Goal: Task Accomplishment & Management: Manage account settings

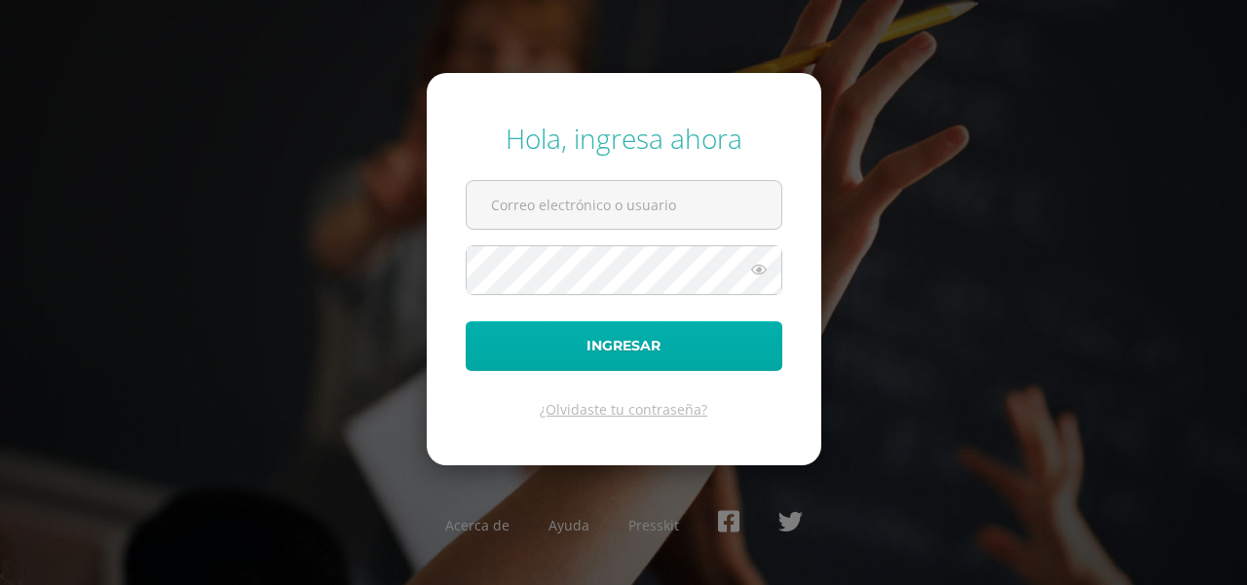
type input "[EMAIL_ADDRESS][DOMAIN_NAME]"
click at [657, 354] on button "Ingresar" at bounding box center [624, 346] width 317 height 50
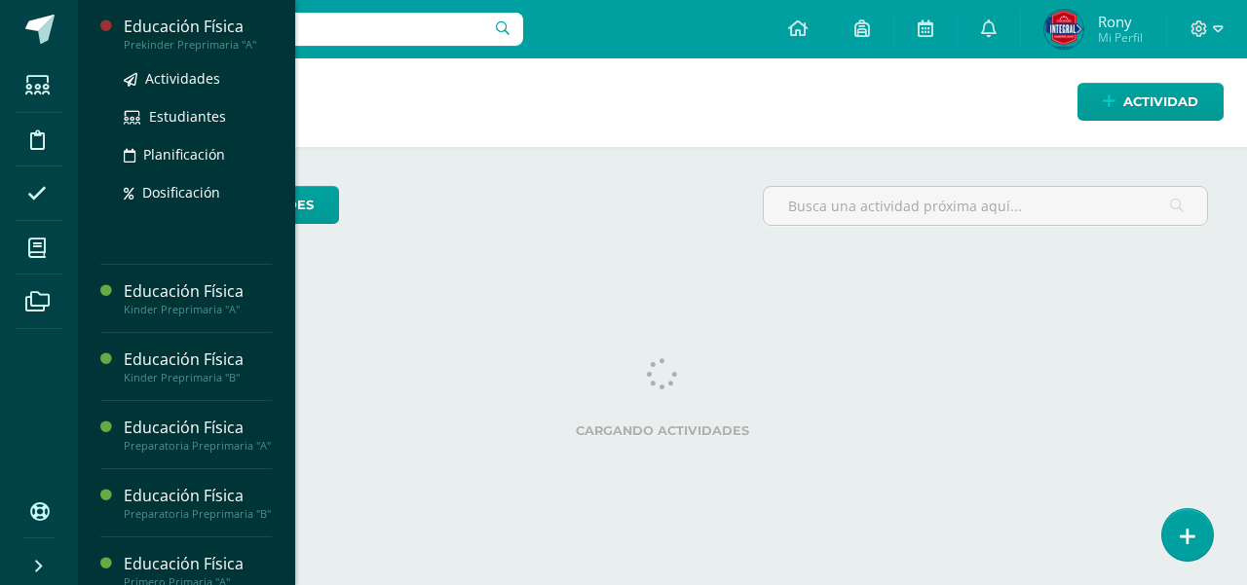
click at [159, 19] on div "Educación Física" at bounding box center [198, 27] width 148 height 22
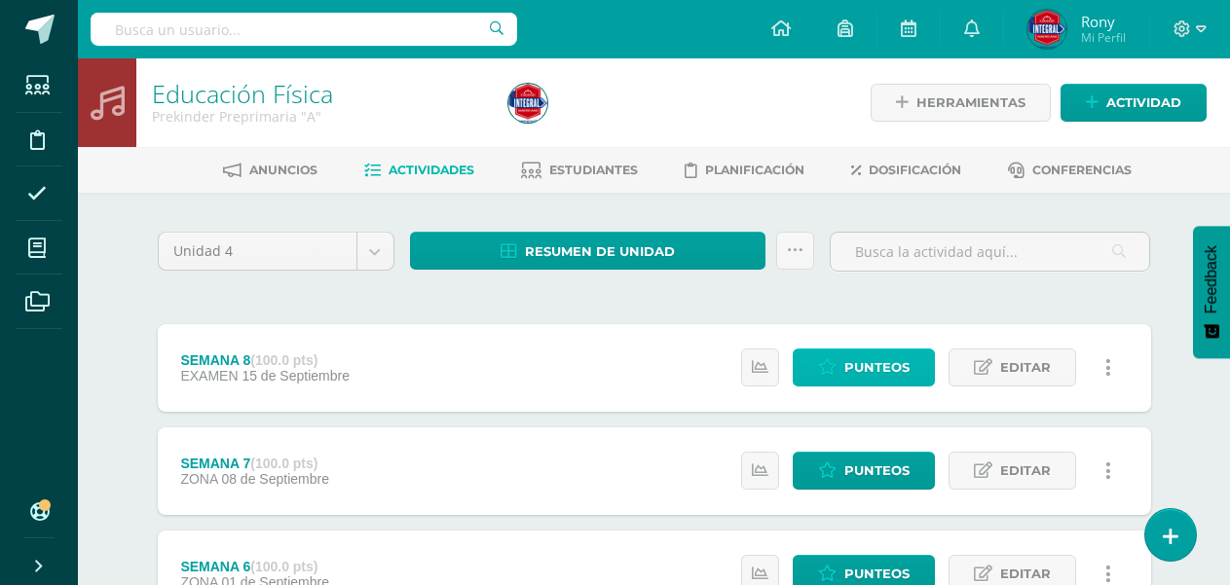
click at [840, 368] on link "Punteos" at bounding box center [864, 368] width 142 height 38
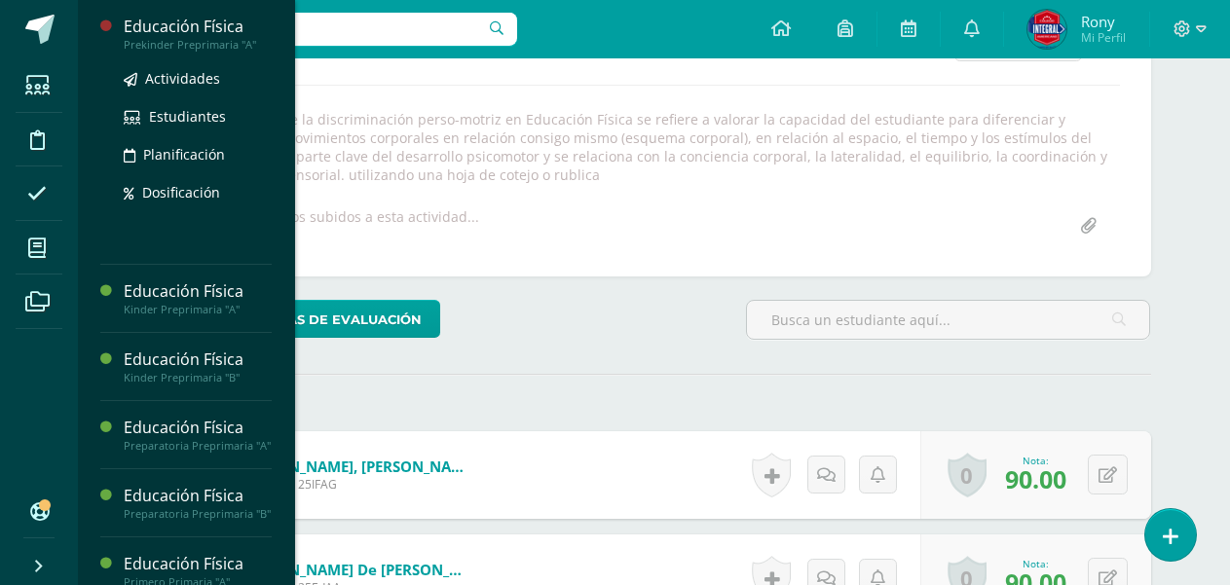
click at [207, 25] on div "Educación Física" at bounding box center [198, 27] width 148 height 22
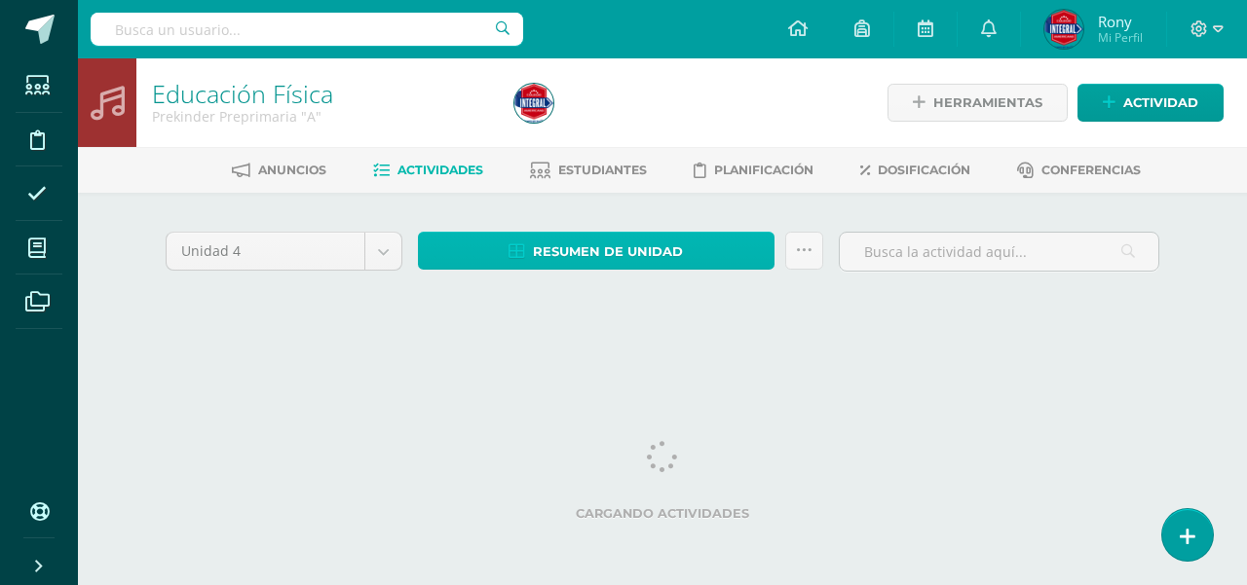
click at [621, 250] on span "Resumen de unidad" at bounding box center [608, 252] width 150 height 36
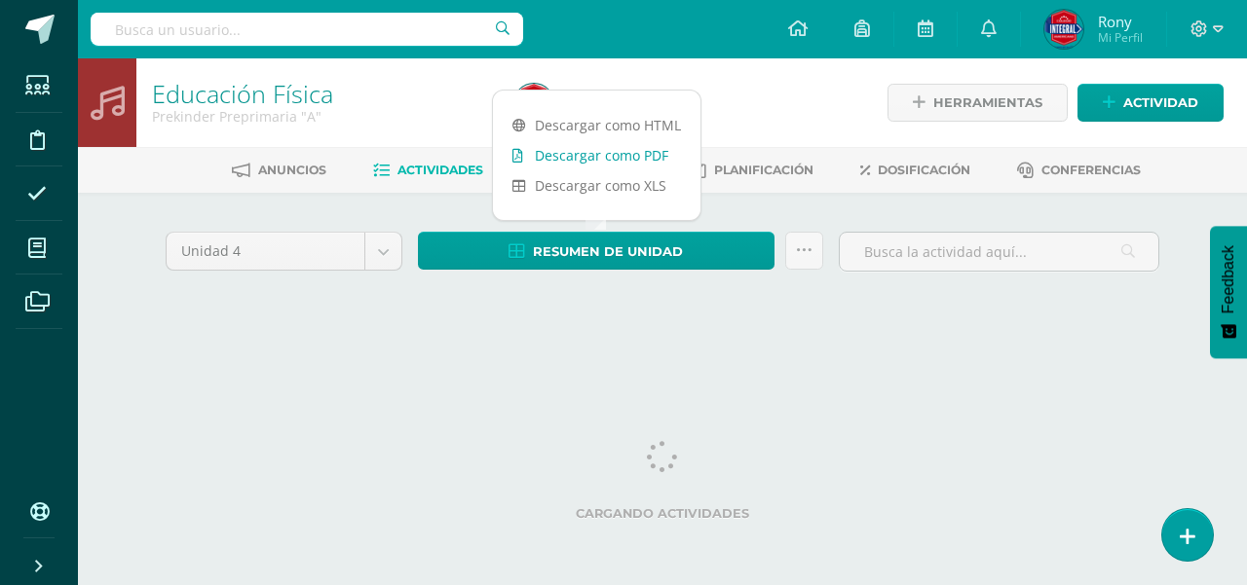
click at [583, 150] on link "Descargar como PDF" at bounding box center [596, 155] width 207 height 30
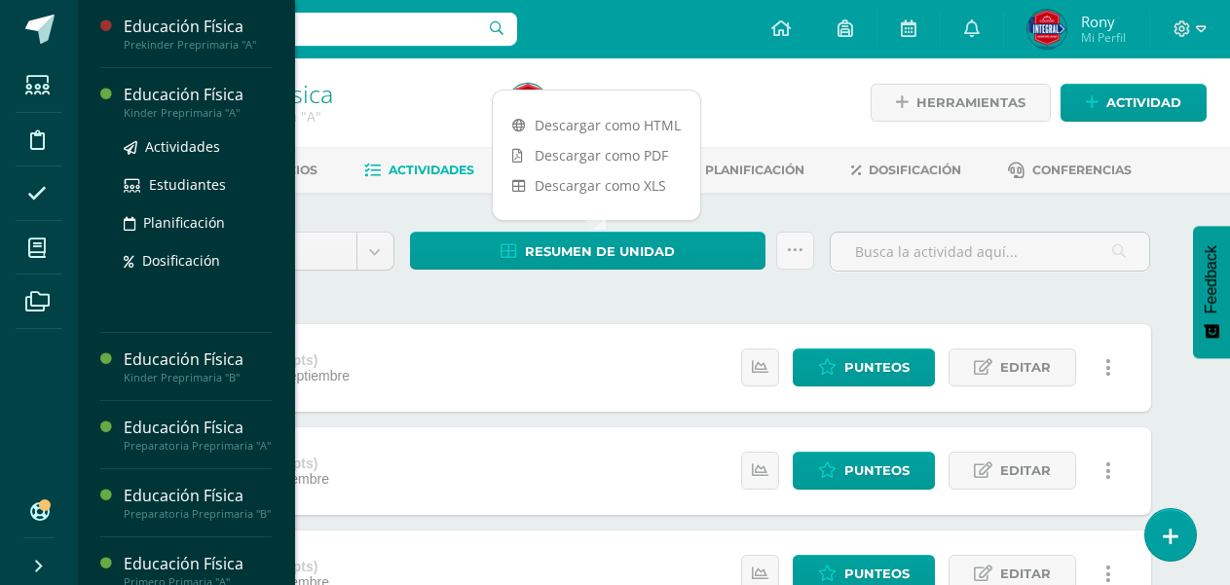
click at [165, 88] on div "Educación Física" at bounding box center [198, 95] width 148 height 22
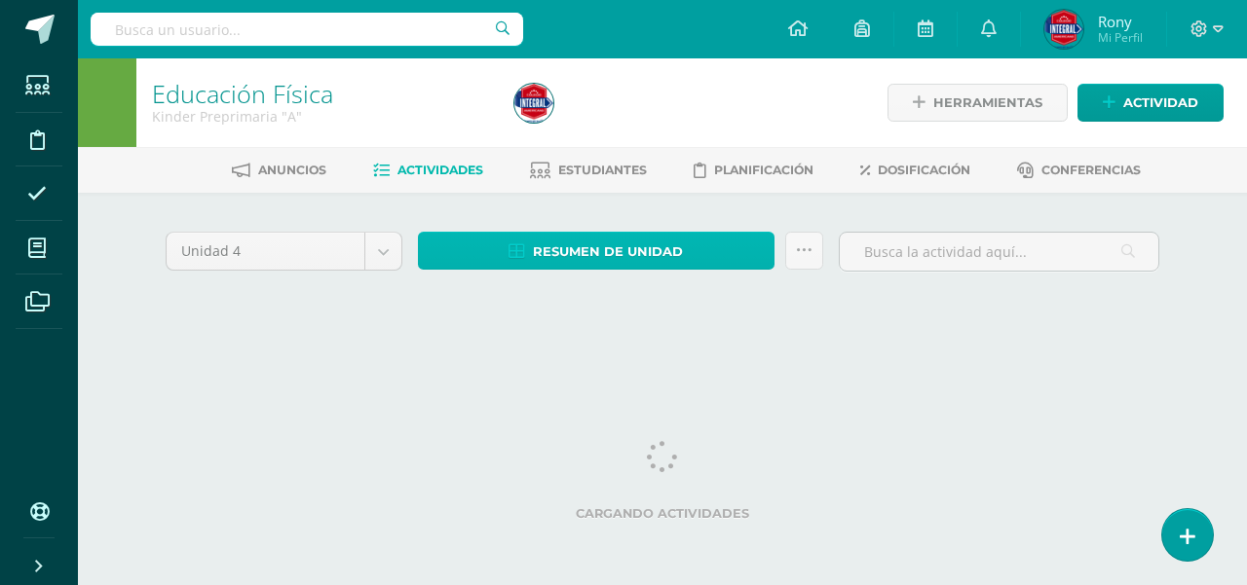
click at [583, 245] on span "Resumen de unidad" at bounding box center [608, 252] width 150 height 36
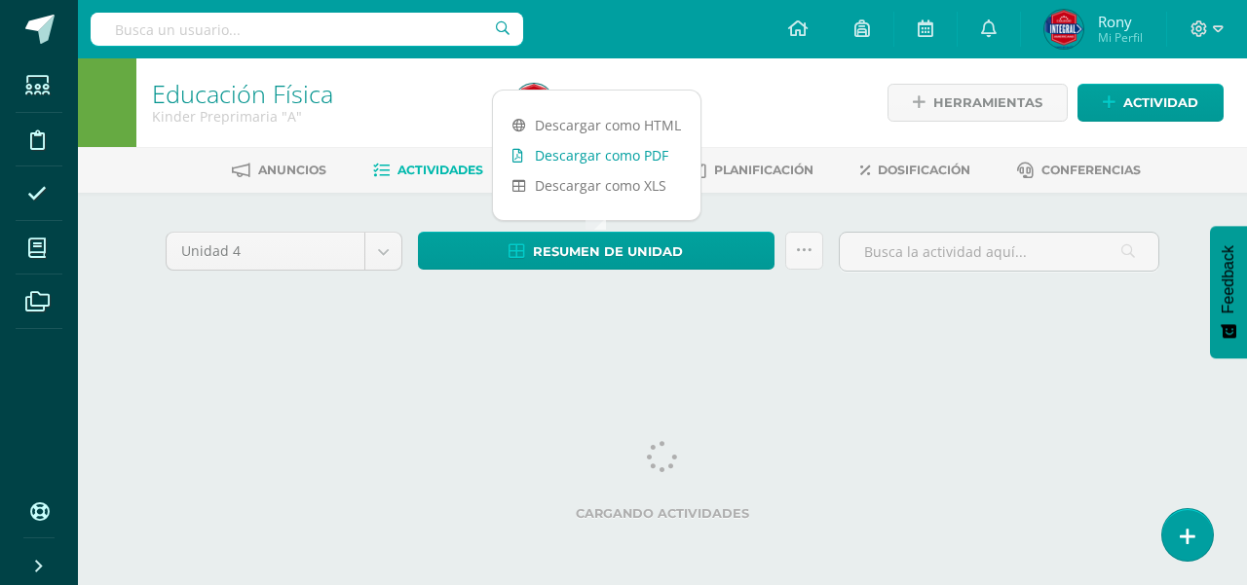
click at [583, 152] on link "Descargar como PDF" at bounding box center [596, 155] width 207 height 30
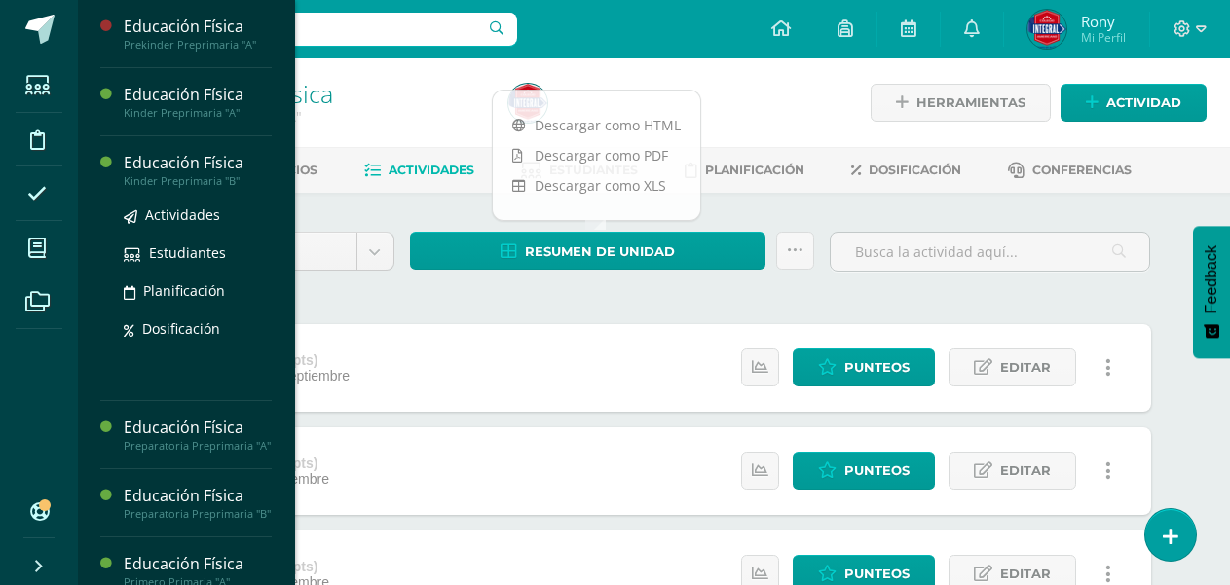
click at [179, 163] on div "Educación Física" at bounding box center [198, 163] width 148 height 22
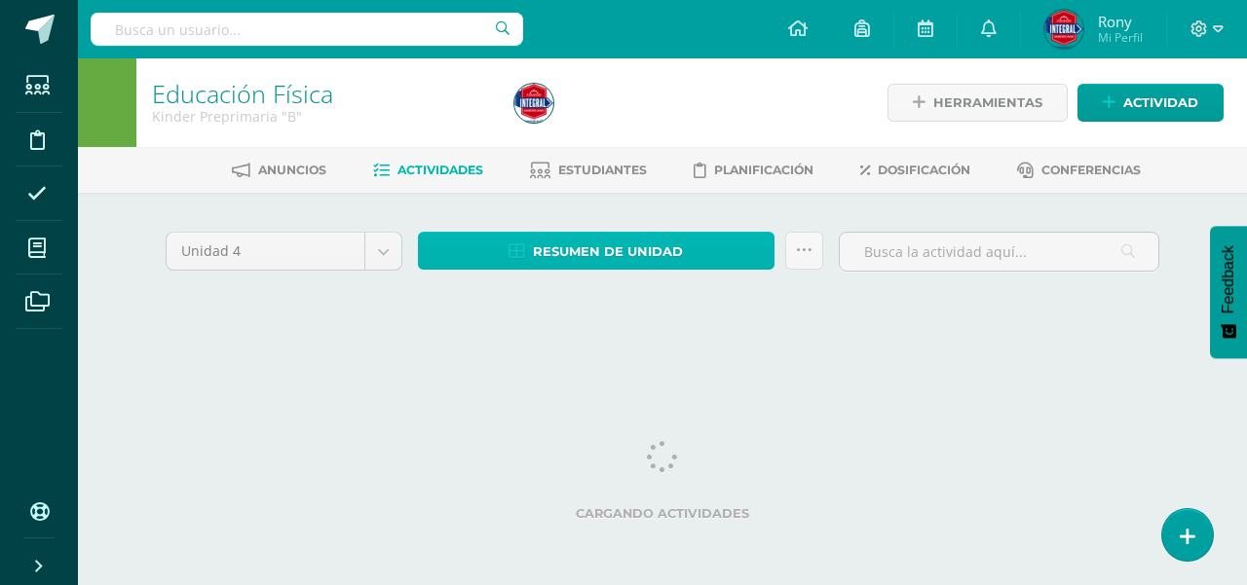
click at [614, 256] on span "Resumen de unidad" at bounding box center [608, 252] width 150 height 36
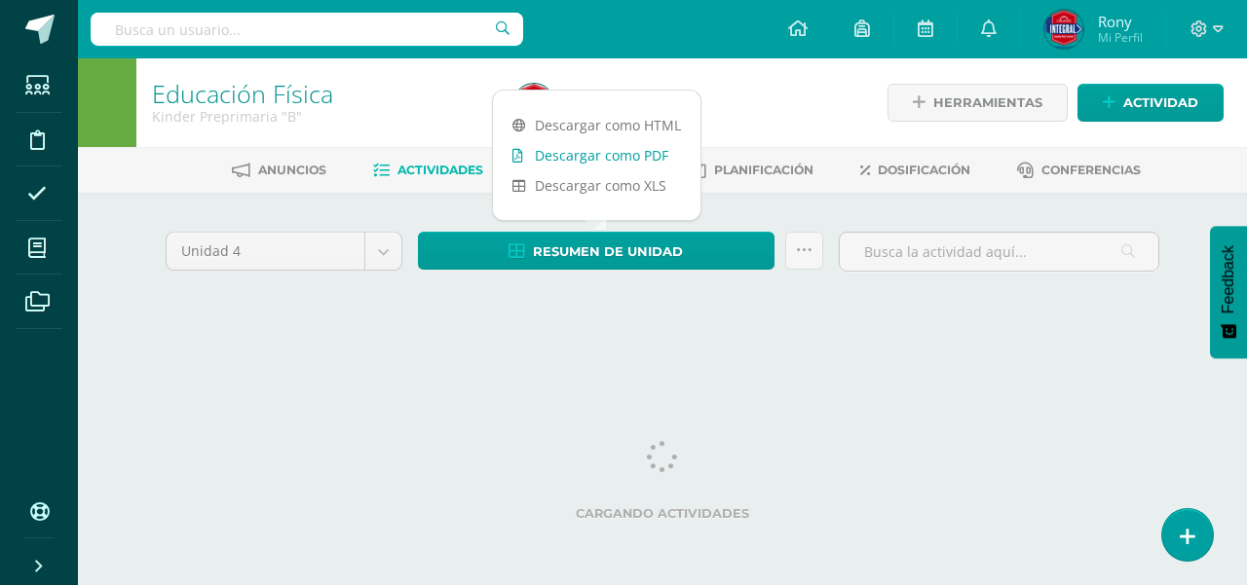
click at [589, 158] on link "Descargar como PDF" at bounding box center [596, 155] width 207 height 30
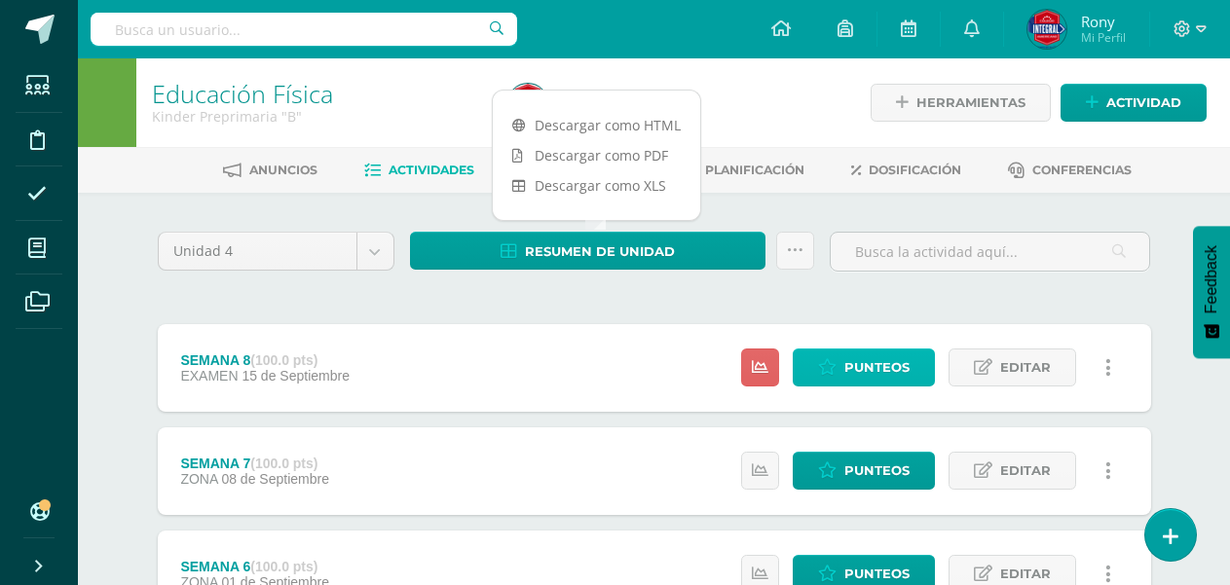
click at [840, 365] on link "Punteos" at bounding box center [864, 368] width 142 height 38
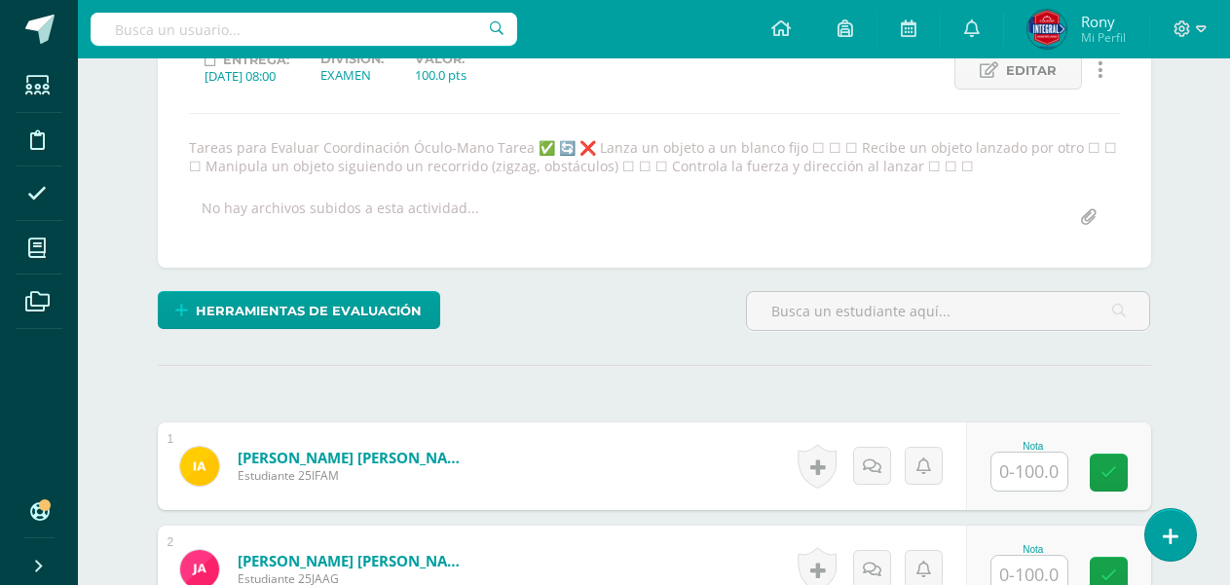
click at [1023, 470] on input "text" at bounding box center [1030, 472] width 76 height 38
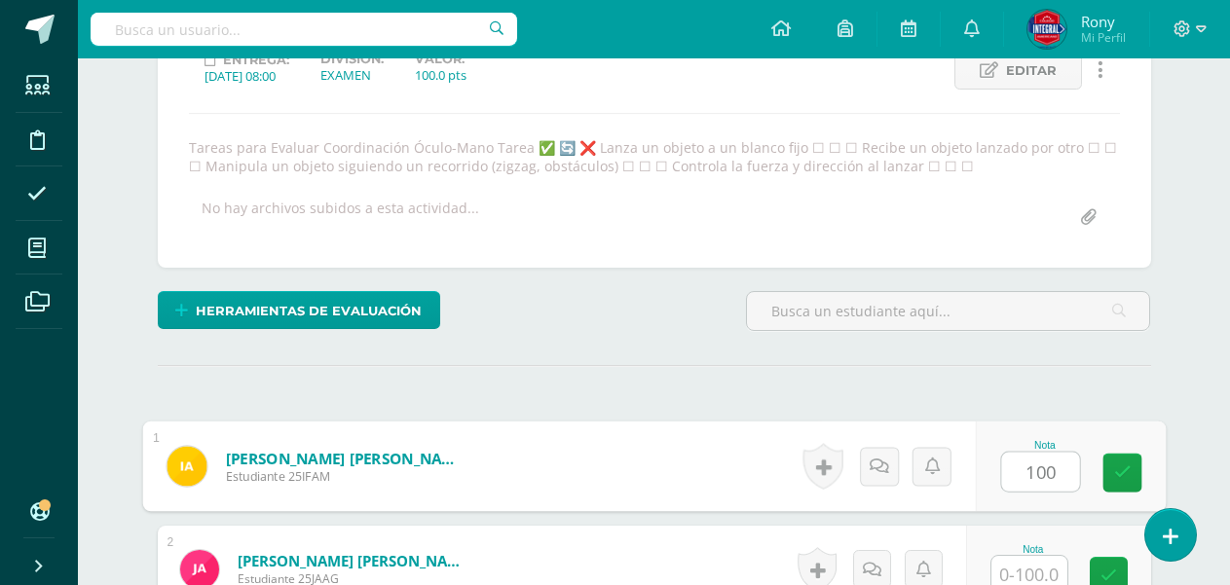
type input "100"
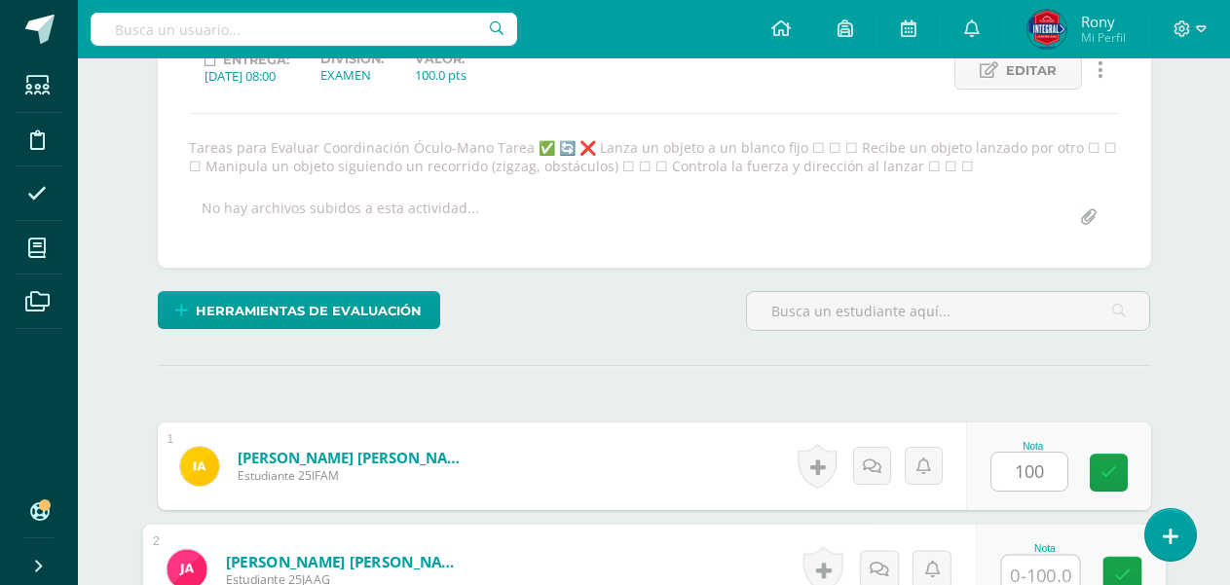
scroll to position [300, 0]
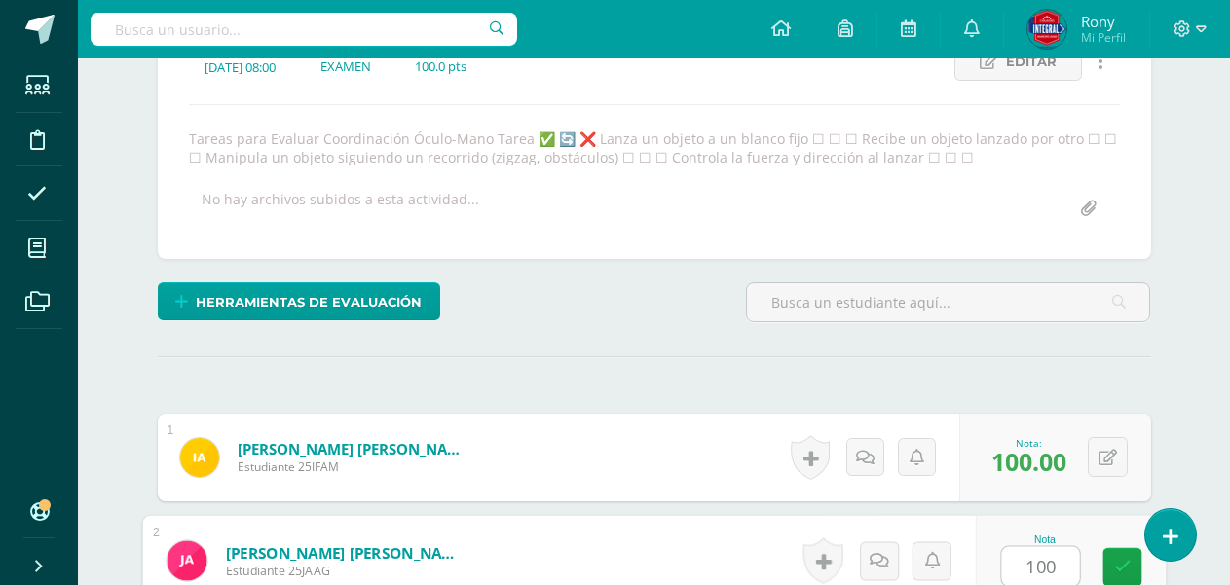
type input "100"
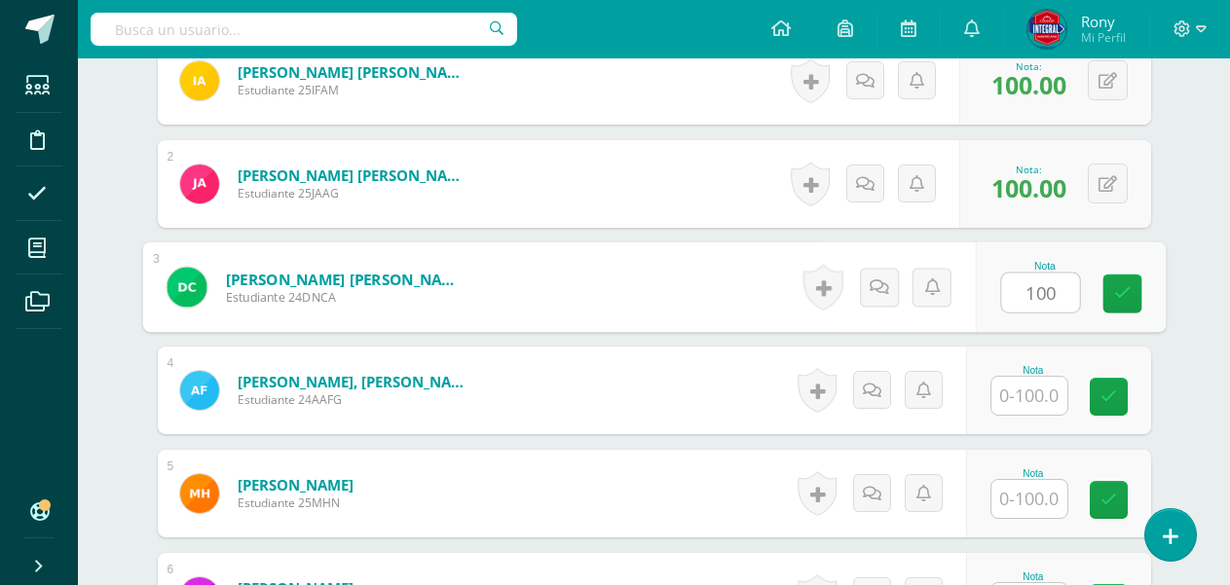
type input "100"
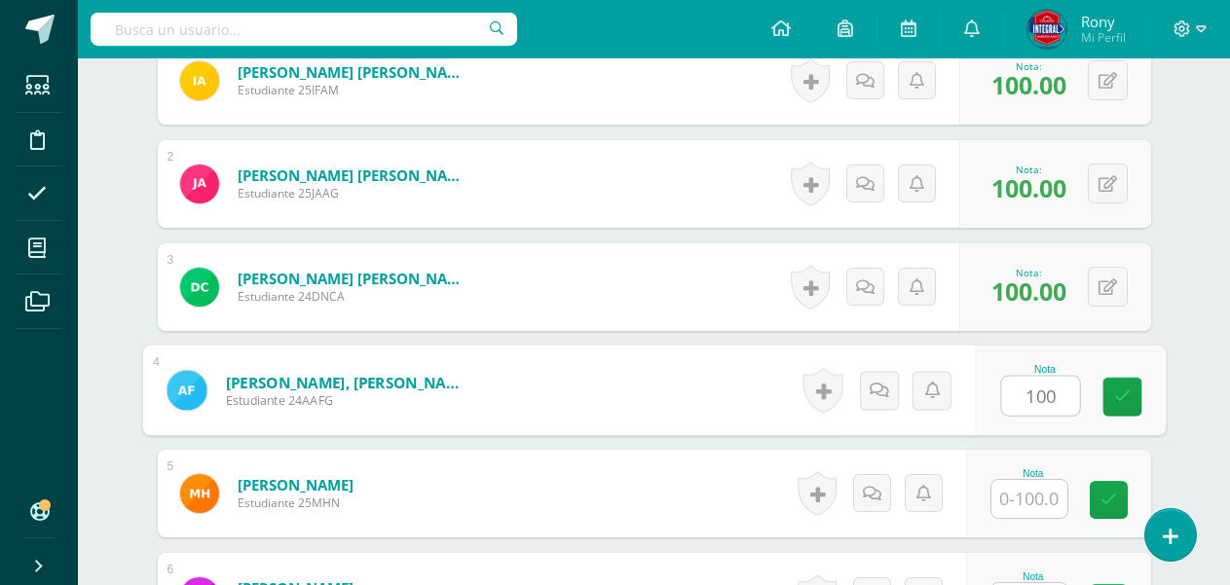
type input "100"
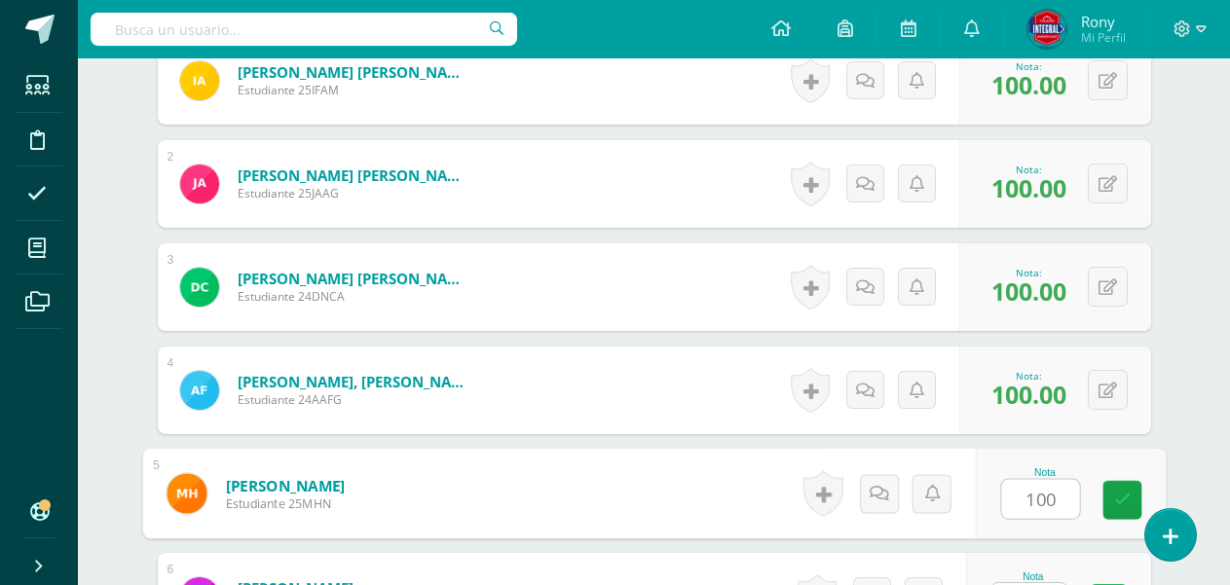
type input "100"
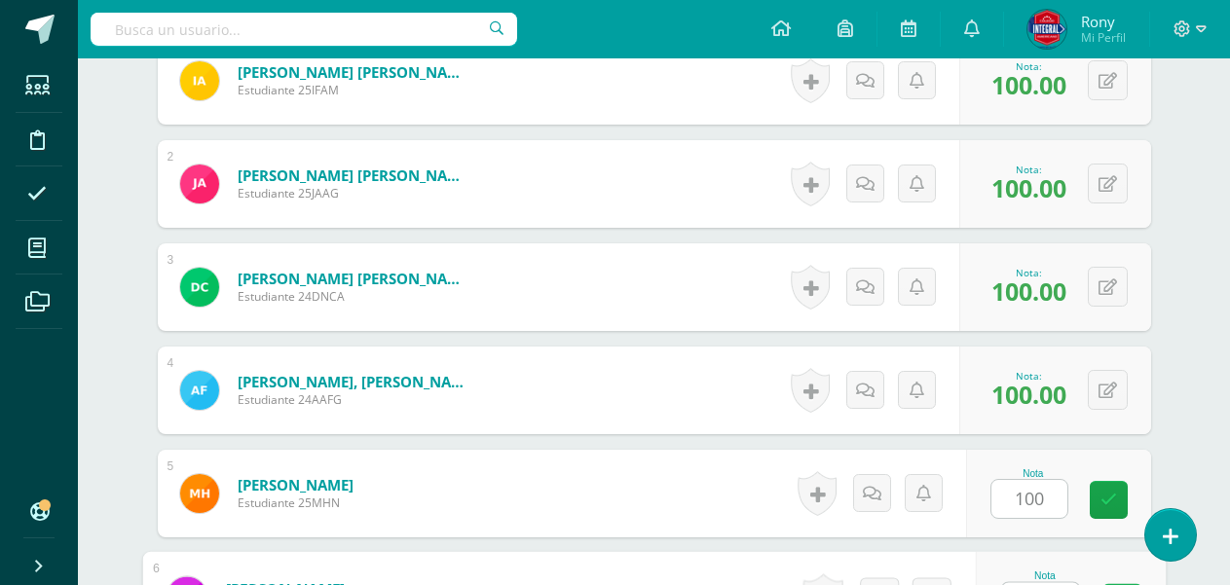
scroll to position [713, 0]
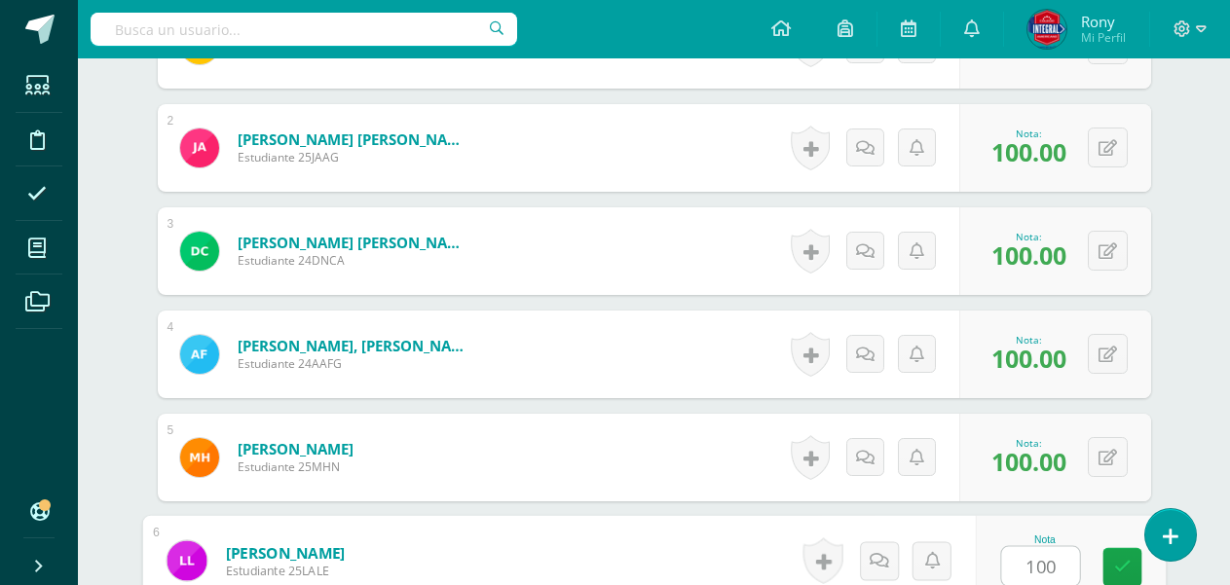
type input "100"
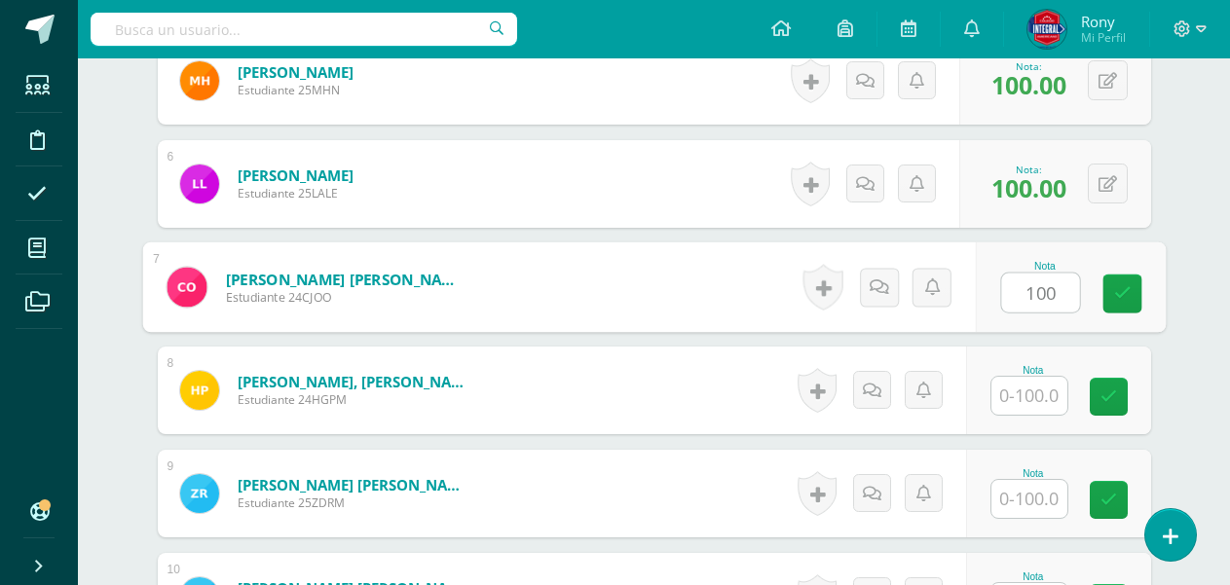
type input "100"
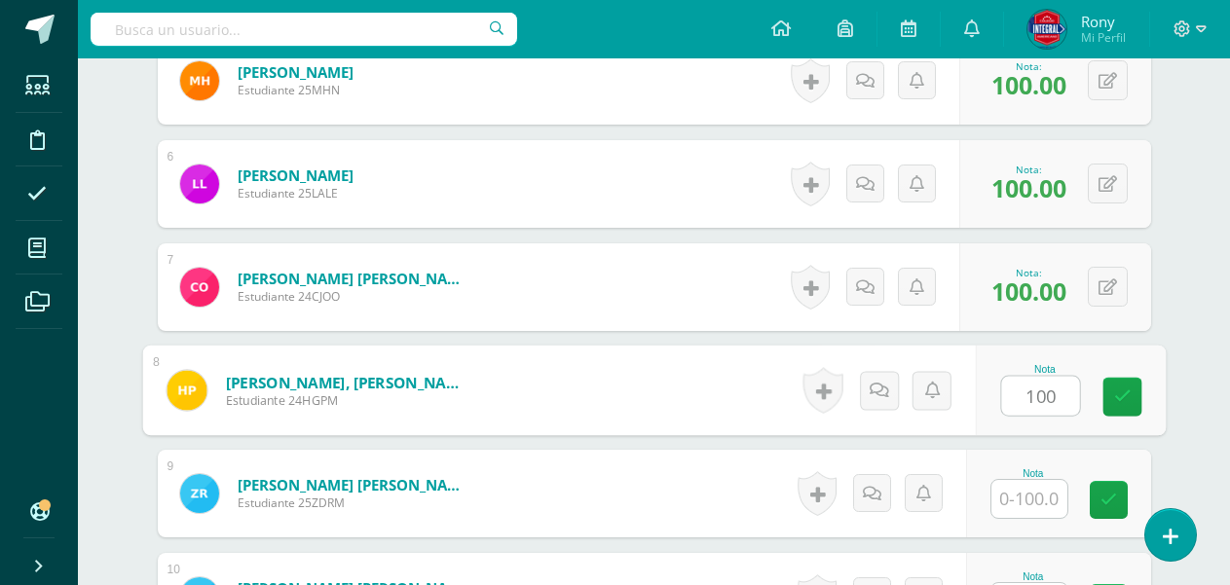
type input "100"
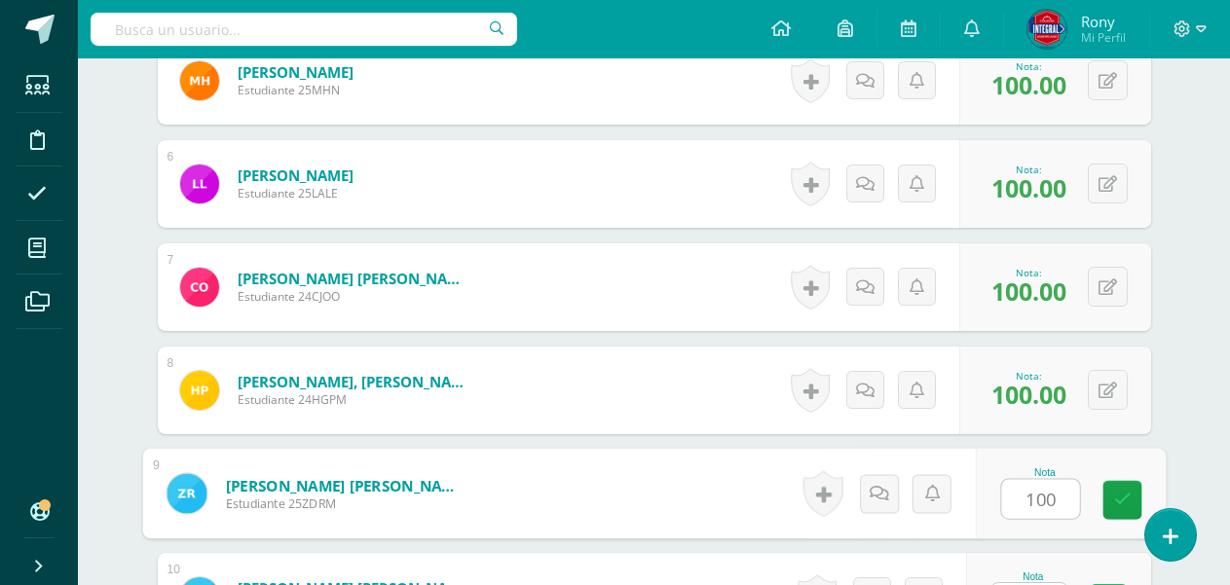
type input "100"
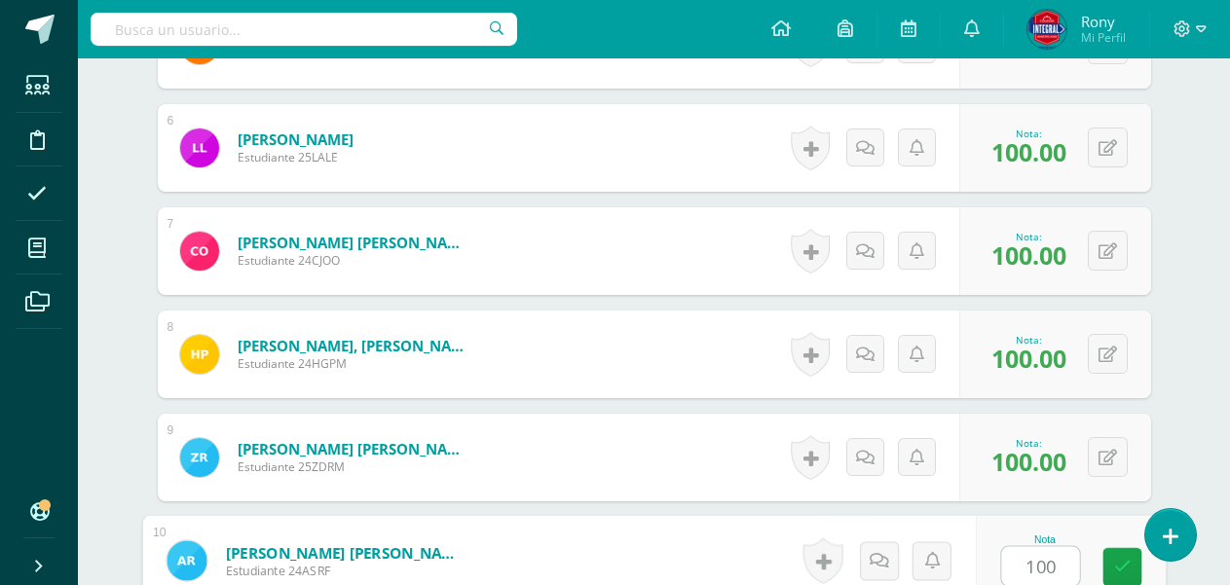
type input "100"
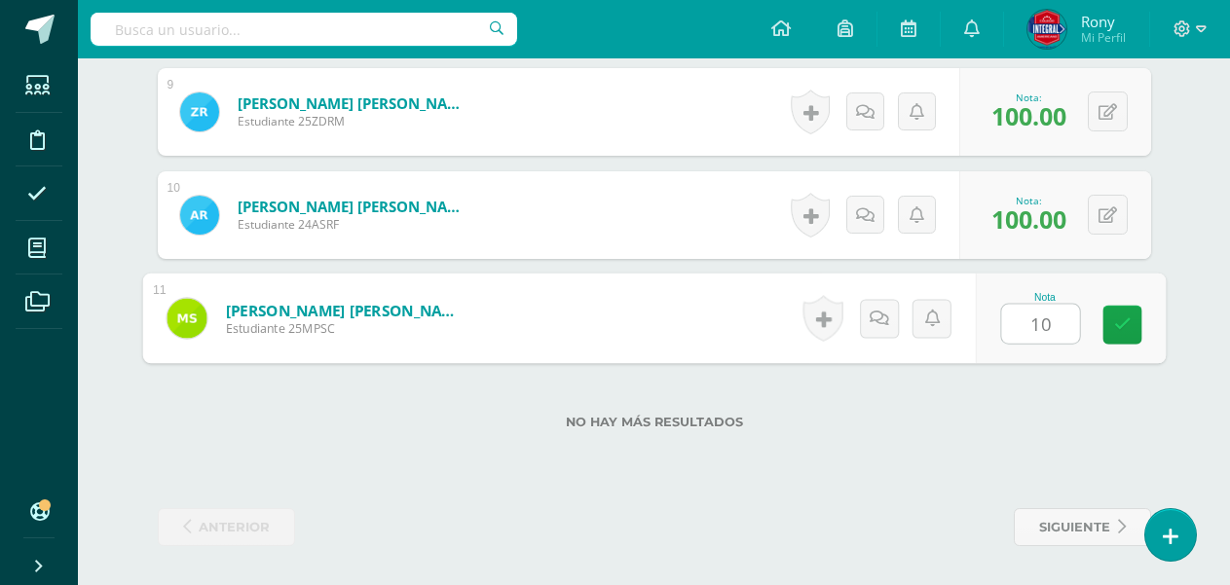
type input "100"
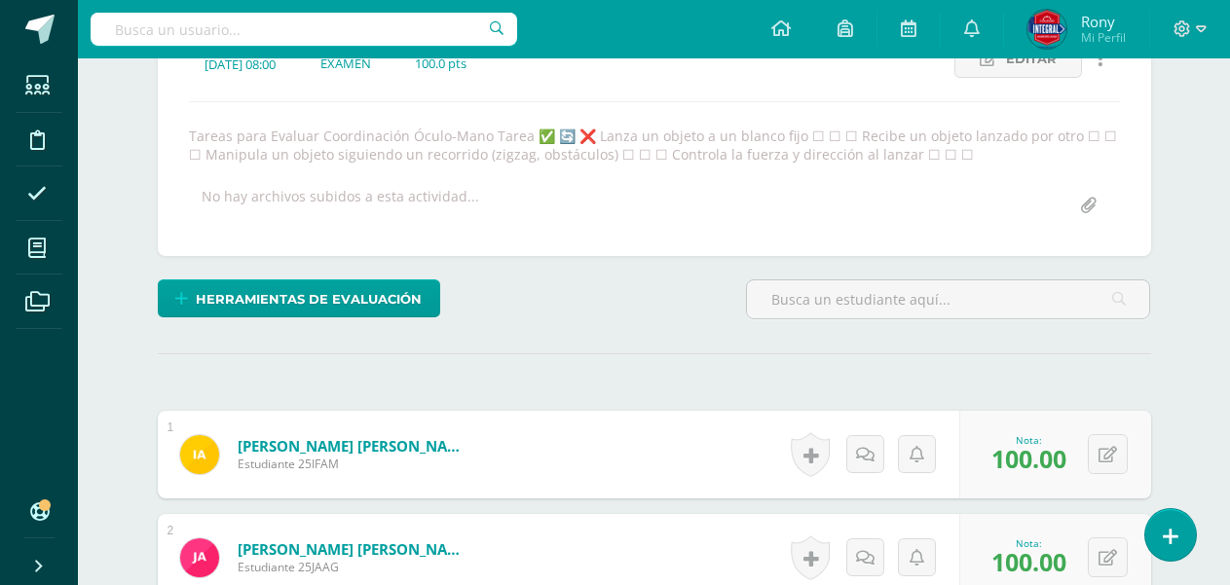
scroll to position [0, 0]
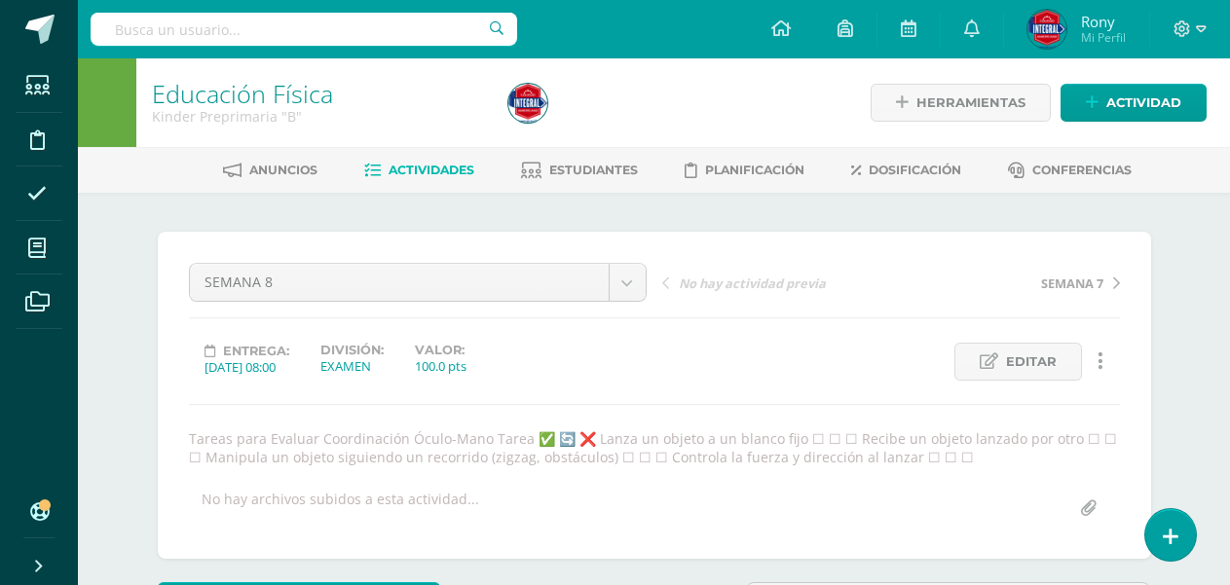
click at [447, 165] on span "Actividades" at bounding box center [432, 170] width 86 height 15
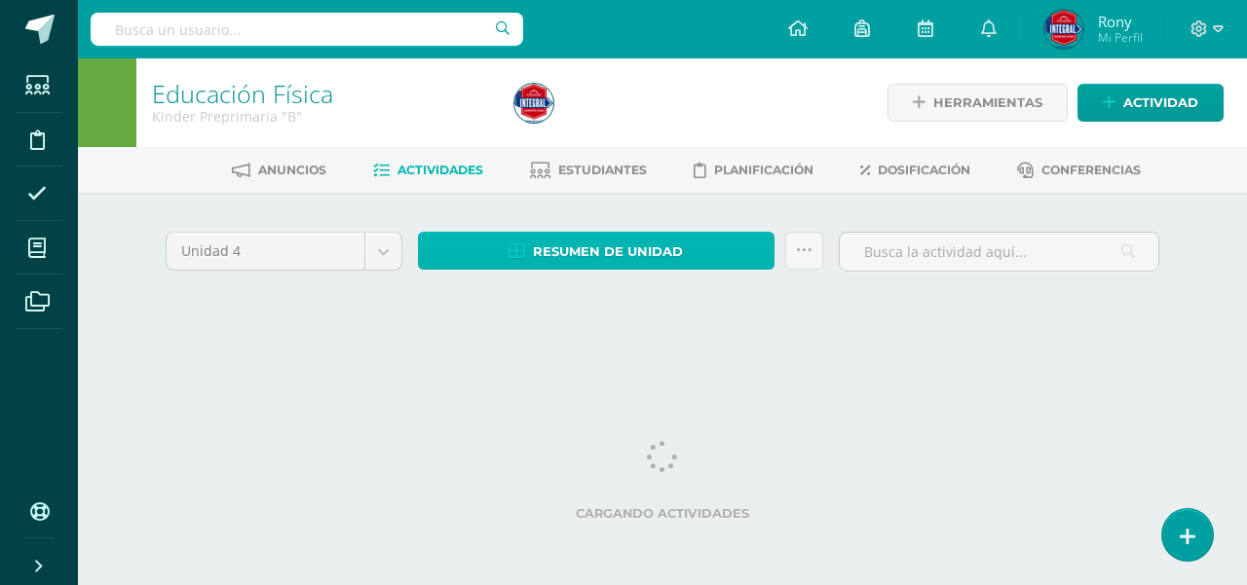
click at [604, 243] on span "Resumen de unidad" at bounding box center [608, 252] width 150 height 36
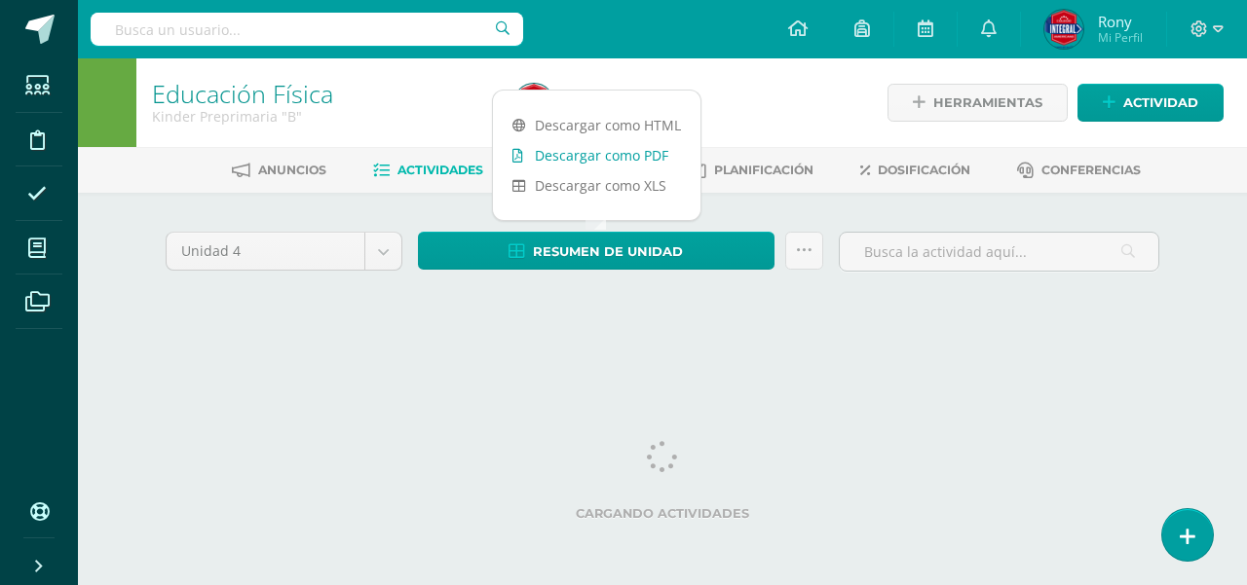
click at [589, 155] on link "Descargar como PDF" at bounding box center [596, 155] width 207 height 30
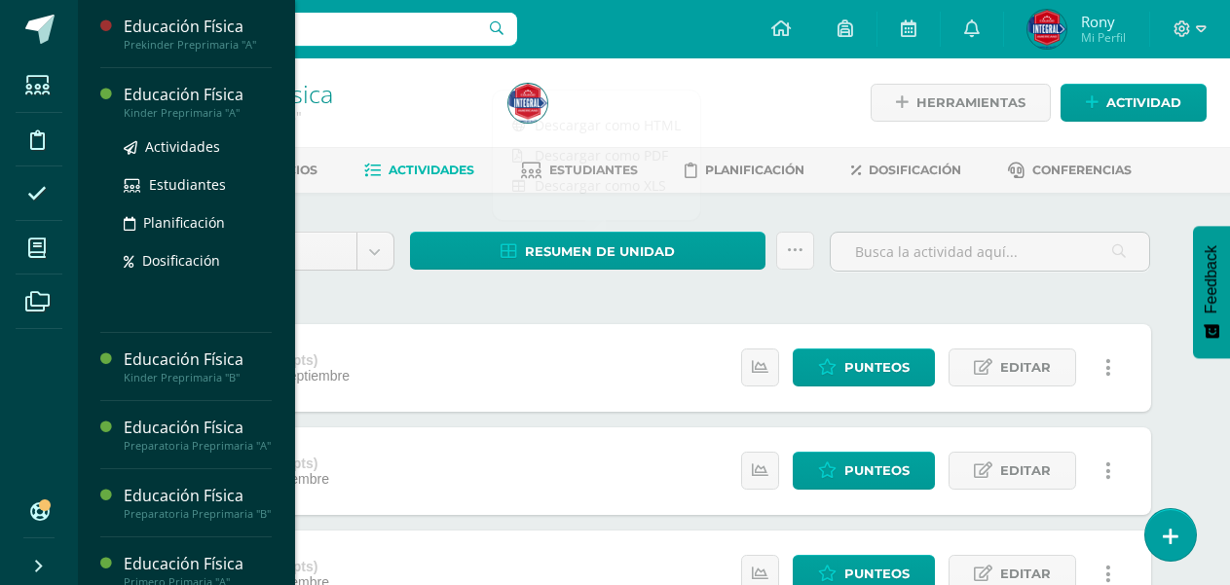
click at [211, 97] on div "Educación Física" at bounding box center [198, 95] width 148 height 22
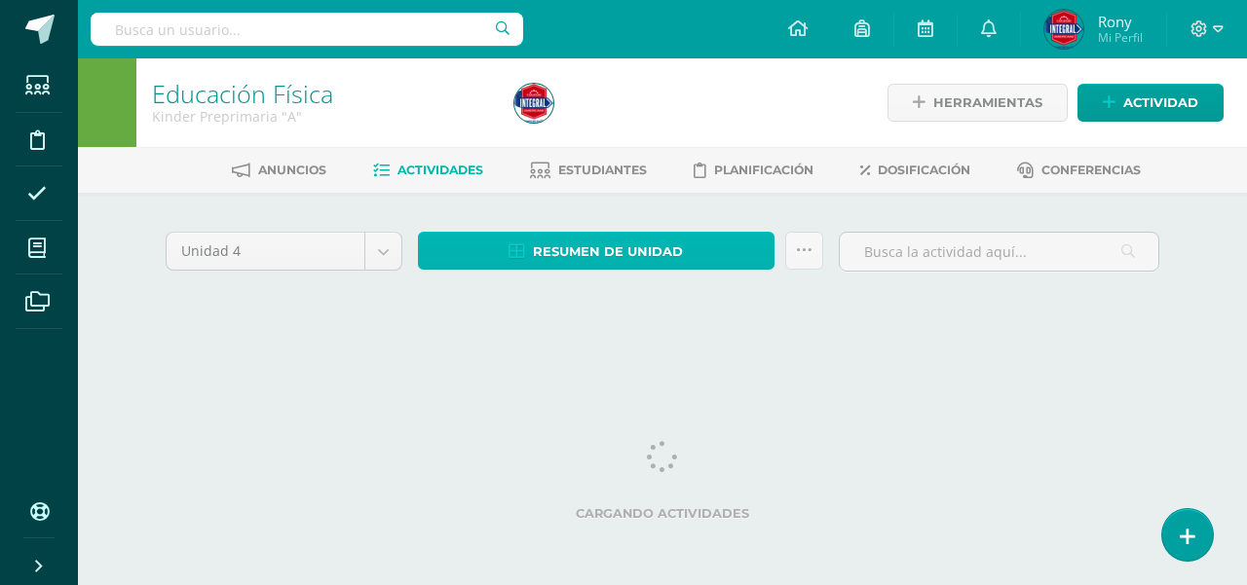
click at [603, 248] on span "Resumen de unidad" at bounding box center [608, 252] width 150 height 36
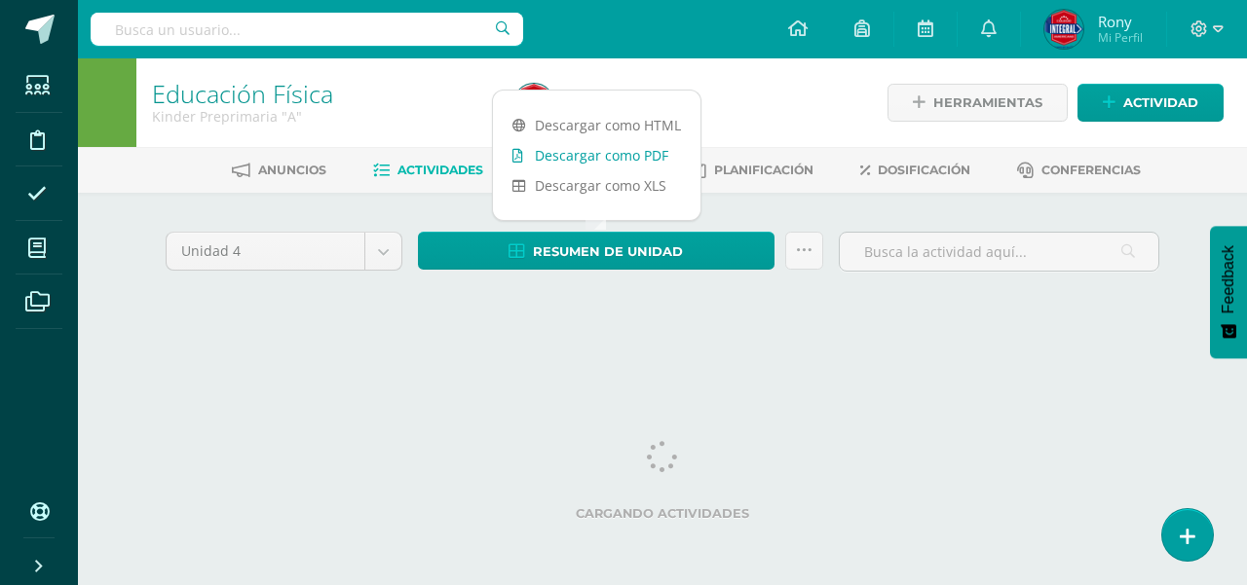
click at [600, 157] on link "Descargar como PDF" at bounding box center [596, 155] width 207 height 30
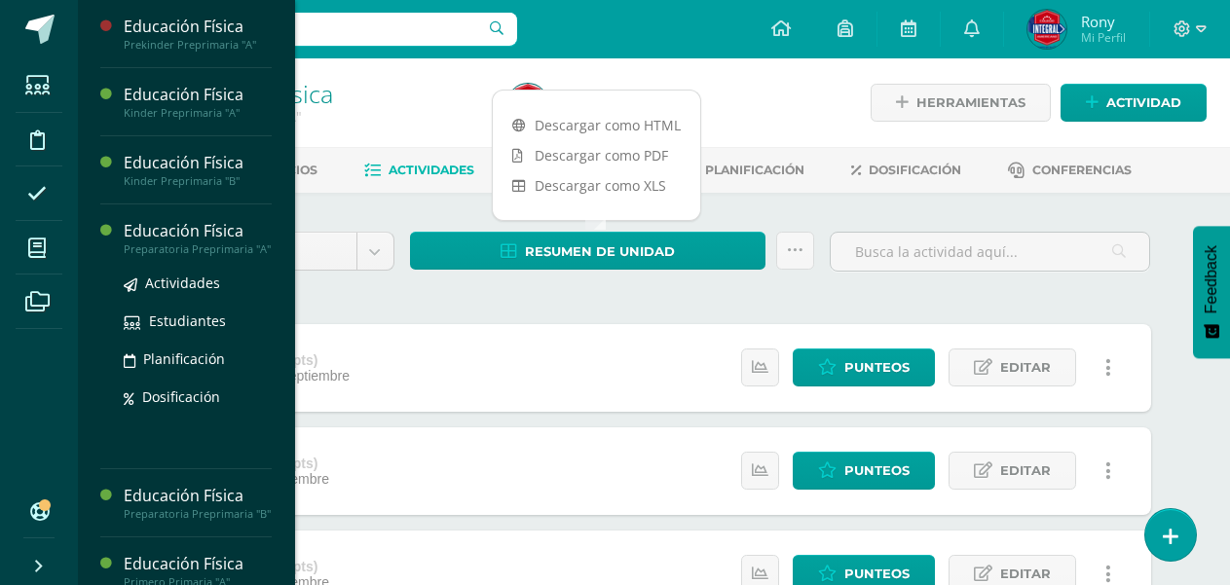
click at [177, 238] on div "Educación Física" at bounding box center [198, 231] width 148 height 22
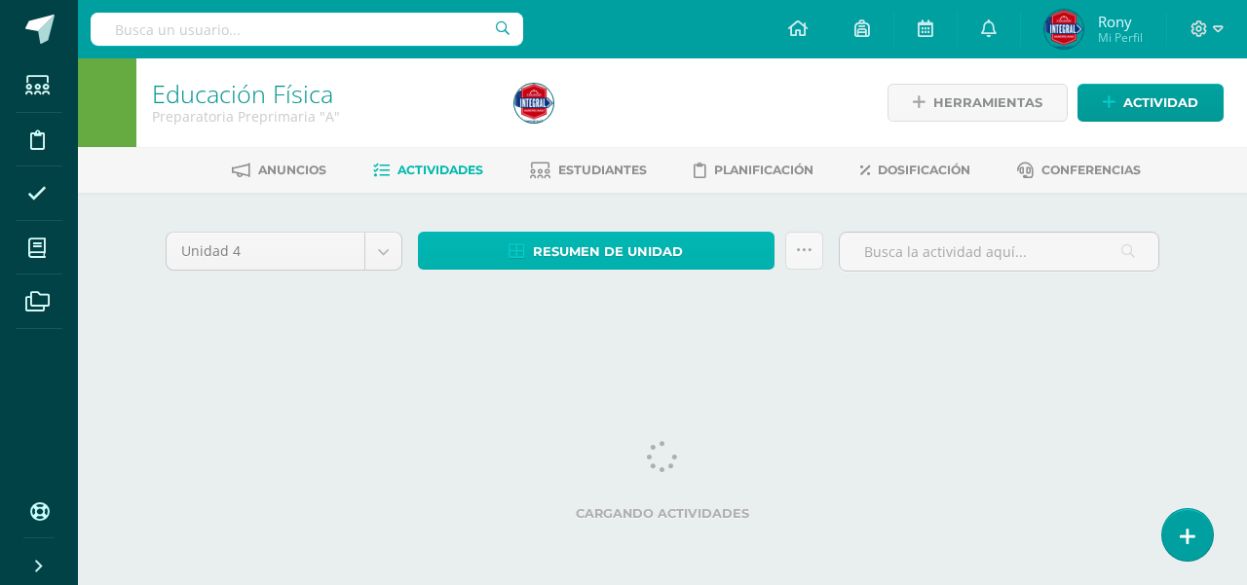
click at [604, 245] on span "Resumen de unidad" at bounding box center [608, 252] width 150 height 36
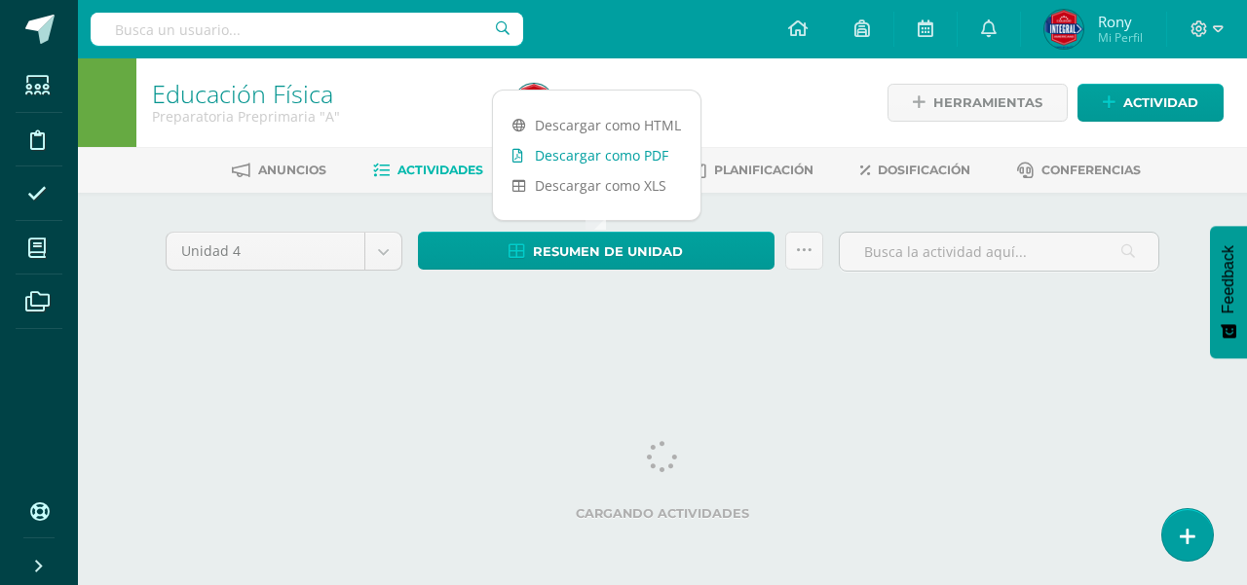
click at [585, 155] on link "Descargar como PDF" at bounding box center [596, 155] width 207 height 30
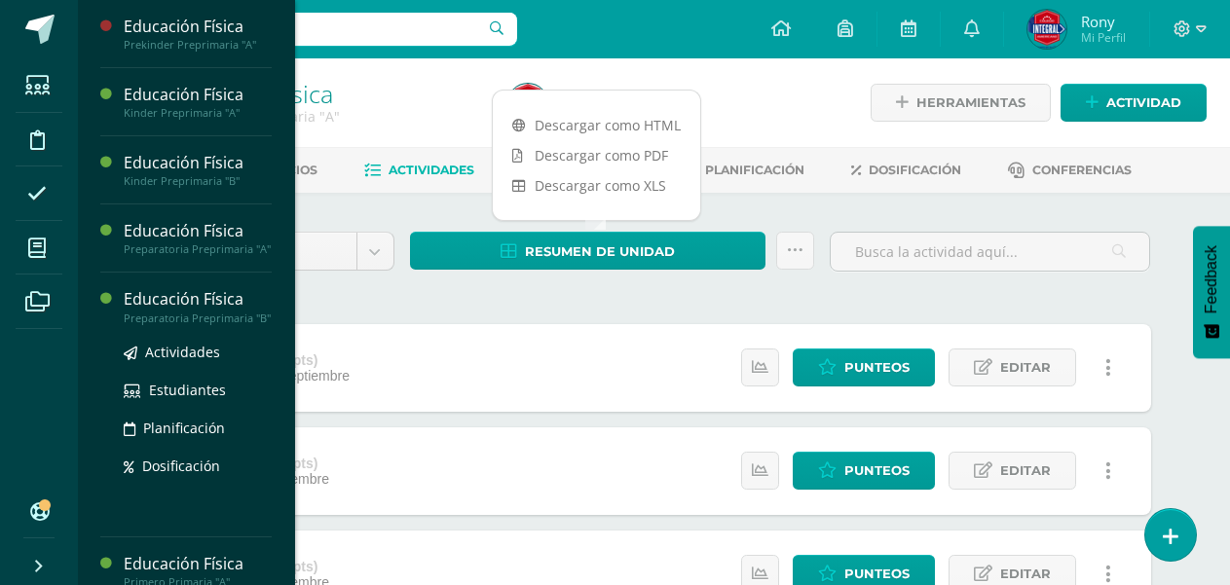
click at [169, 305] on div "Educación Física" at bounding box center [198, 299] width 148 height 22
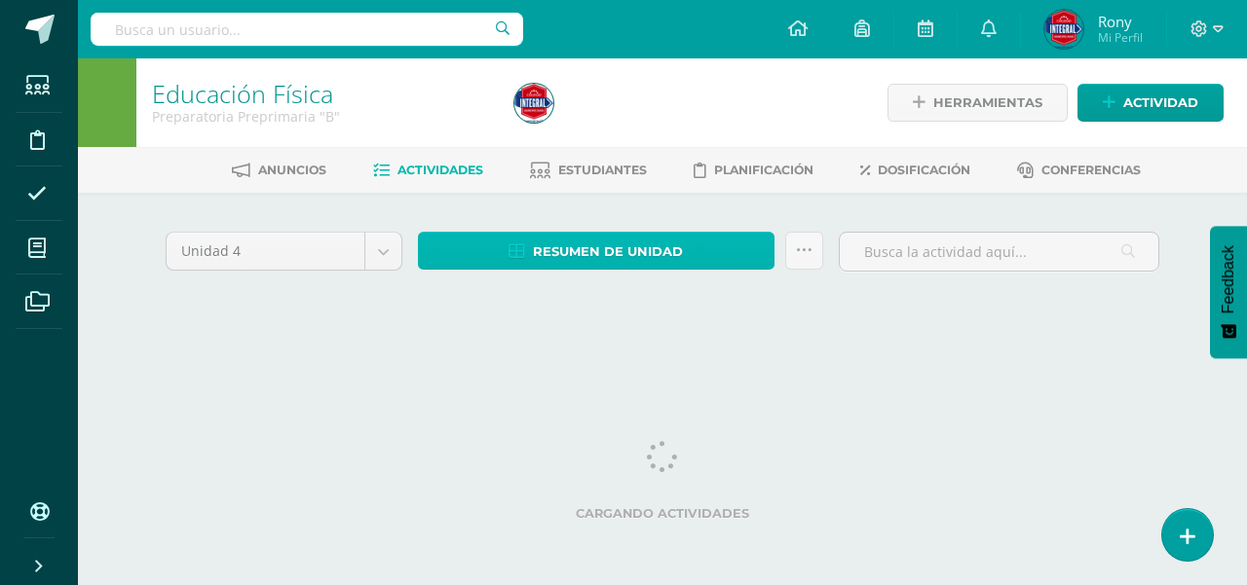
click at [572, 244] on span "Resumen de unidad" at bounding box center [608, 252] width 150 height 36
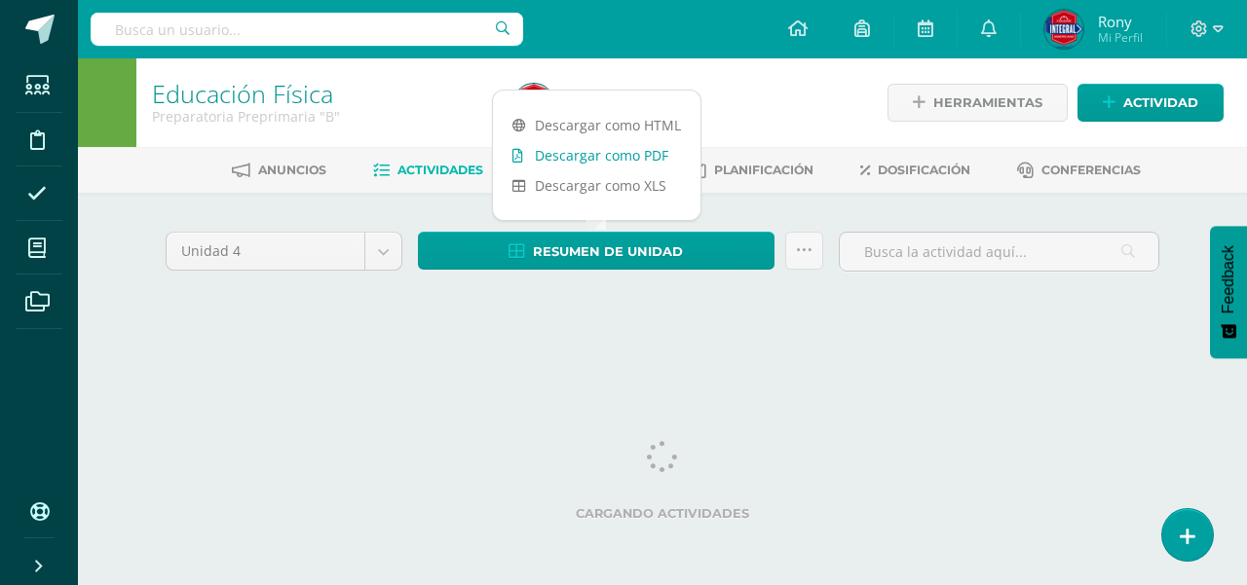
click at [601, 156] on link "Descargar como PDF" at bounding box center [596, 155] width 207 height 30
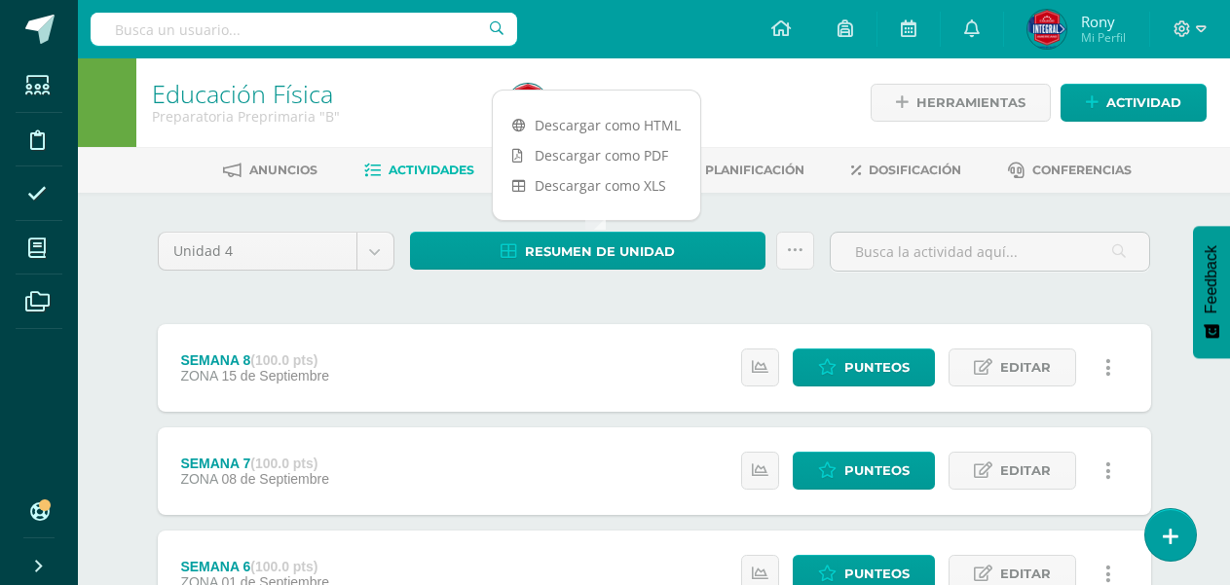
click at [449, 281] on div "Resumen de unidad Subir actividades en masa Enviar punteos a revision Historial…" at bounding box center [612, 260] width 421 height 56
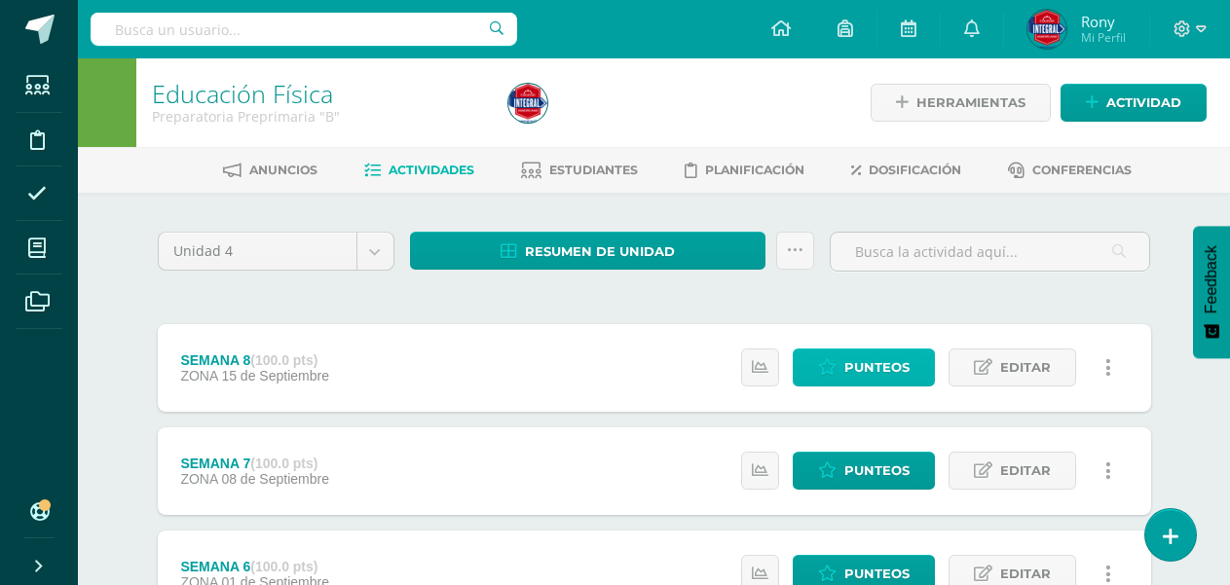
click at [867, 362] on span "Punteos" at bounding box center [877, 368] width 65 height 36
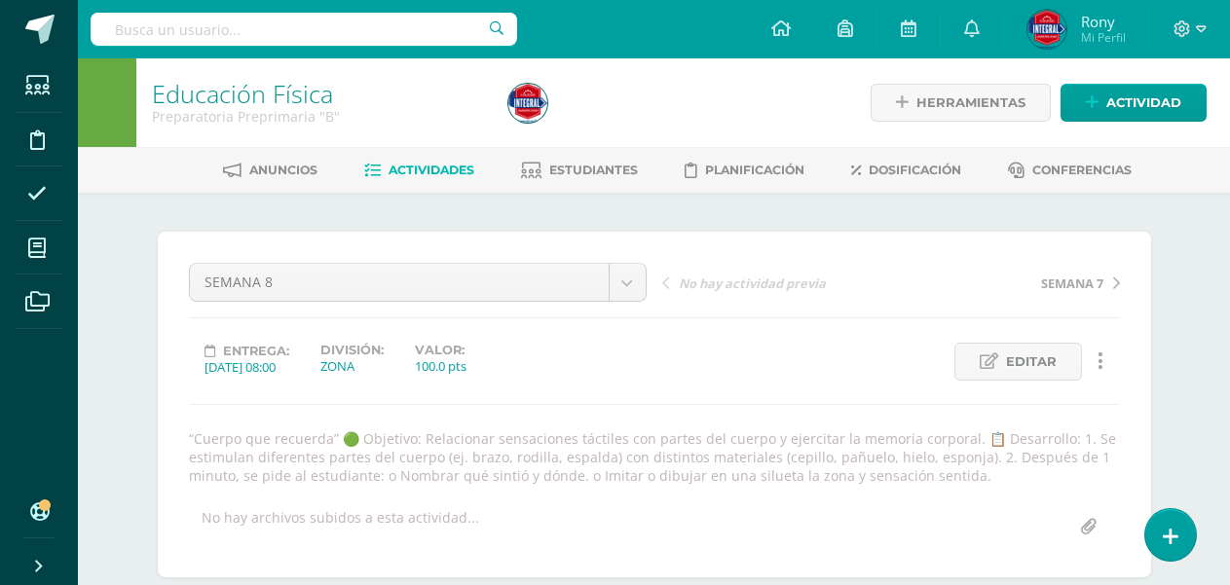
scroll to position [1, 0]
click at [441, 166] on span "Actividades" at bounding box center [432, 169] width 86 height 15
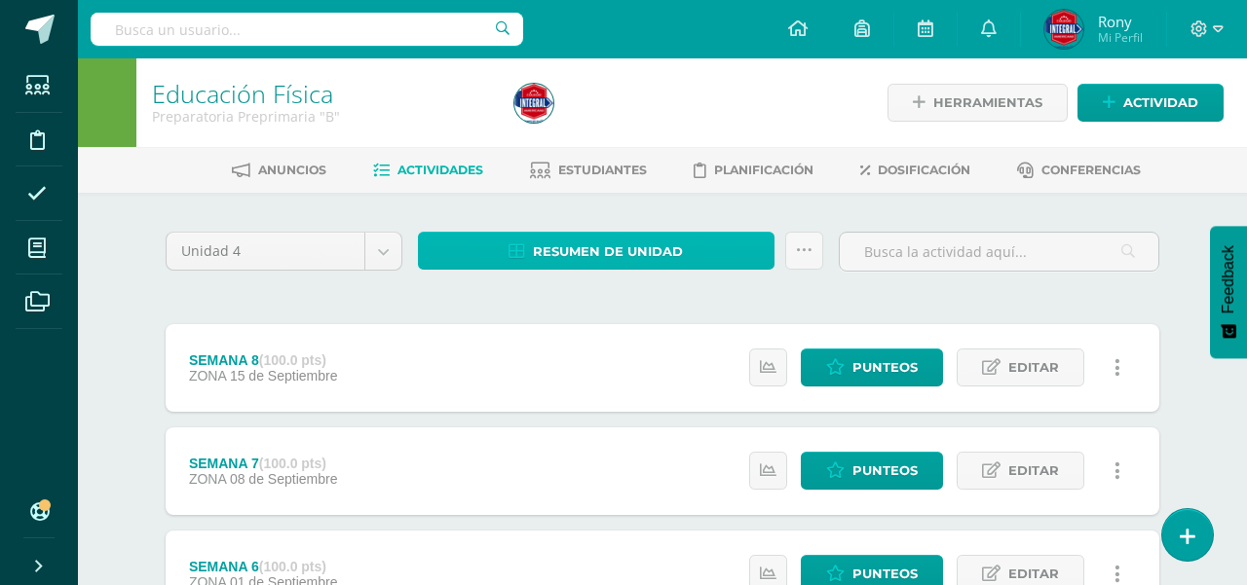
click at [589, 248] on span "Resumen de unidad" at bounding box center [608, 252] width 150 height 36
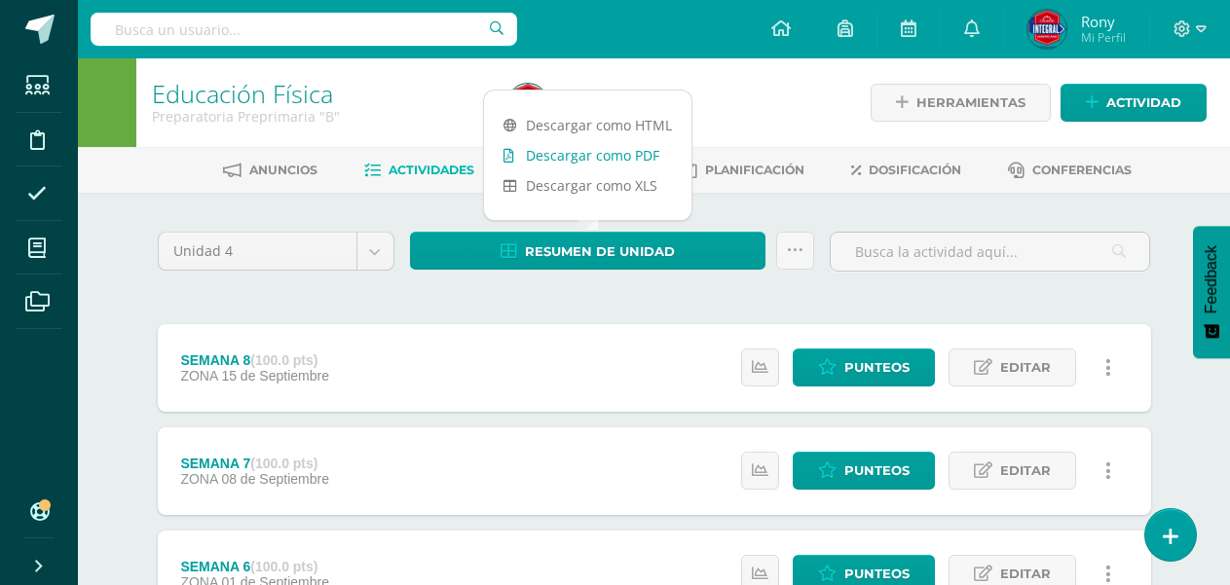
click at [581, 157] on link "Descargar como PDF" at bounding box center [587, 155] width 207 height 30
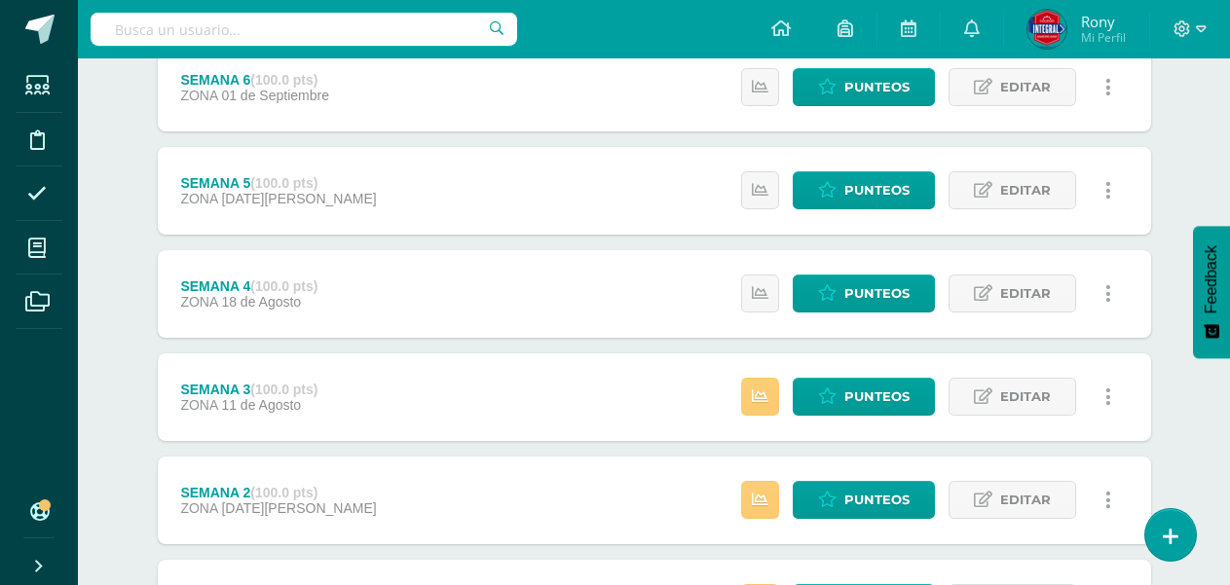
scroll to position [679, 0]
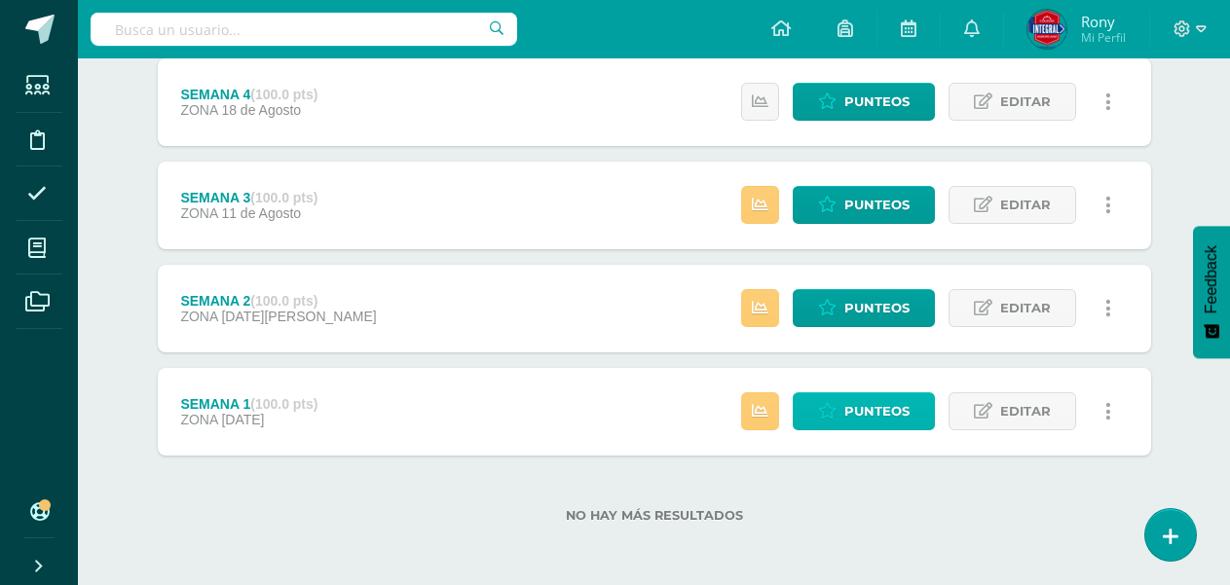
click at [872, 415] on span "Punteos" at bounding box center [877, 412] width 65 height 36
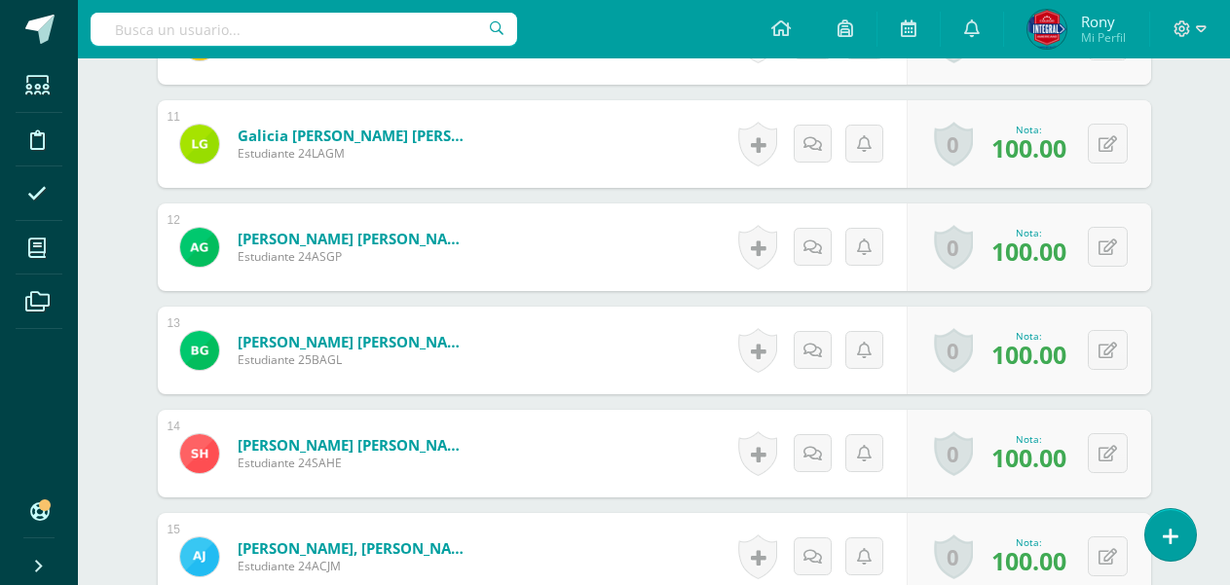
scroll to position [2133, 0]
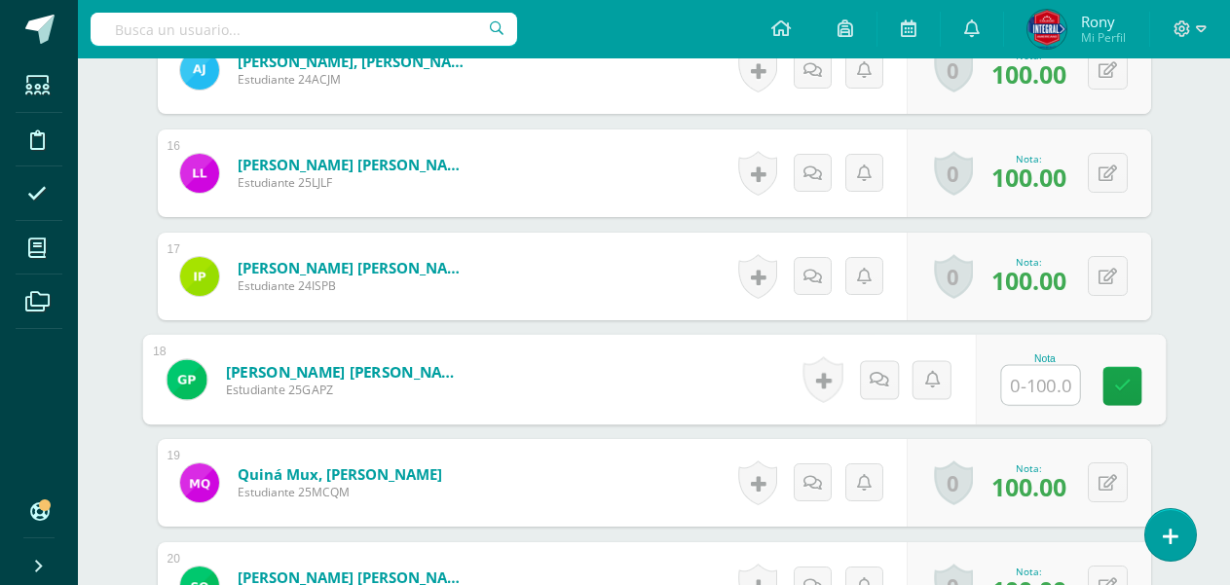
click at [1026, 383] on input "text" at bounding box center [1040, 385] width 78 height 39
type input "100"
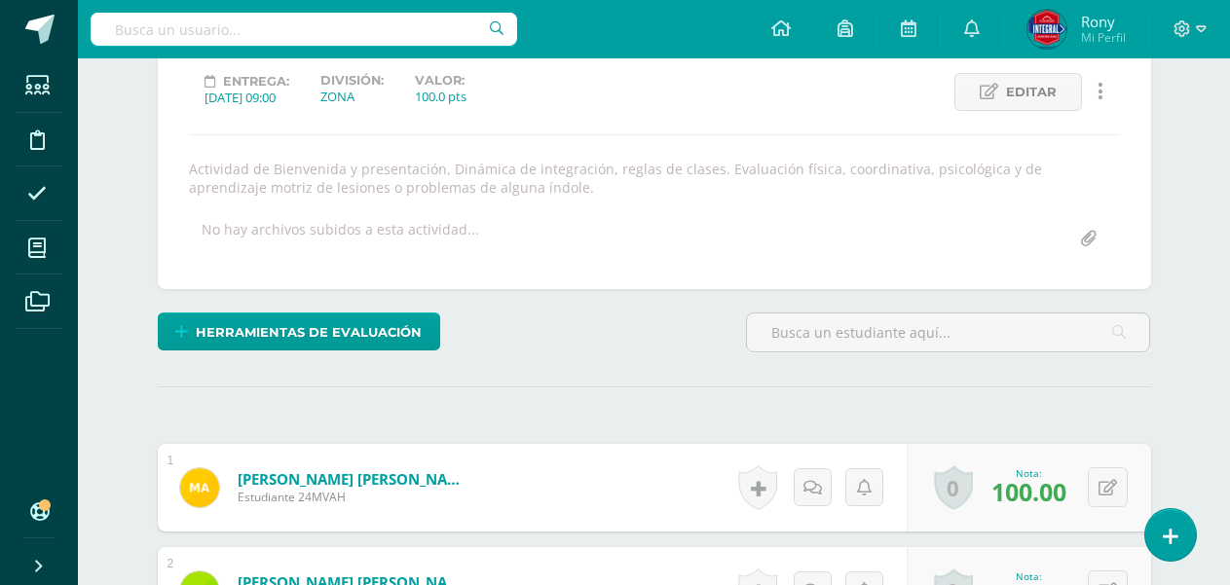
scroll to position [172, 0]
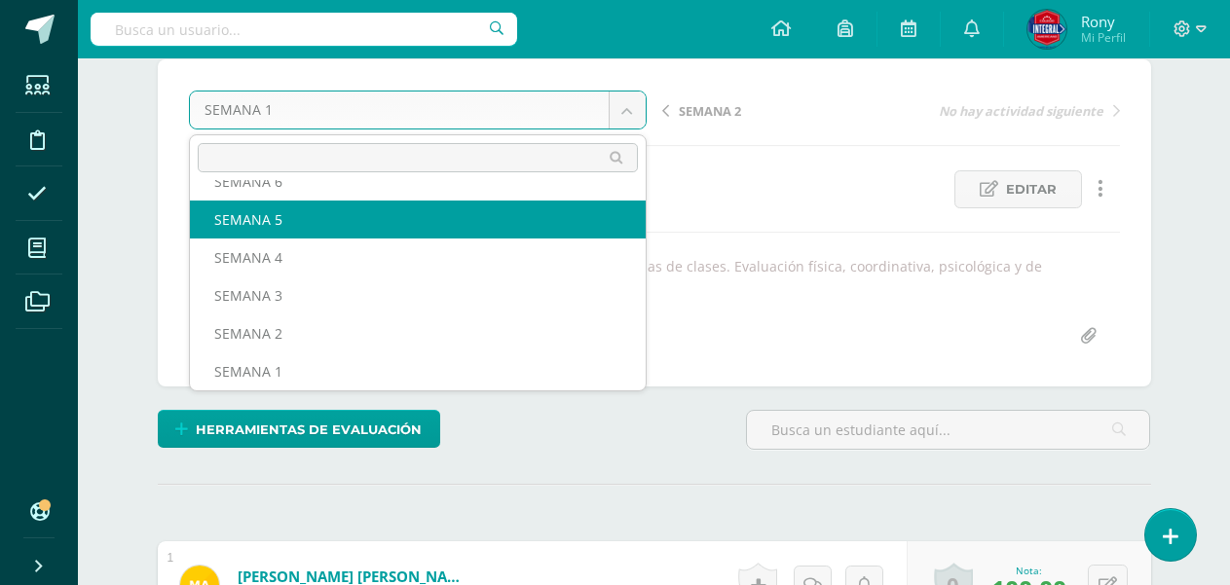
scroll to position [84, 0]
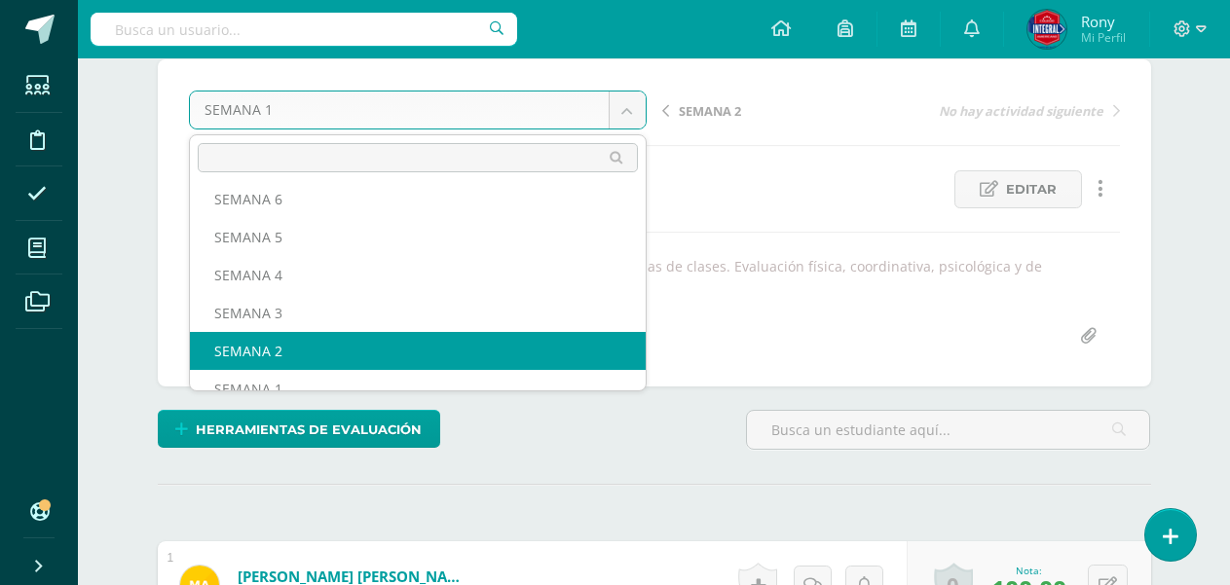
select select "/dashboard/teacher/grade-activity/192146/"
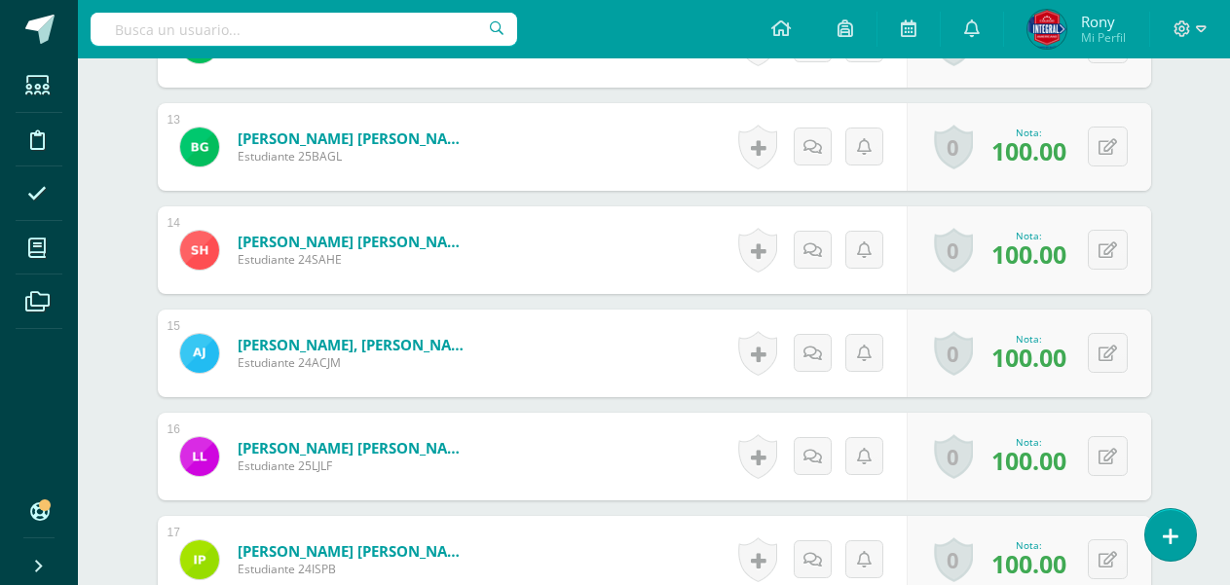
scroll to position [2045, 0]
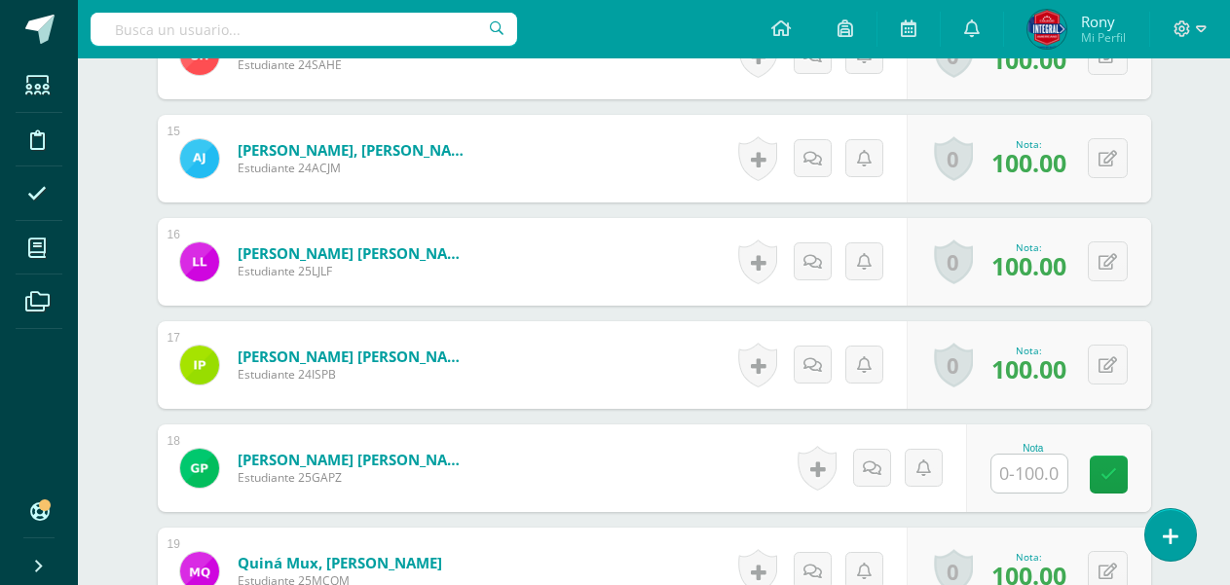
click at [1004, 479] on input "text" at bounding box center [1030, 474] width 76 height 38
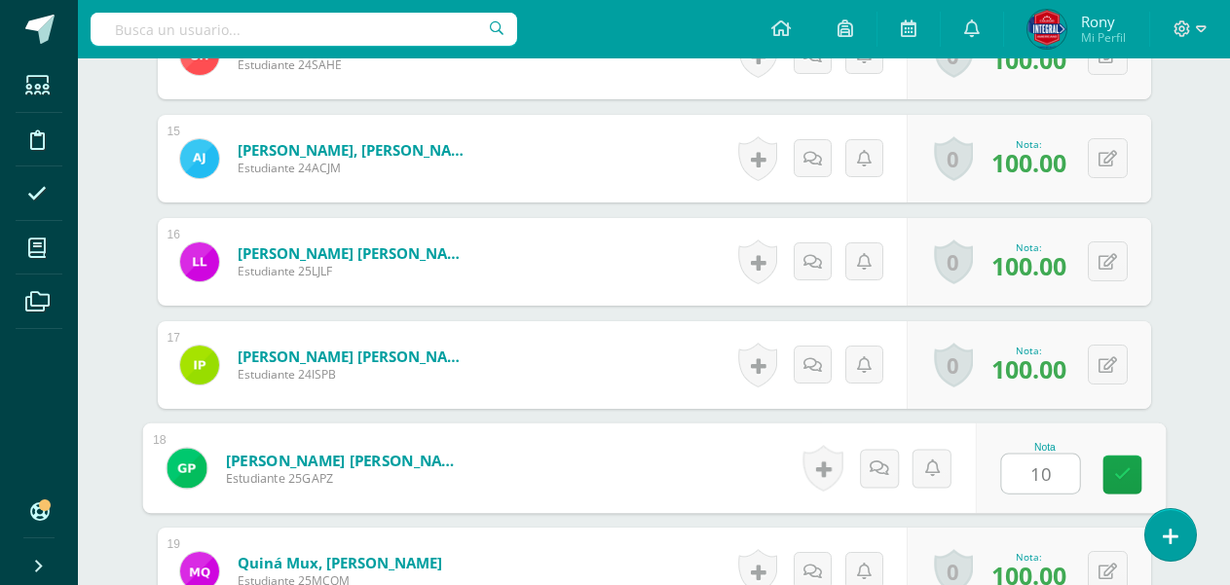
type input "100"
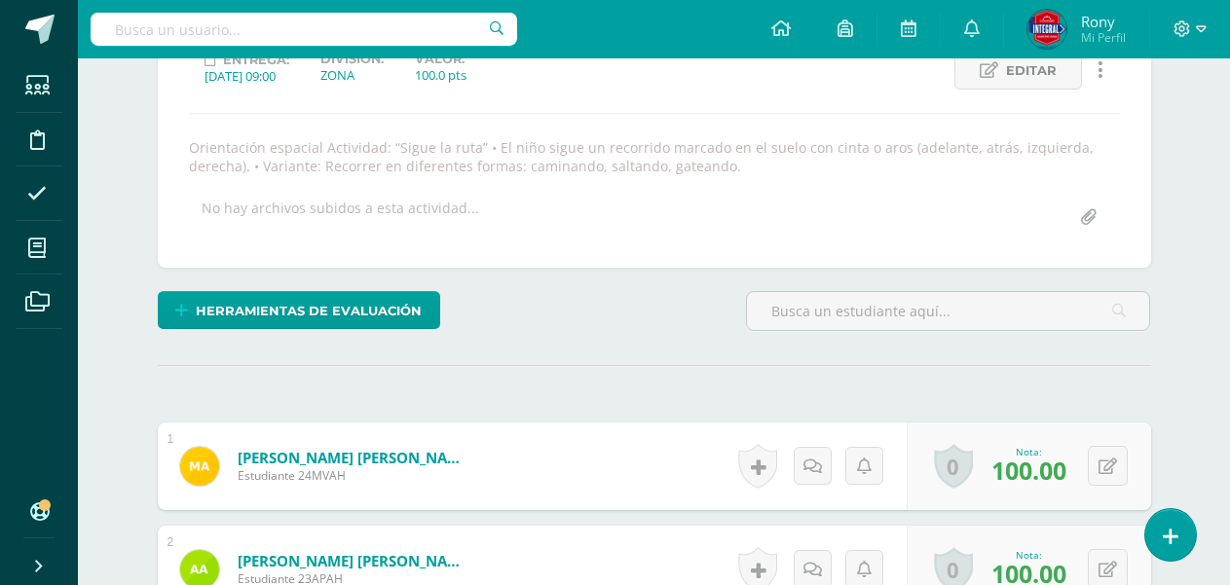
scroll to position [0, 0]
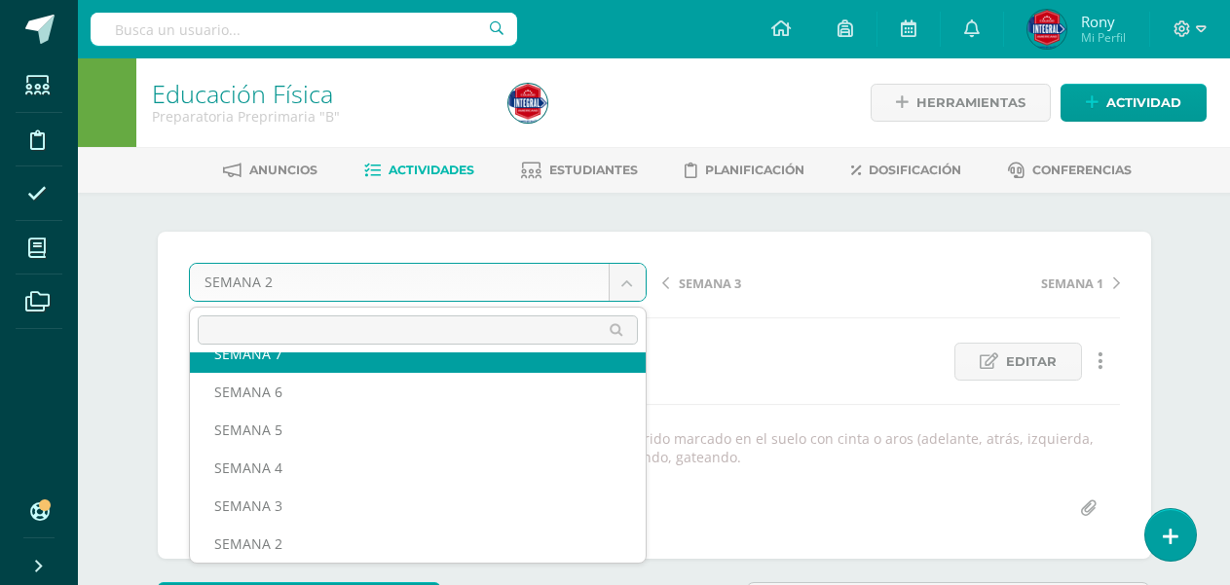
scroll to position [46, 0]
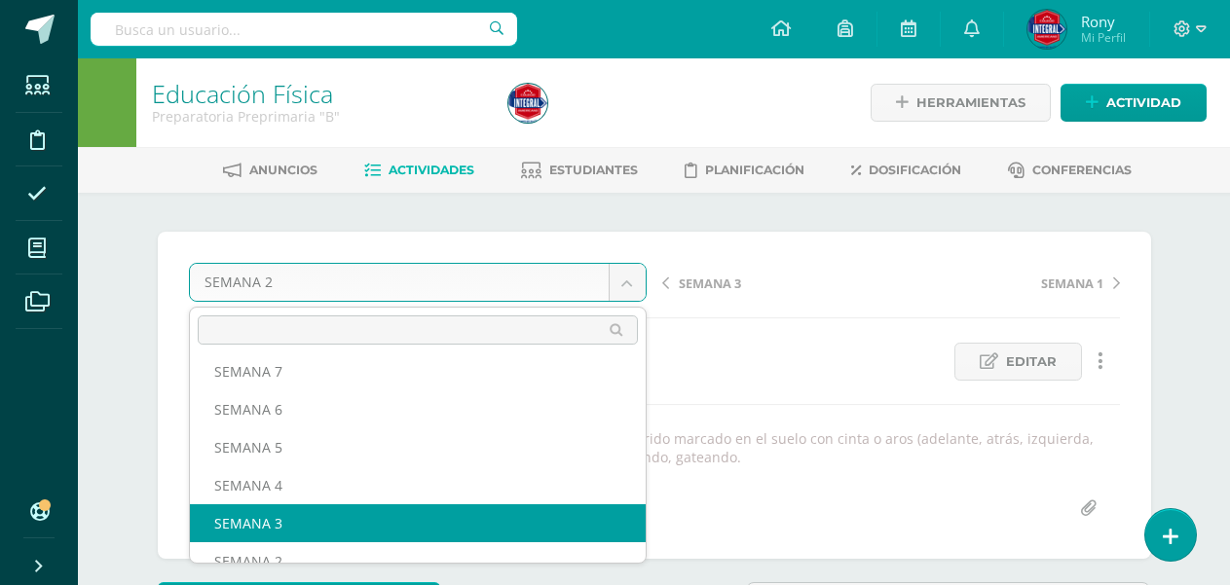
select select "/dashboard/teacher/grade-activity/192148/"
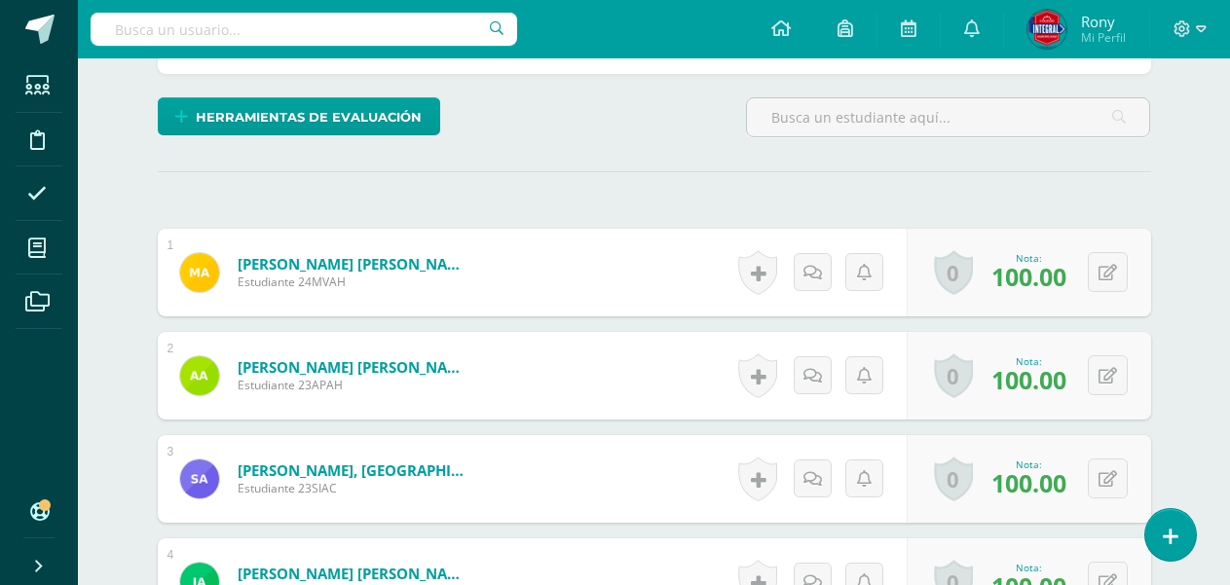
scroll to position [17, 0]
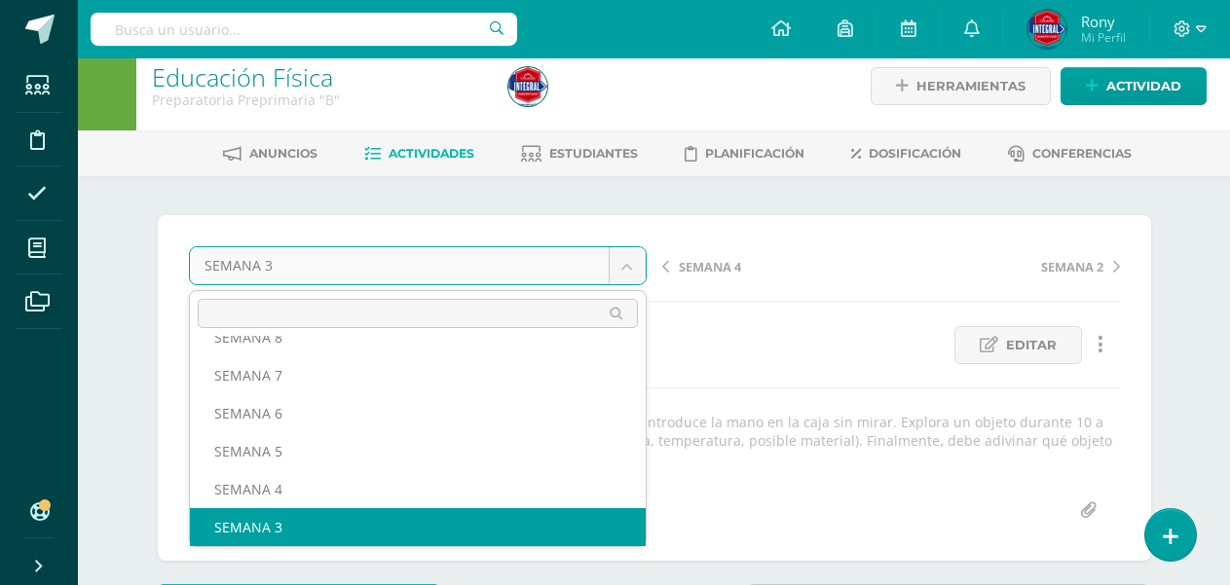
scroll to position [0, 0]
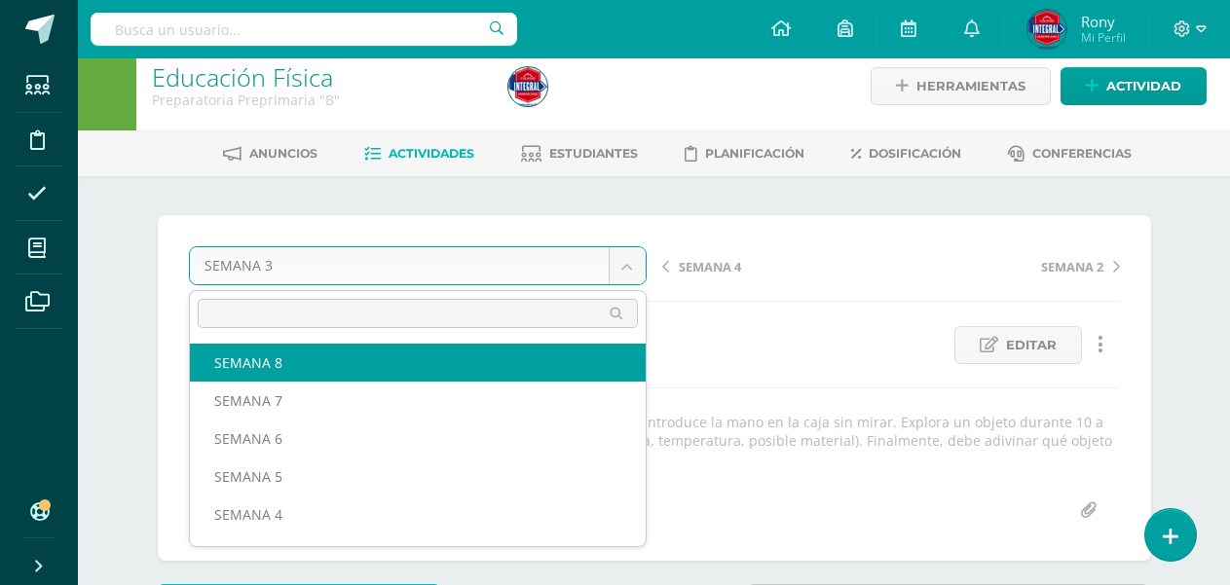
select select "/dashboard/teacher/grade-activity/192156/"
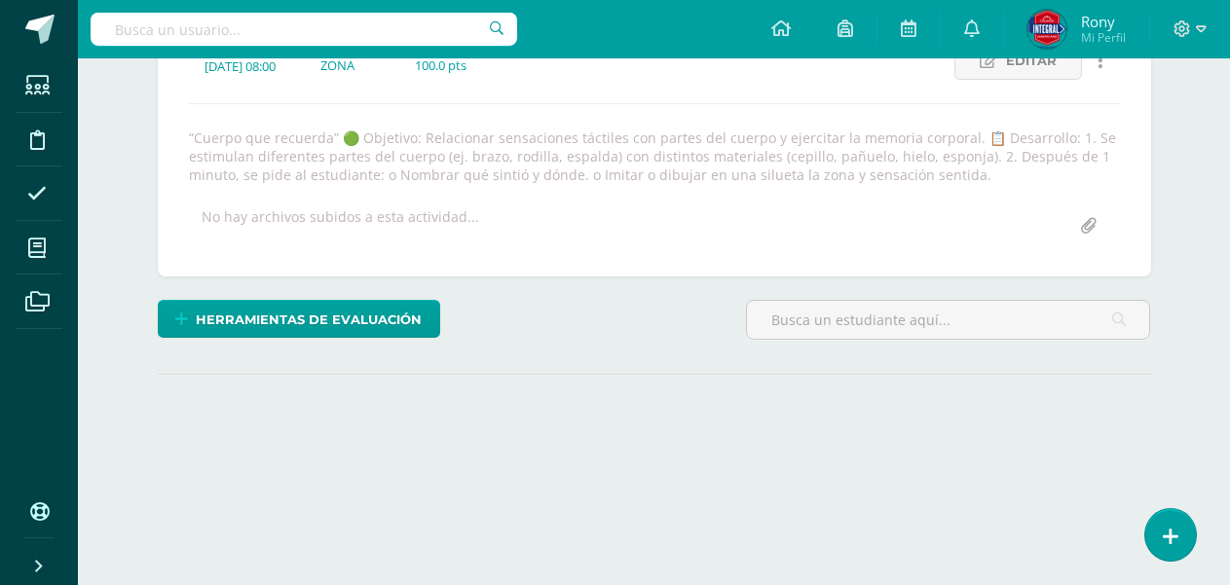
scroll to position [106, 0]
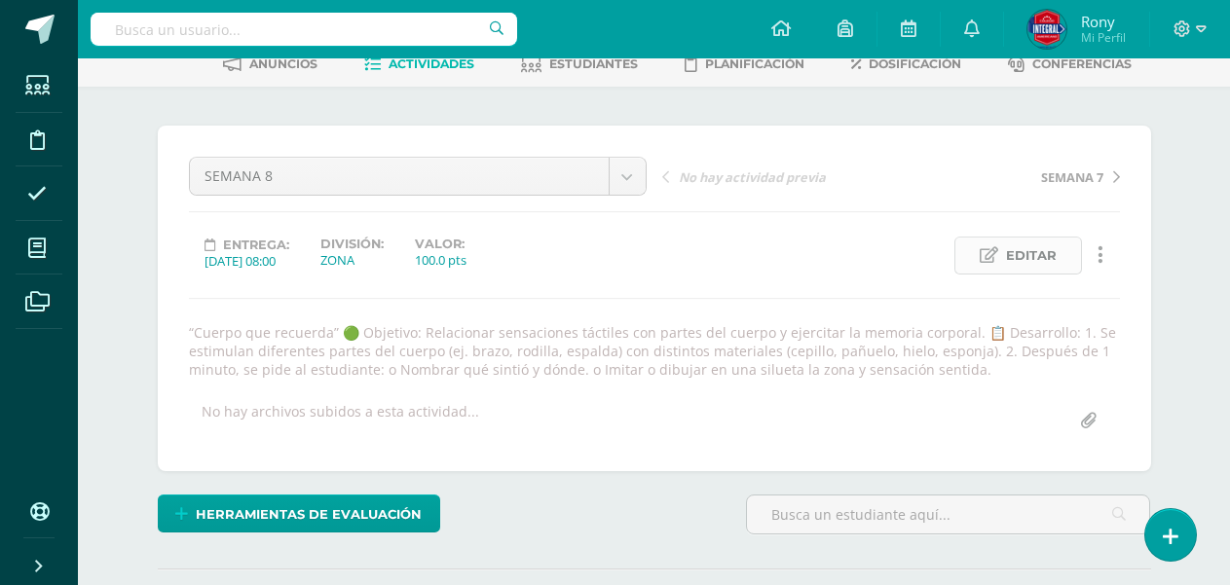
click at [1022, 253] on span "Editar" at bounding box center [1031, 256] width 51 height 36
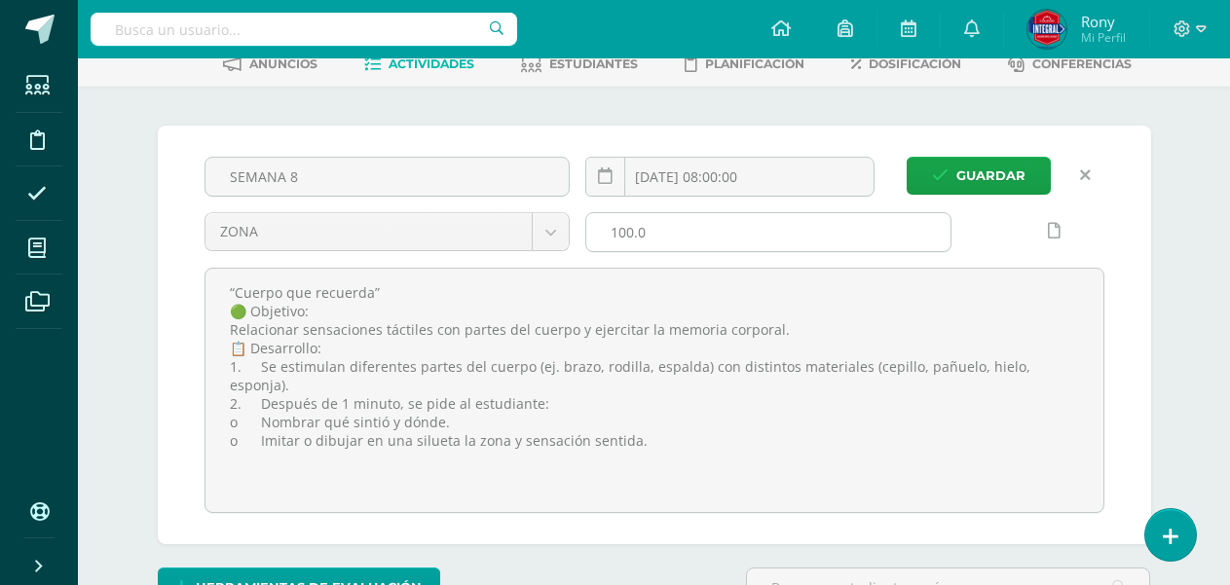
scroll to position [0, 0]
click at [550, 231] on body "Estudiantes Disciplina Asistencia Mis cursos Archivos Soporte Ayuda Reportar un…" at bounding box center [615, 344] width 1230 height 900
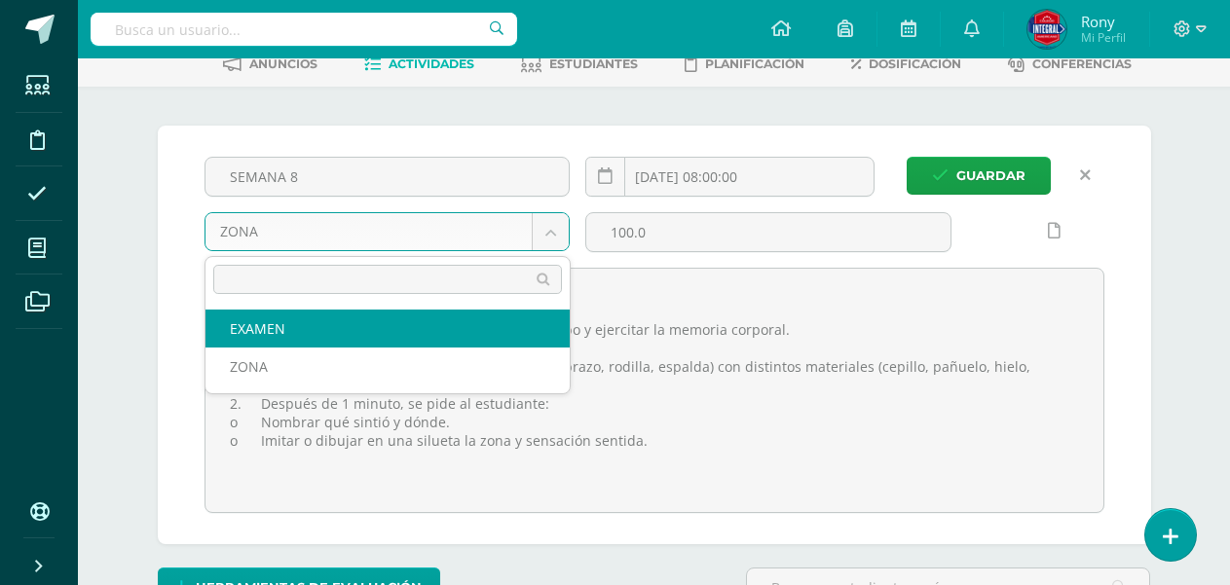
select select "192142"
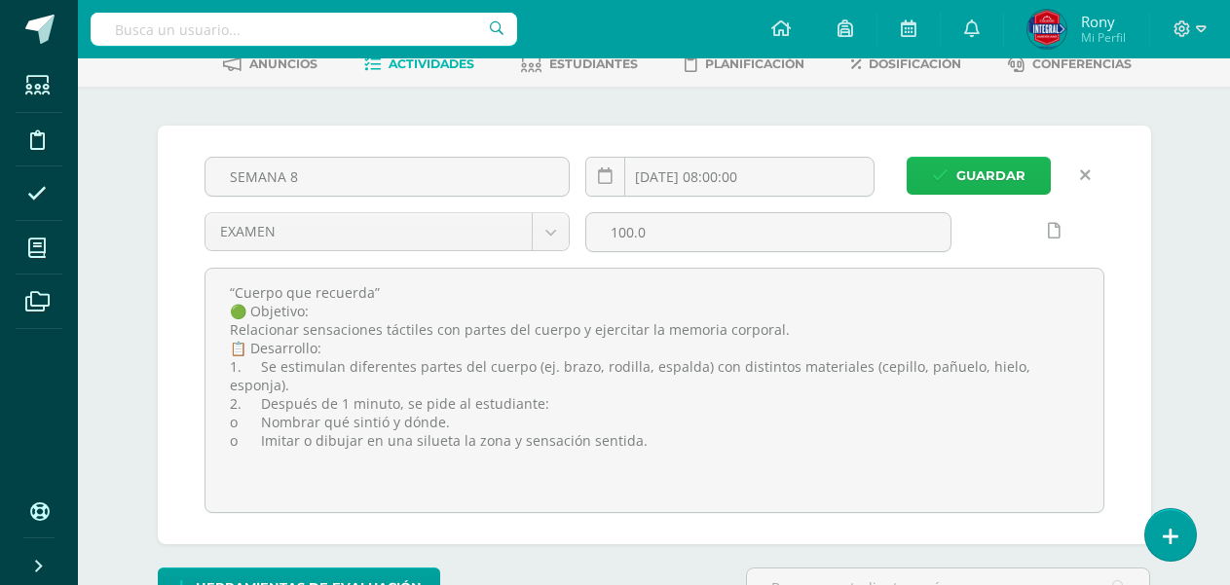
click at [982, 179] on span "Guardar" at bounding box center [991, 176] width 69 height 36
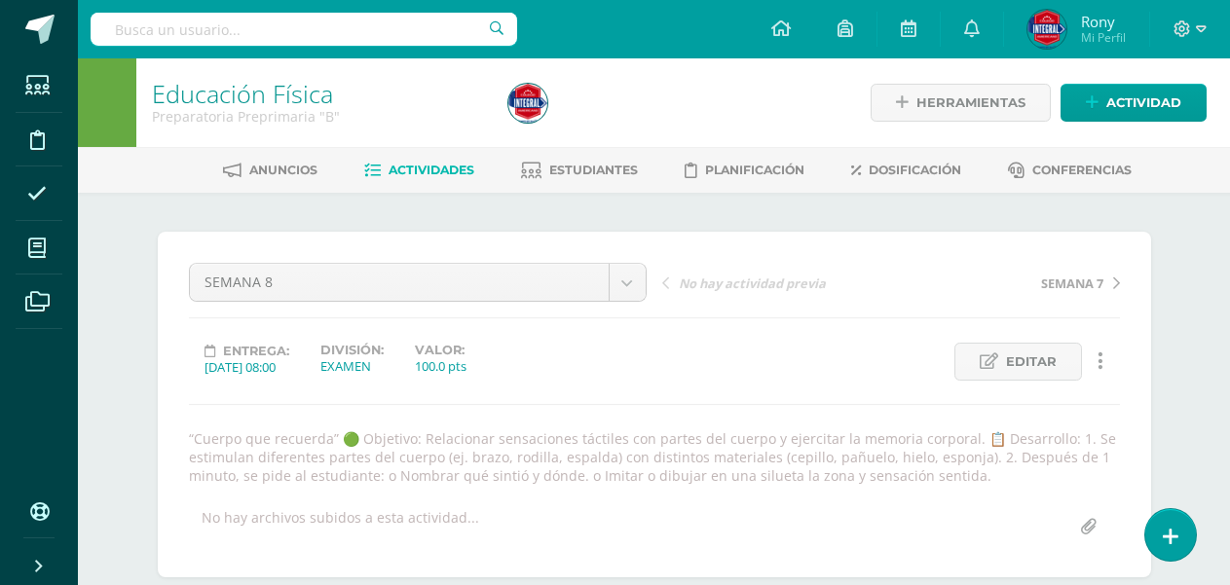
click at [443, 166] on span "Actividades" at bounding box center [432, 170] width 86 height 15
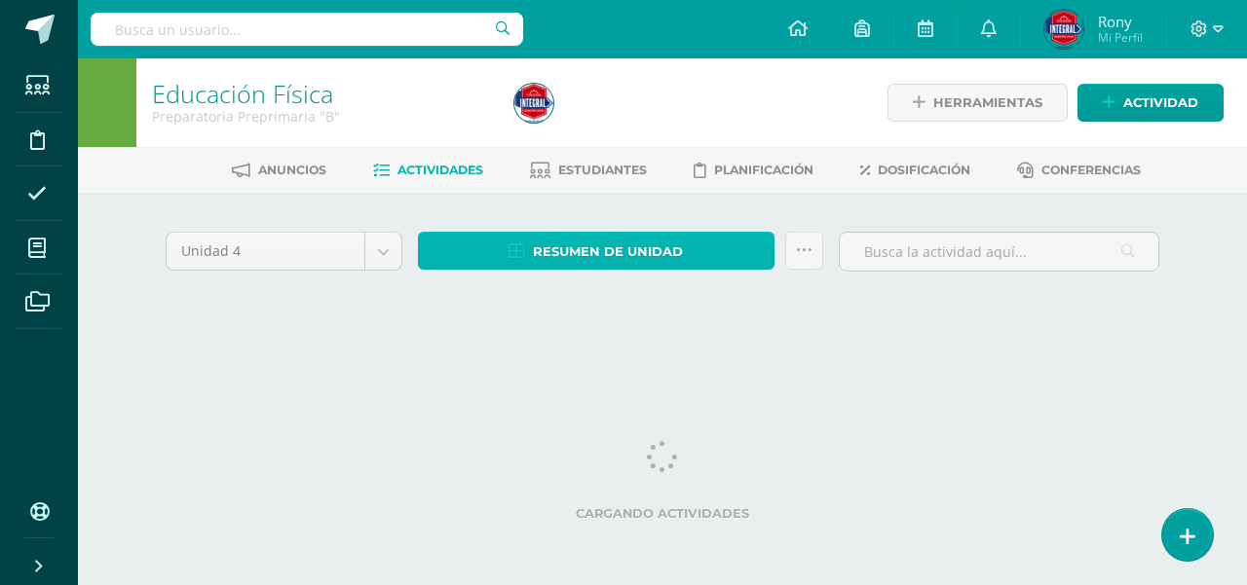
click at [608, 249] on span "Resumen de unidad" at bounding box center [608, 252] width 150 height 36
click at [592, 251] on span "Resumen de unidad" at bounding box center [608, 252] width 150 height 36
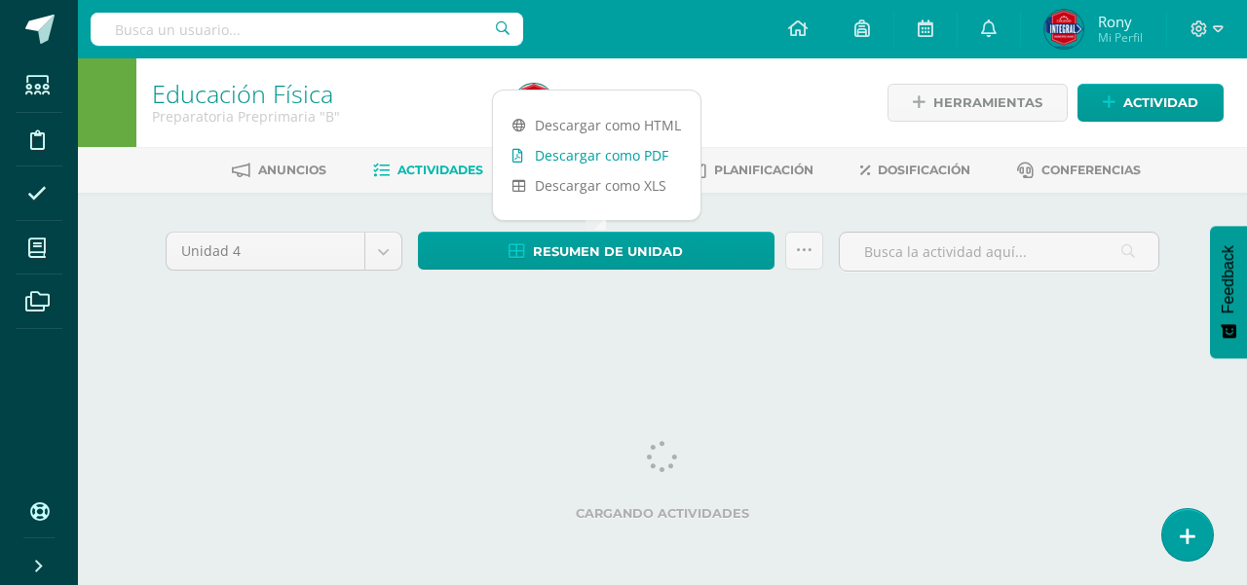
click at [582, 160] on link "Descargar como PDF" at bounding box center [596, 155] width 207 height 30
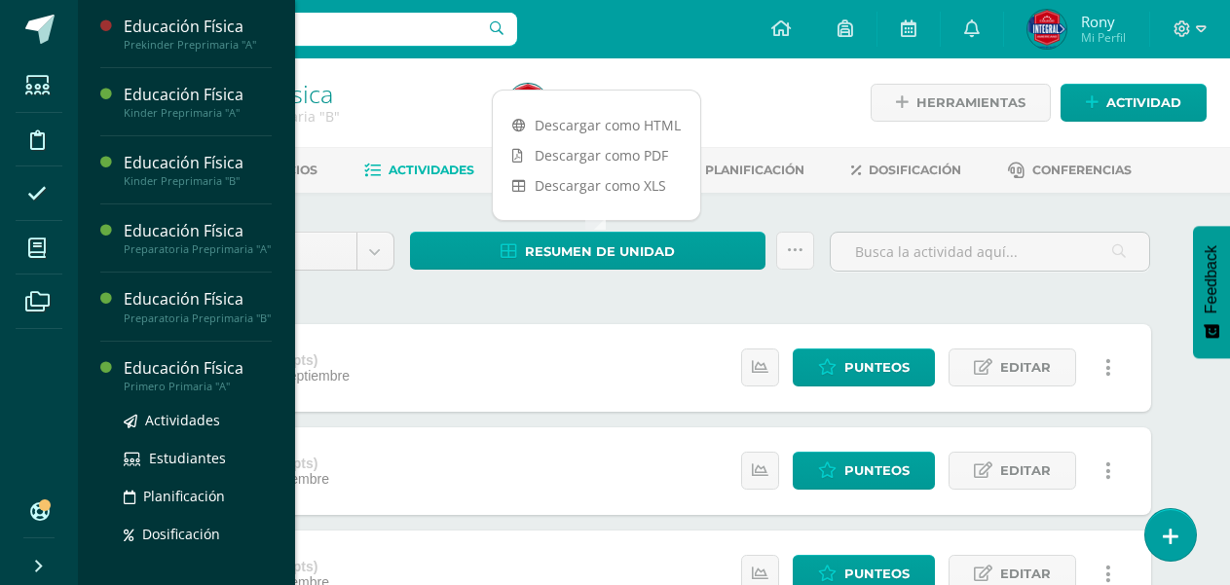
click at [171, 369] on div "Educación Física" at bounding box center [198, 368] width 148 height 22
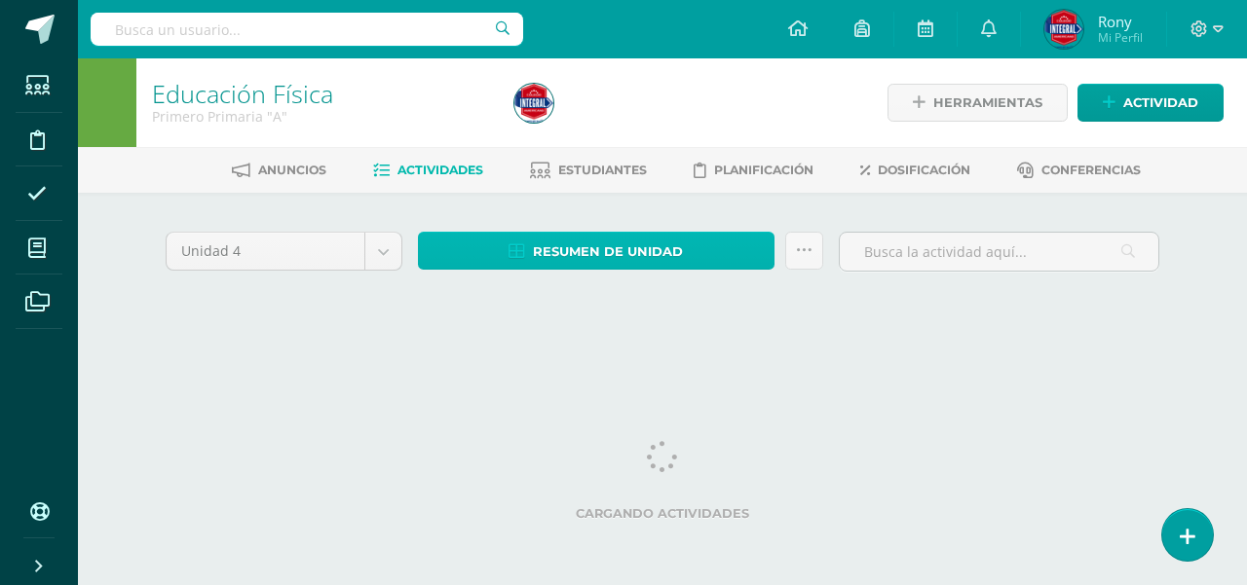
click at [620, 244] on span "Resumen de unidad" at bounding box center [608, 252] width 150 height 36
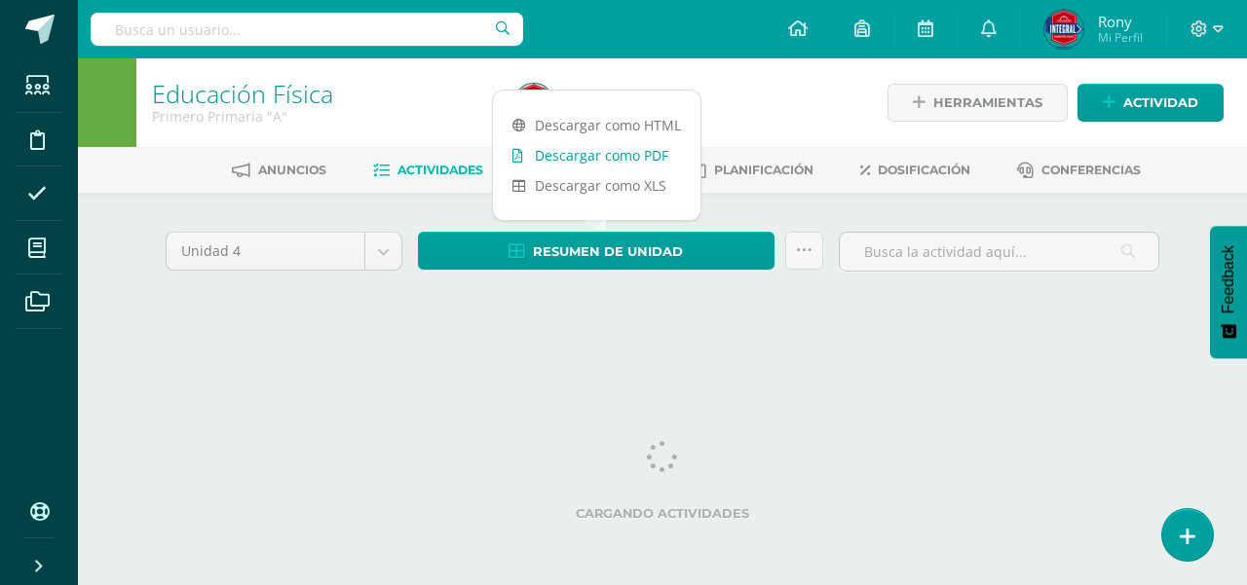
click at [592, 159] on link "Descargar como PDF" at bounding box center [596, 155] width 207 height 30
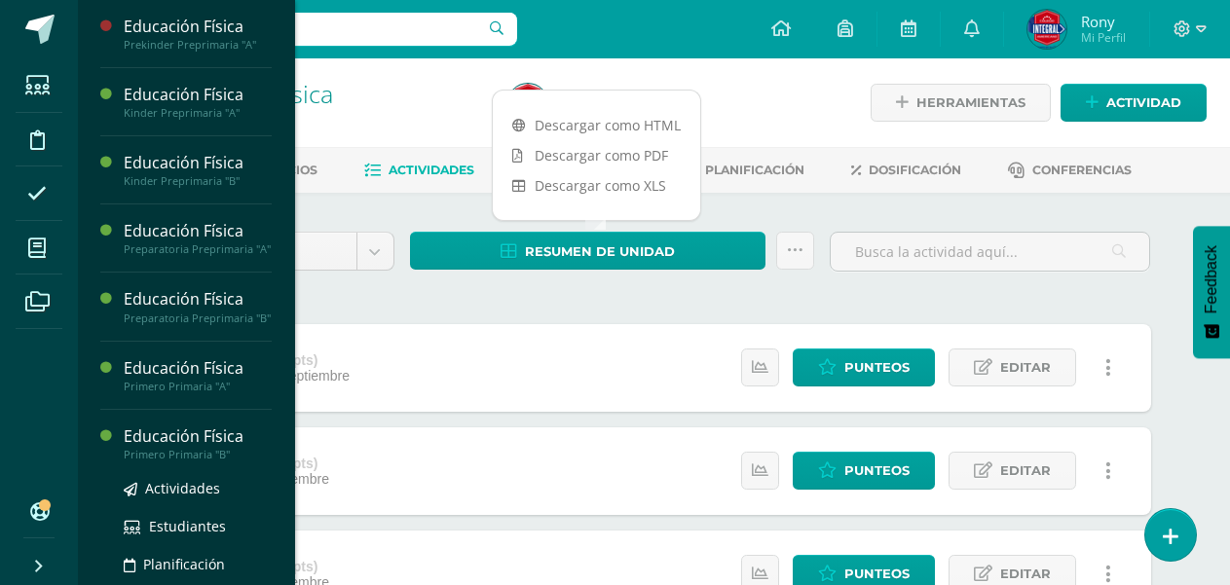
click at [160, 433] on div "Educación Física" at bounding box center [198, 437] width 148 height 22
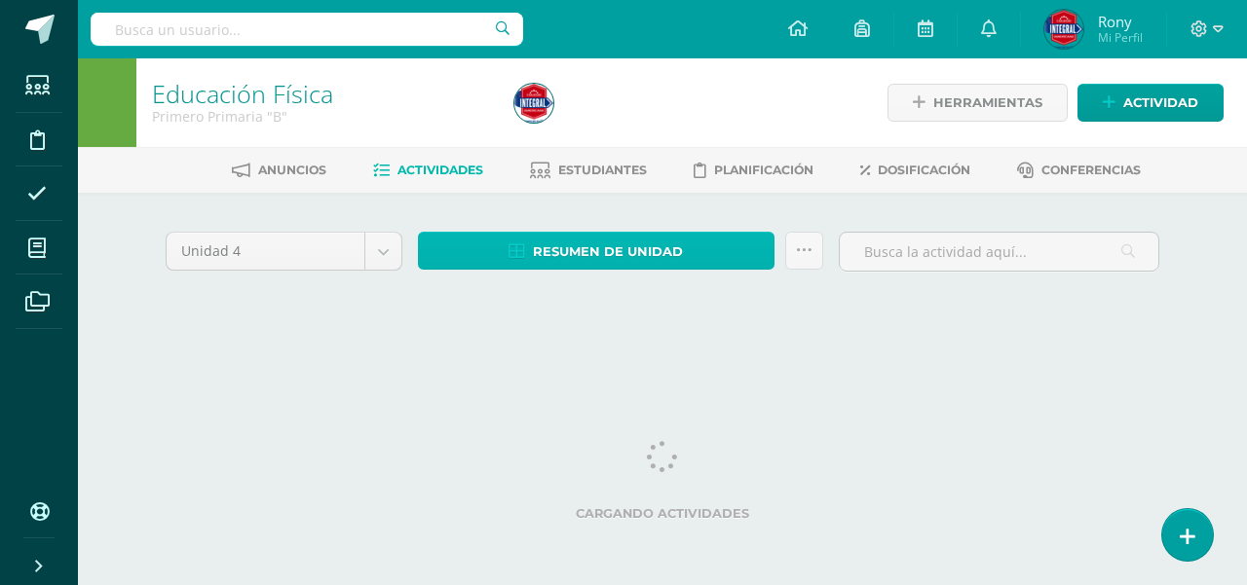
click at [612, 248] on span "Resumen de unidad" at bounding box center [608, 252] width 150 height 36
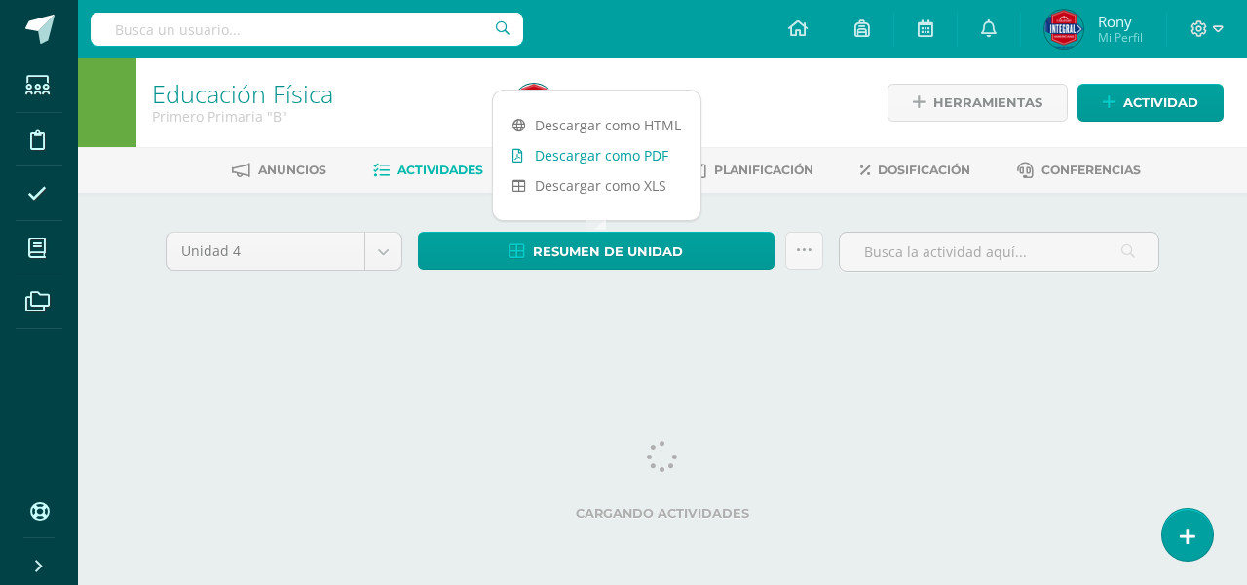
click at [607, 154] on link "Descargar como PDF" at bounding box center [596, 155] width 207 height 30
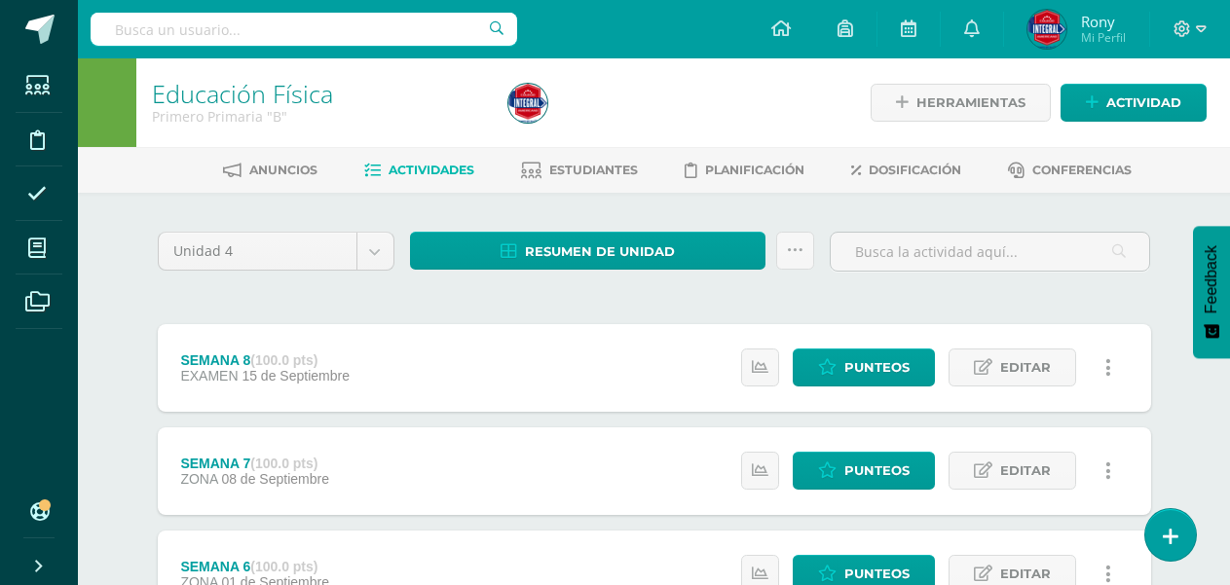
click at [403, 117] on div "Primero Primaria "B"" at bounding box center [318, 116] width 333 height 19
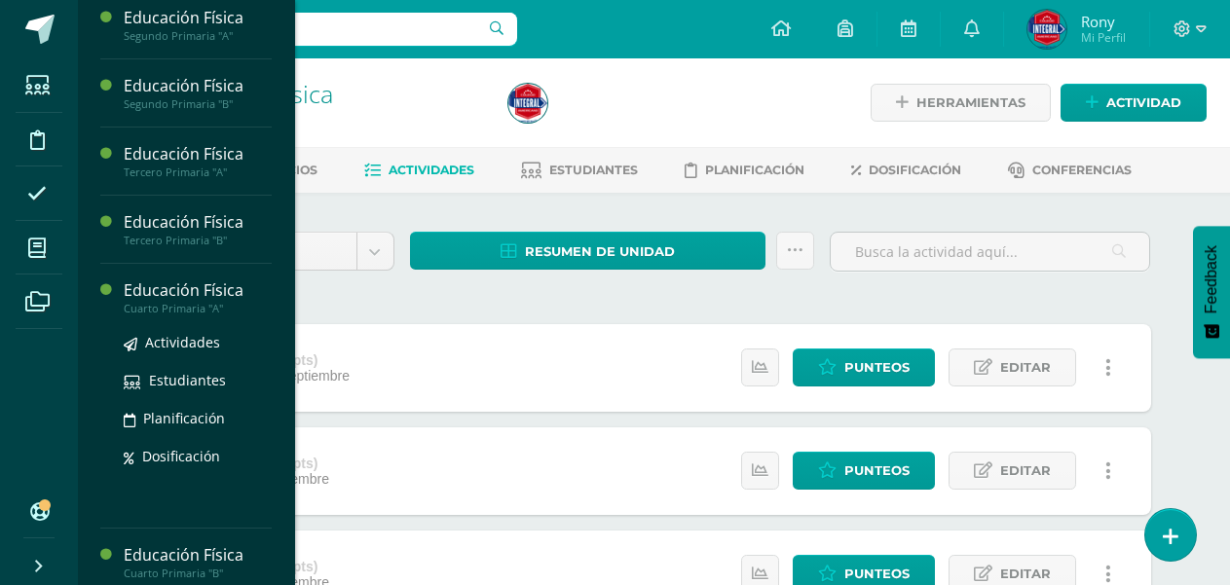
scroll to position [390, 0]
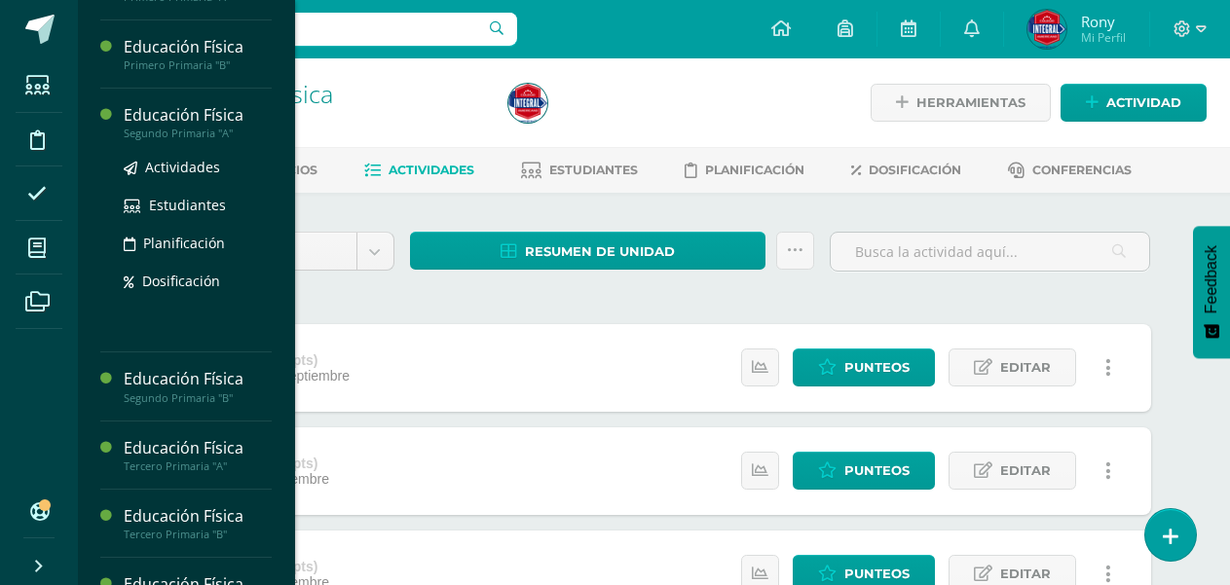
click at [179, 120] on div "Educación Física" at bounding box center [198, 115] width 148 height 22
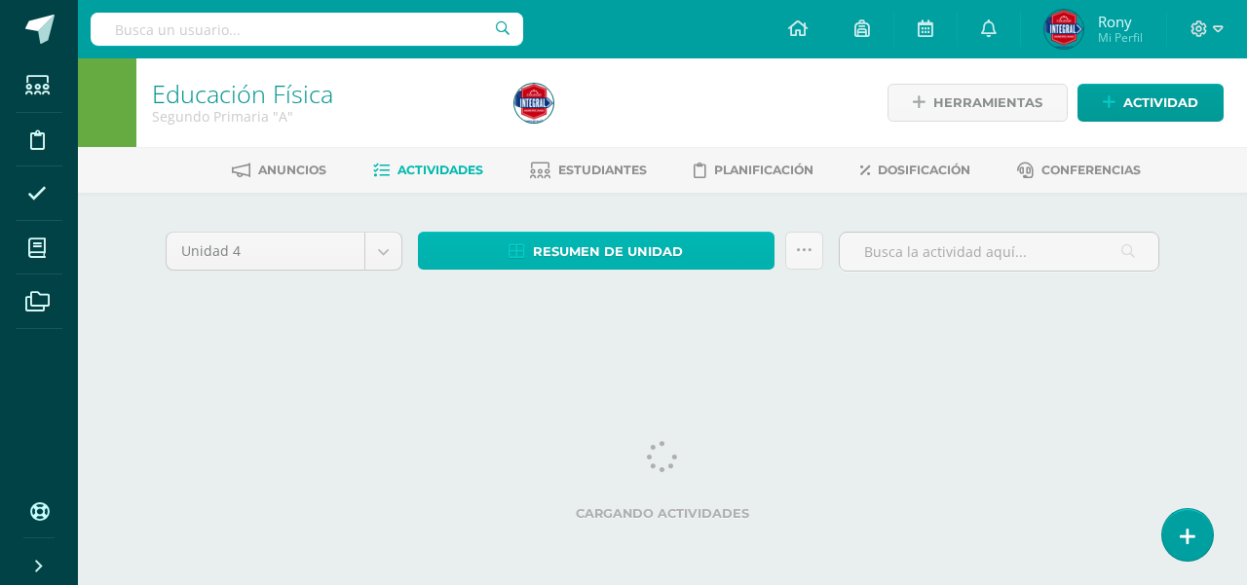
click at [633, 245] on span "Resumen de unidad" at bounding box center [608, 252] width 150 height 36
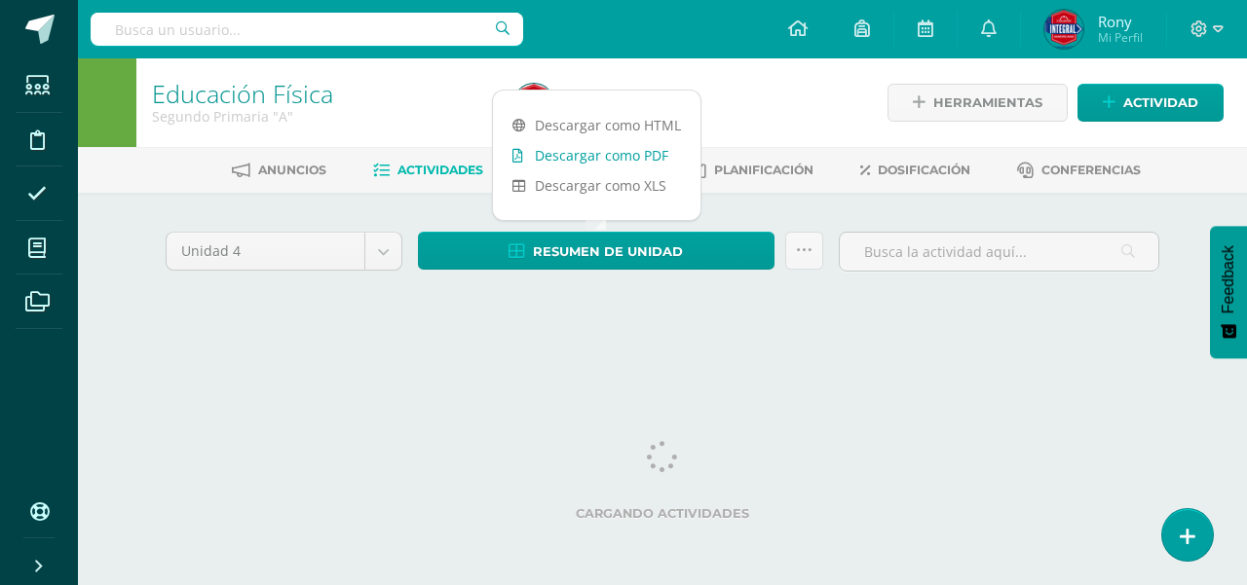
click at [598, 152] on link "Descargar como PDF" at bounding box center [596, 155] width 207 height 30
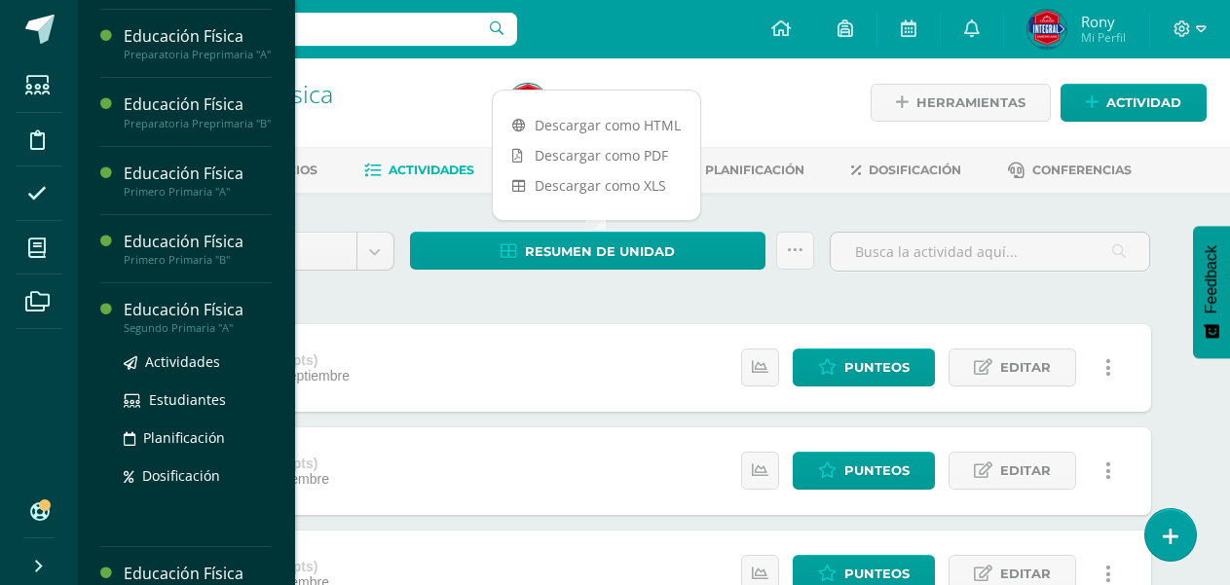
scroll to position [390, 0]
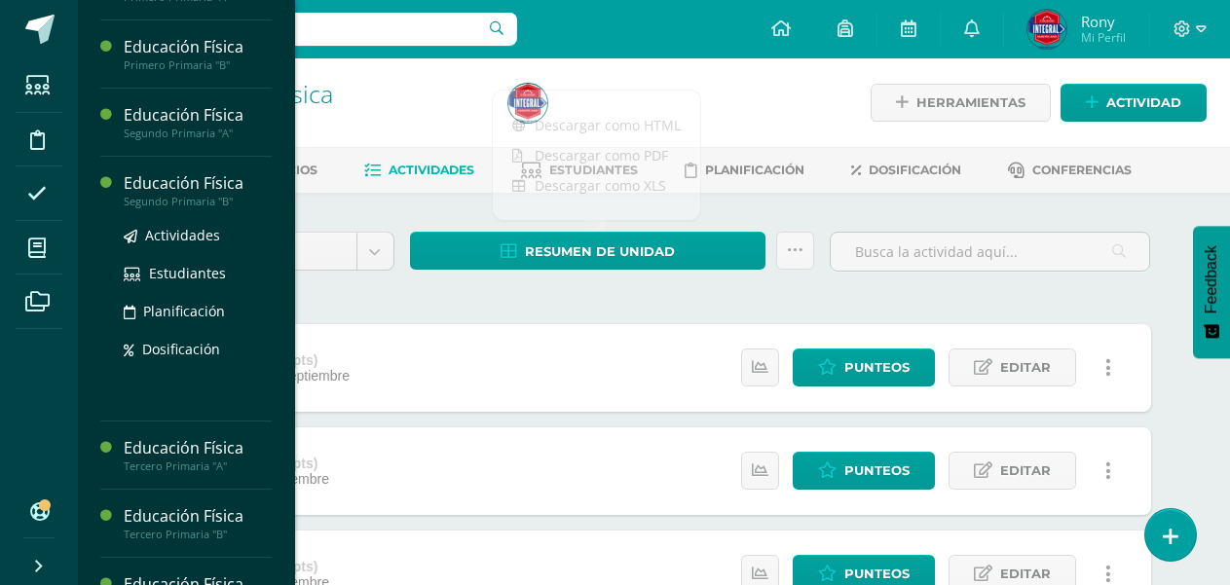
click at [184, 184] on div "Educación Física" at bounding box center [198, 183] width 148 height 22
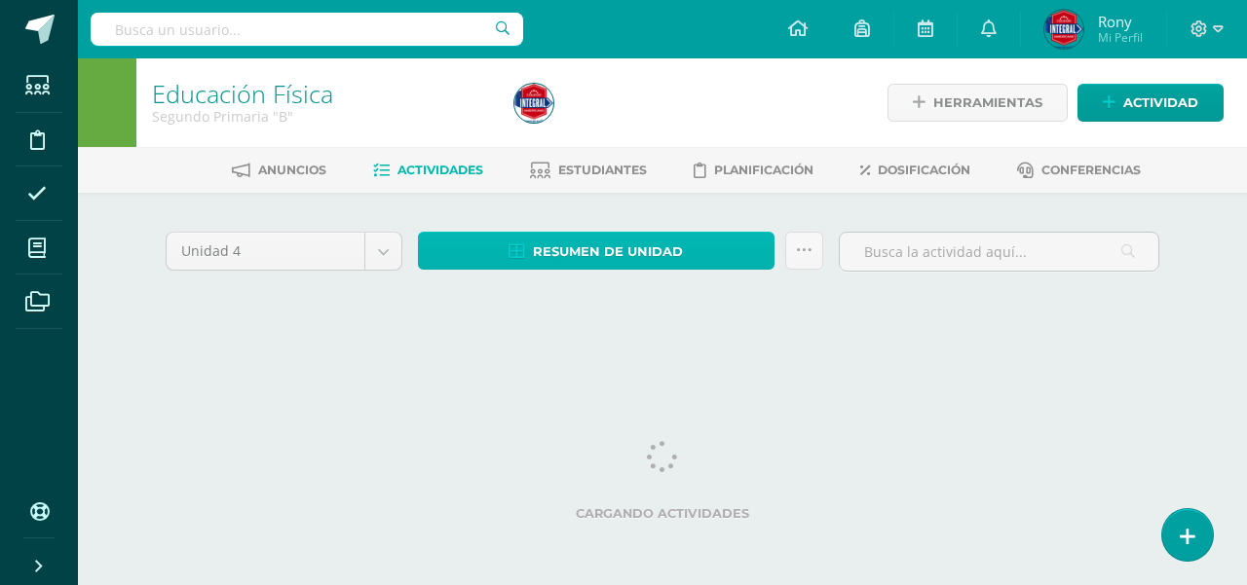
click at [616, 254] on span "Resumen de unidad" at bounding box center [608, 252] width 150 height 36
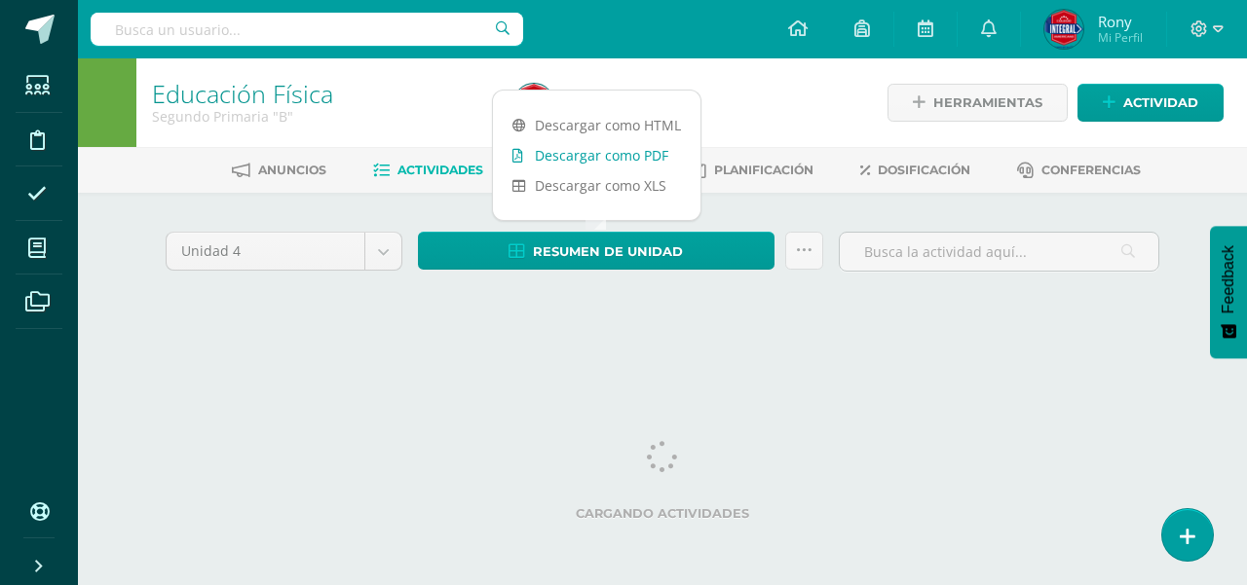
click at [614, 156] on link "Descargar como PDF" at bounding box center [596, 155] width 207 height 30
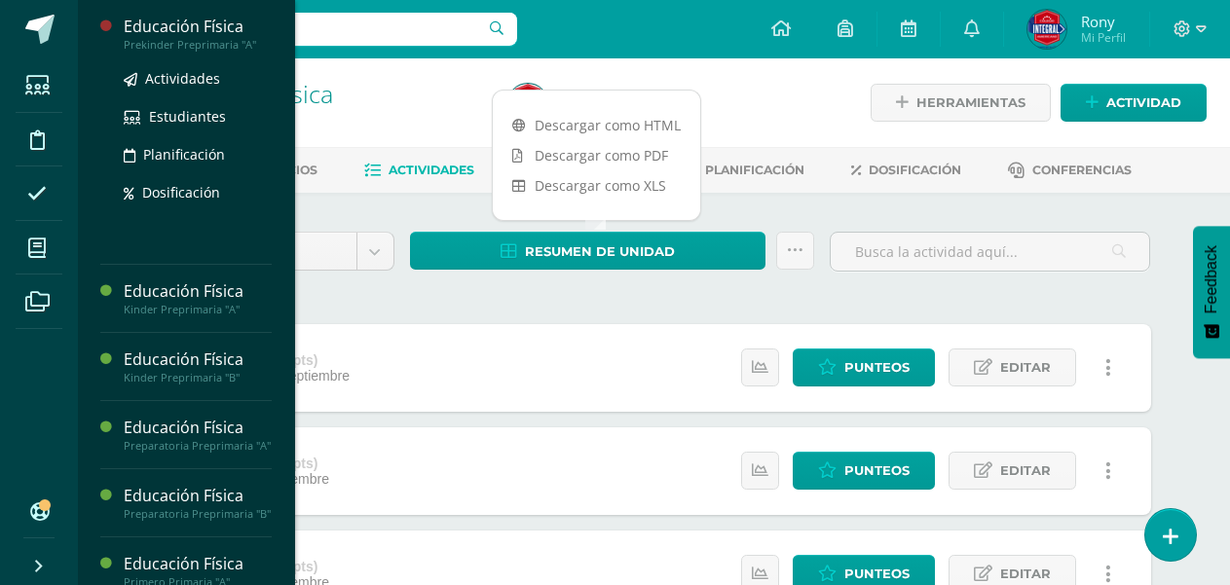
click at [181, 26] on div "Educación Física" at bounding box center [198, 27] width 148 height 22
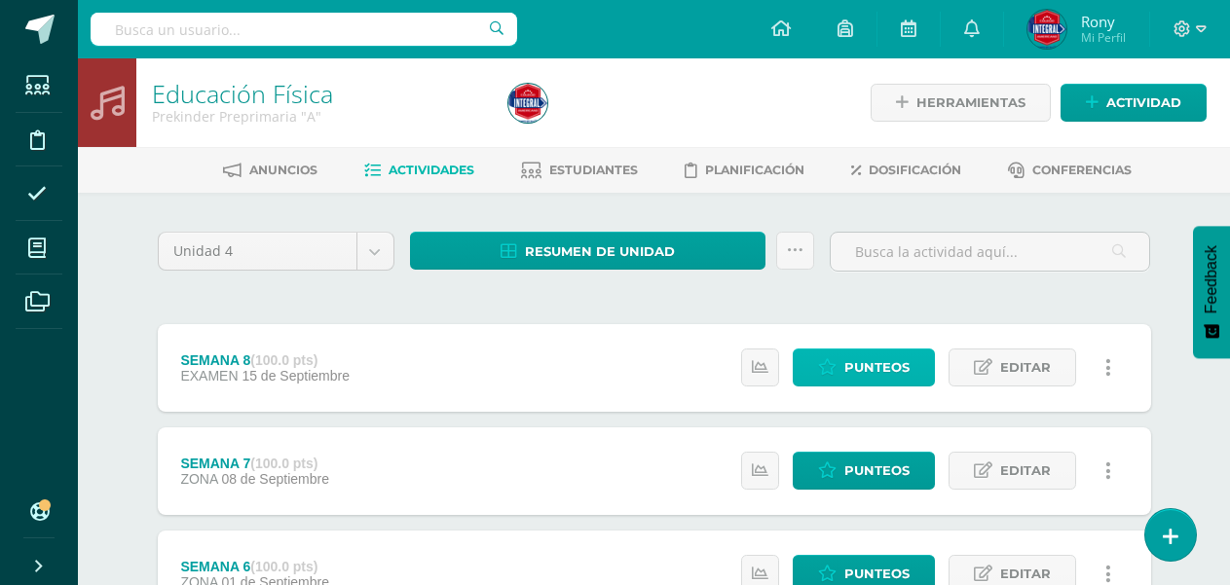
click at [877, 359] on span "Punteos" at bounding box center [877, 368] width 65 height 36
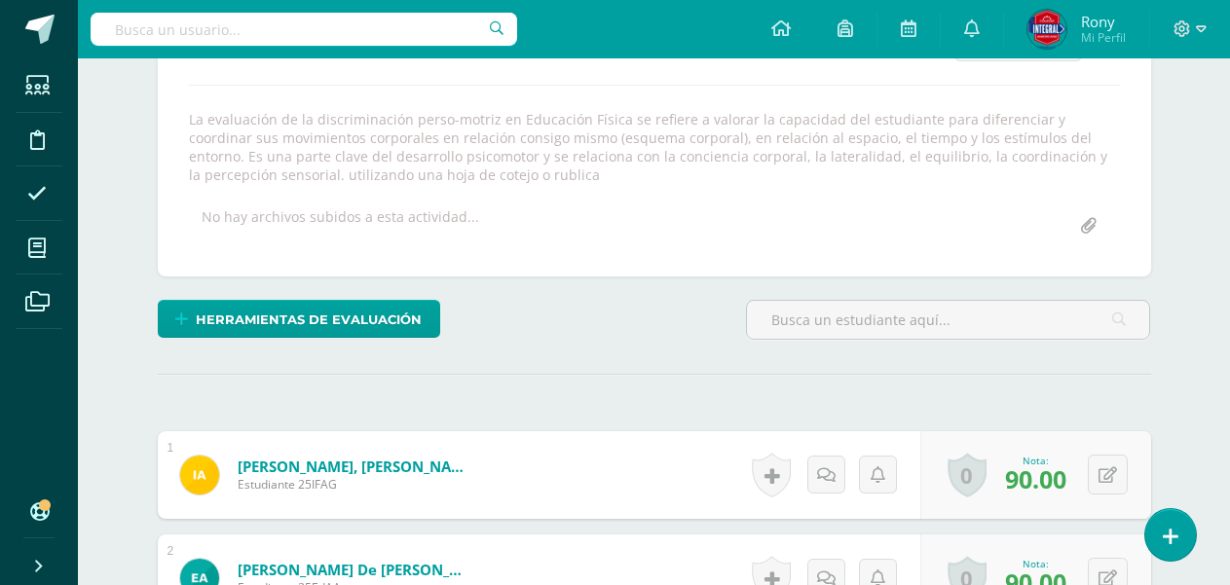
scroll to position [417, 0]
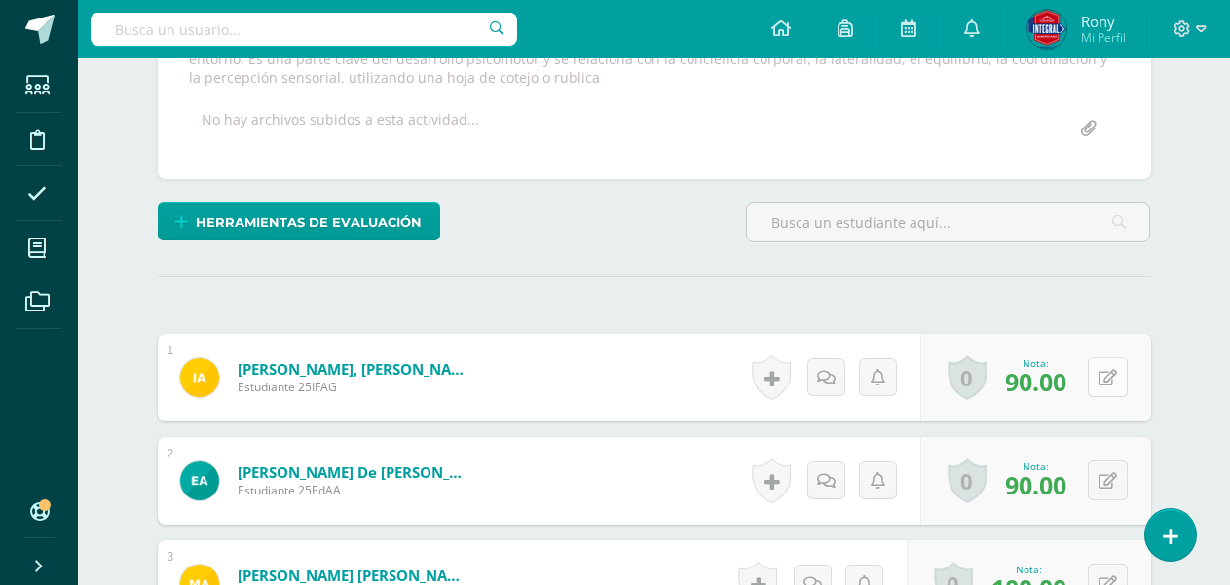
click at [1098, 378] on button at bounding box center [1108, 377] width 40 height 40
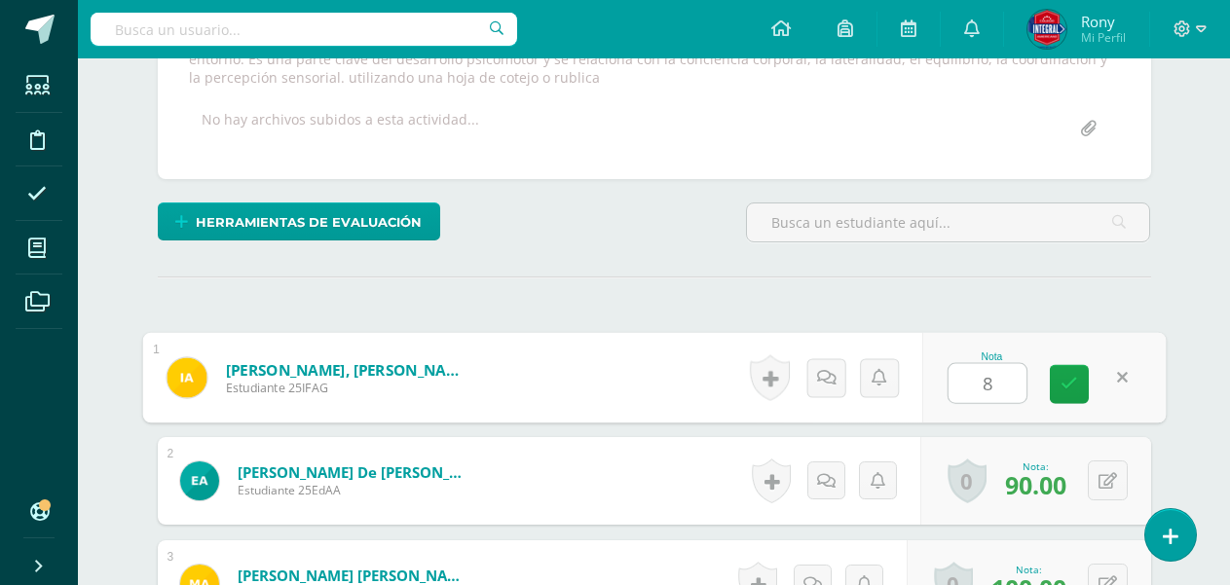
type input "80"
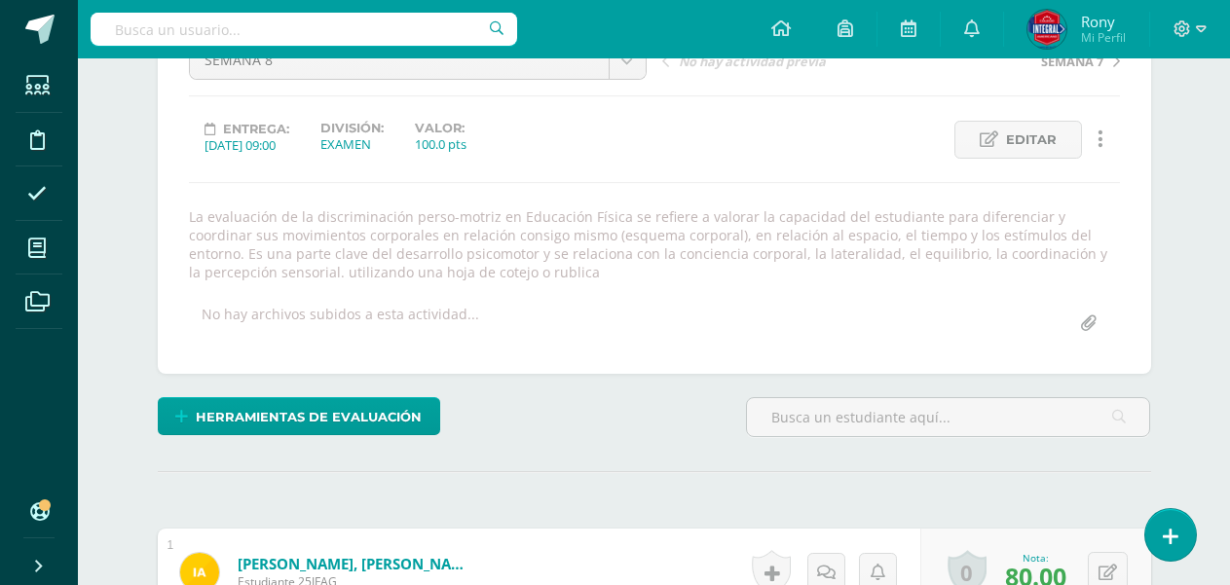
scroll to position [0, 0]
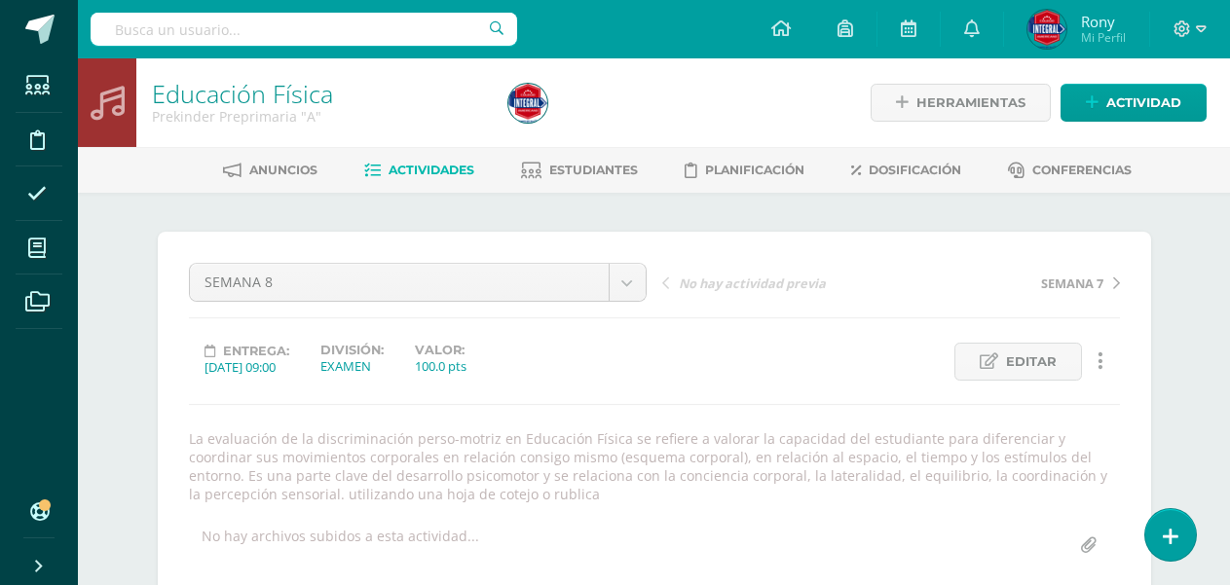
click at [433, 167] on span "Actividades" at bounding box center [432, 170] width 86 height 15
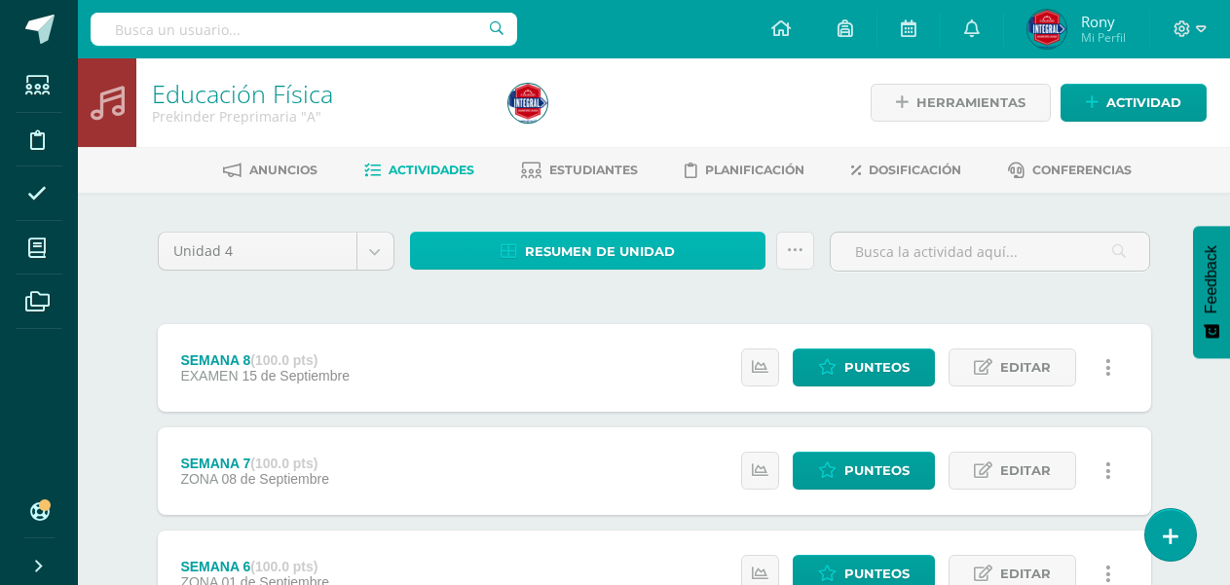
click at [572, 240] on span "Resumen de unidad" at bounding box center [600, 252] width 150 height 36
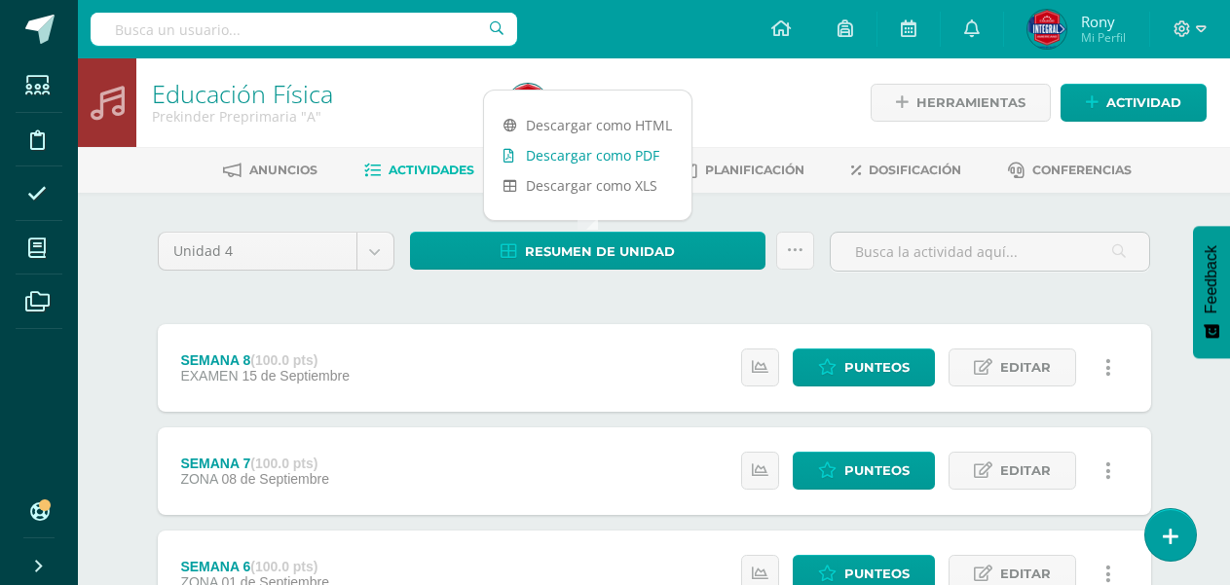
click at [603, 158] on link "Descargar como PDF" at bounding box center [587, 155] width 207 height 30
click at [851, 364] on span "Punteos" at bounding box center [877, 368] width 65 height 36
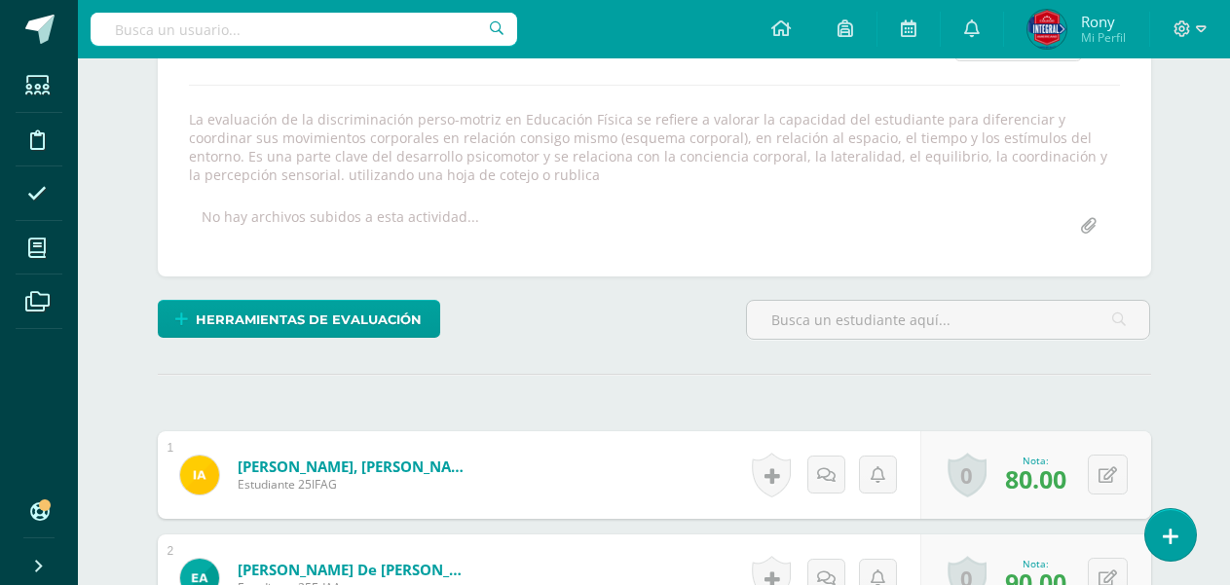
scroll to position [417, 0]
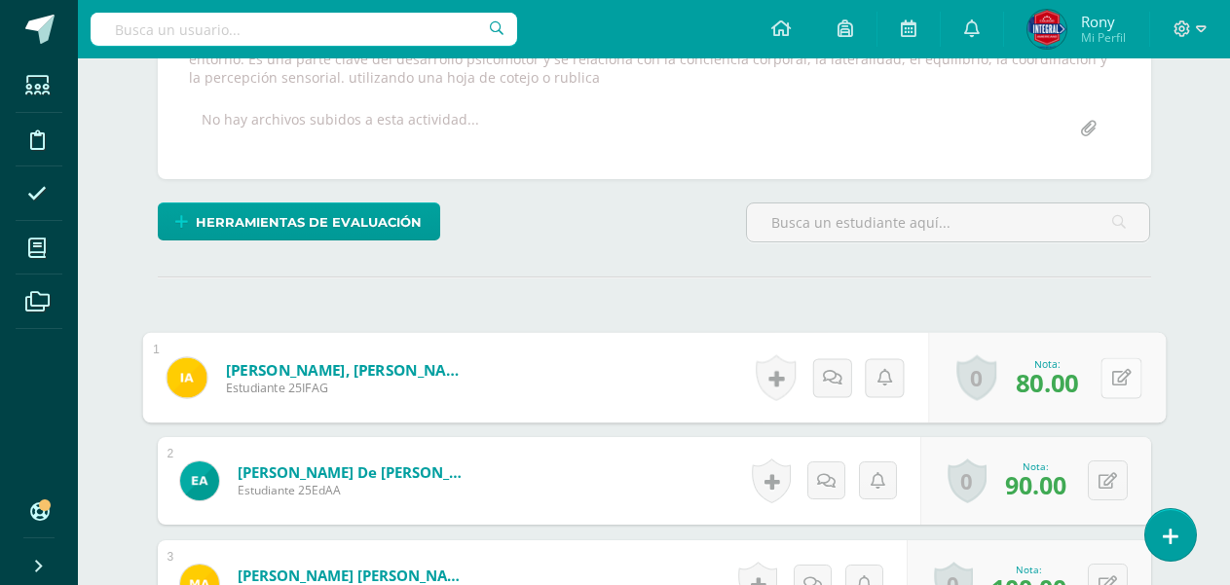
click at [1106, 378] on button at bounding box center [1121, 377] width 41 height 41
type input "90"
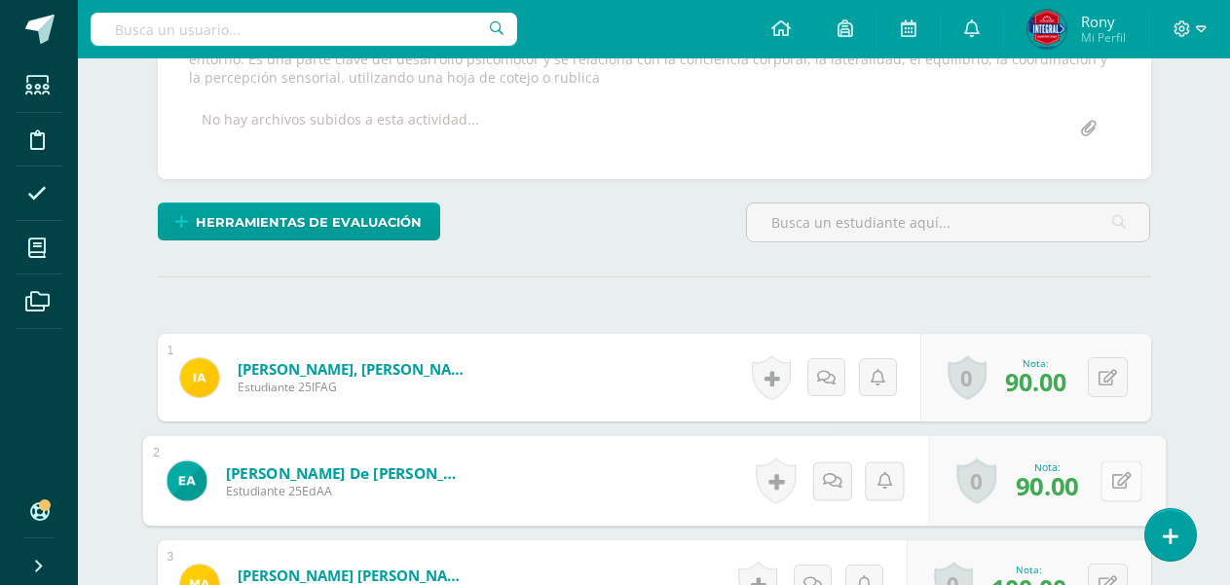
click at [1107, 483] on button at bounding box center [1121, 481] width 41 height 41
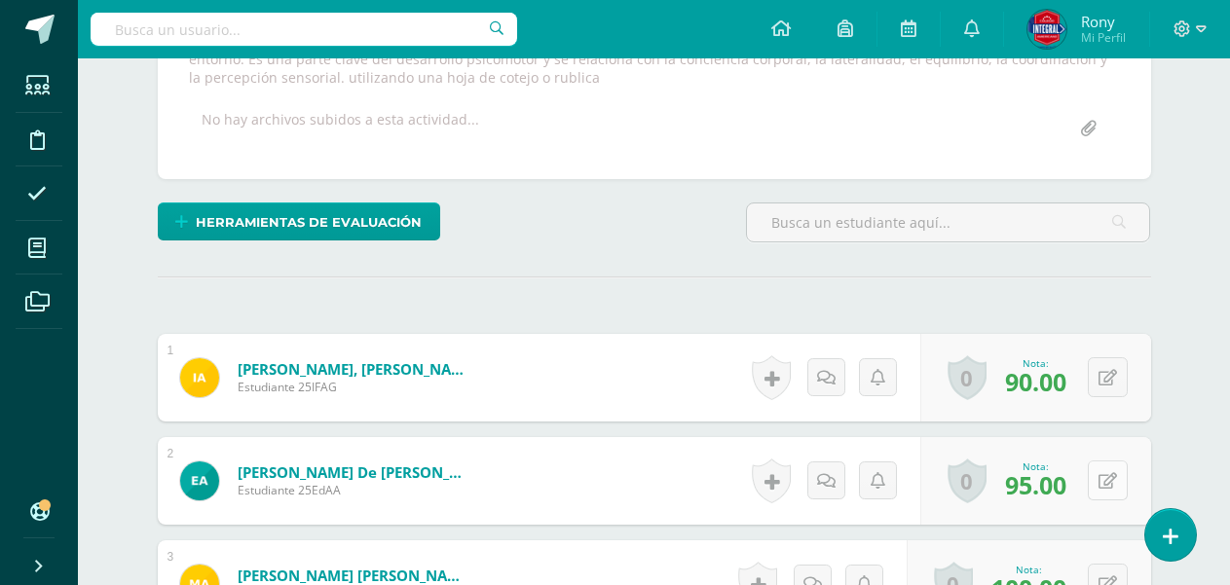
click at [1103, 475] on icon at bounding box center [1108, 481] width 19 height 17
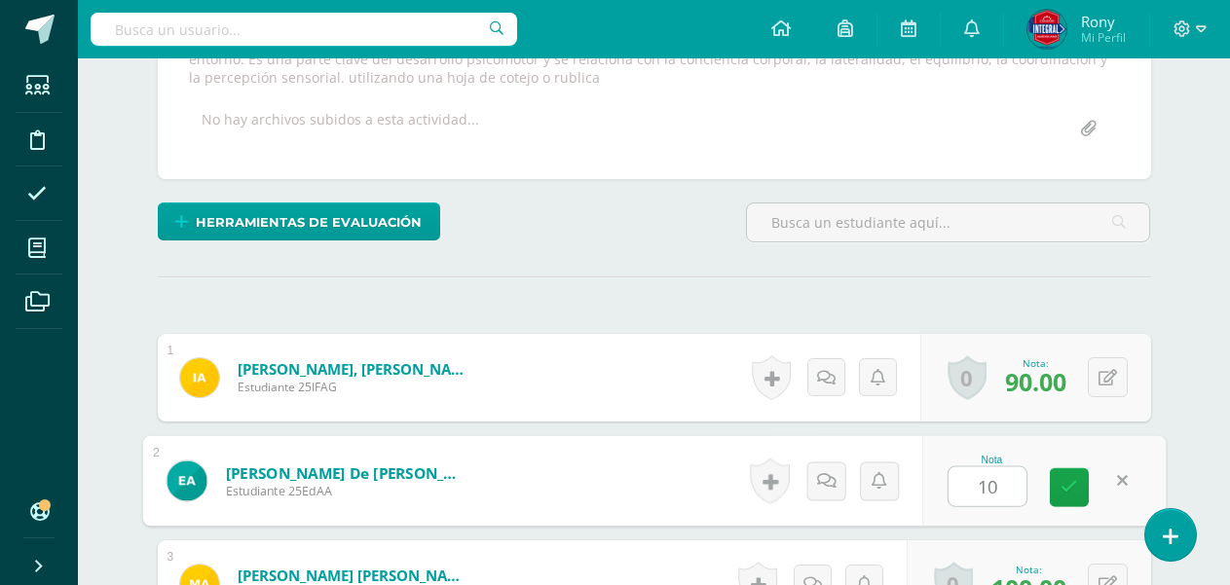
type input "100"
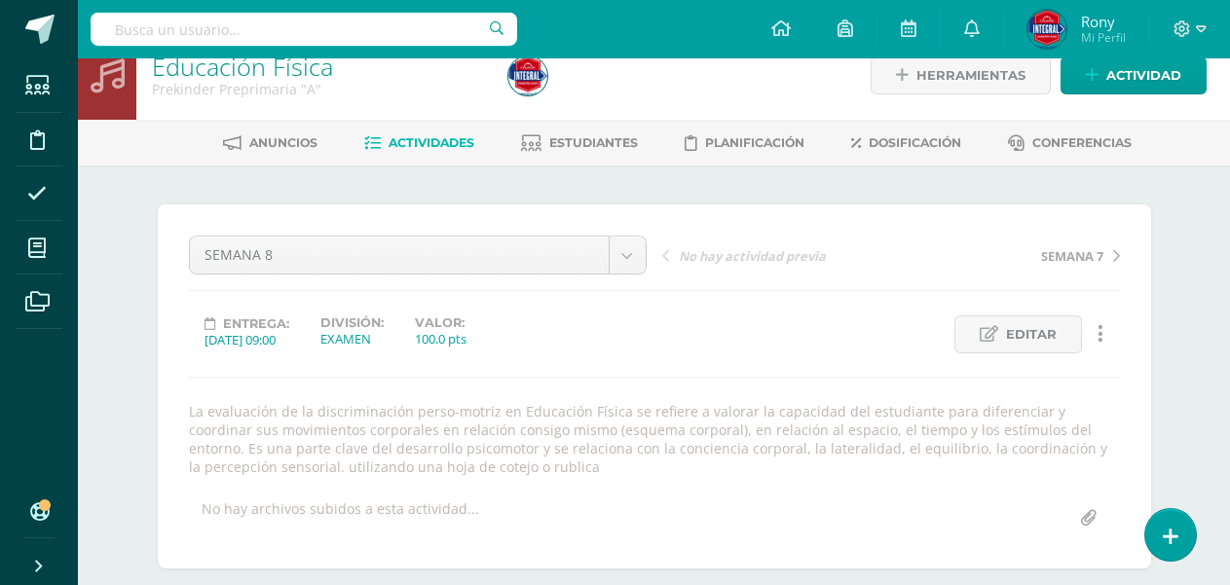
scroll to position [0, 0]
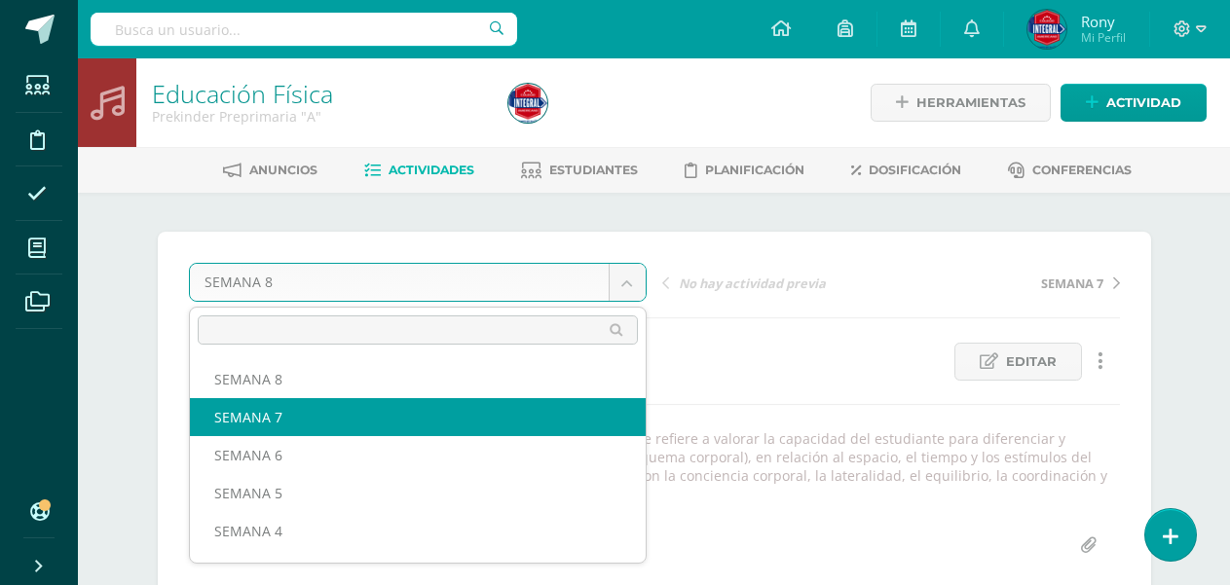
select select "/dashboard/teacher/grade-activity/189447/"
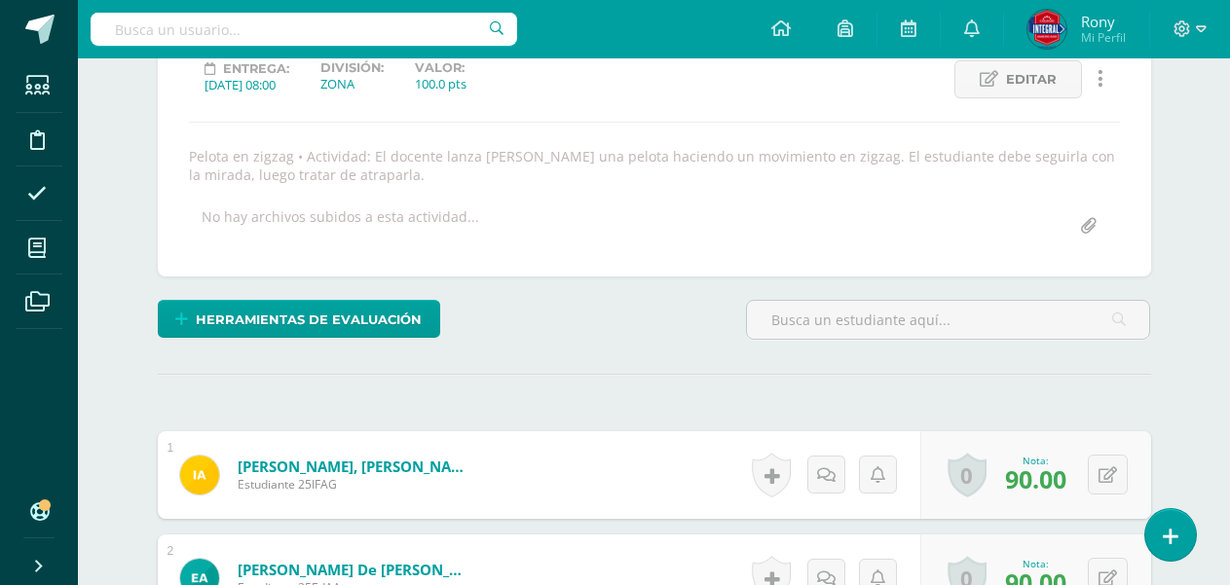
scroll to position [477, 0]
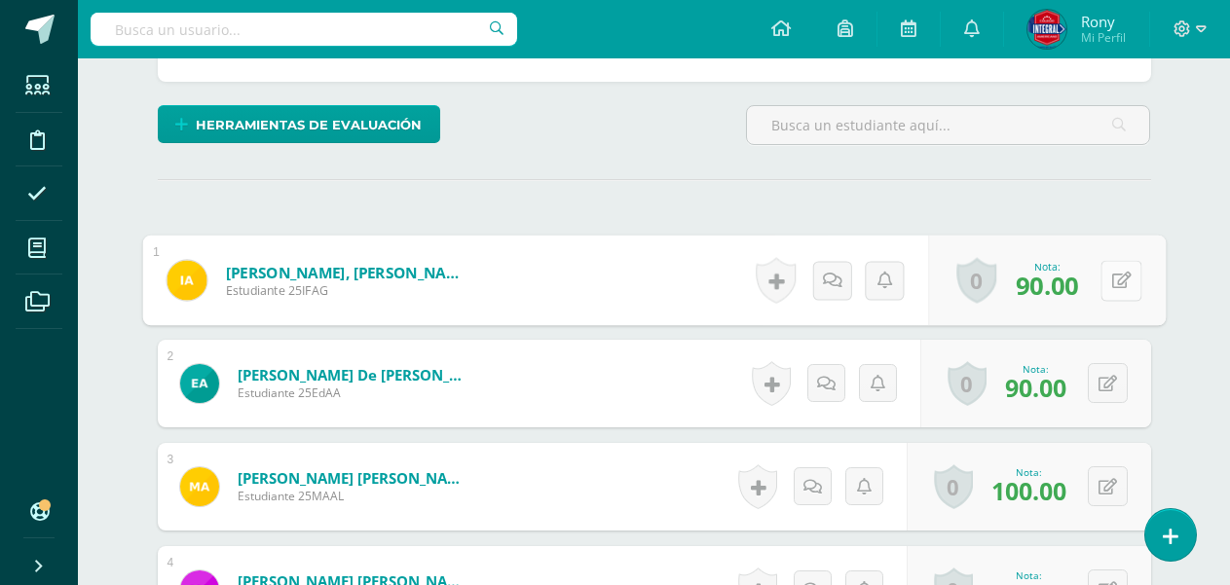
click at [1111, 278] on icon at bounding box center [1120, 280] width 19 height 17
type input "95"
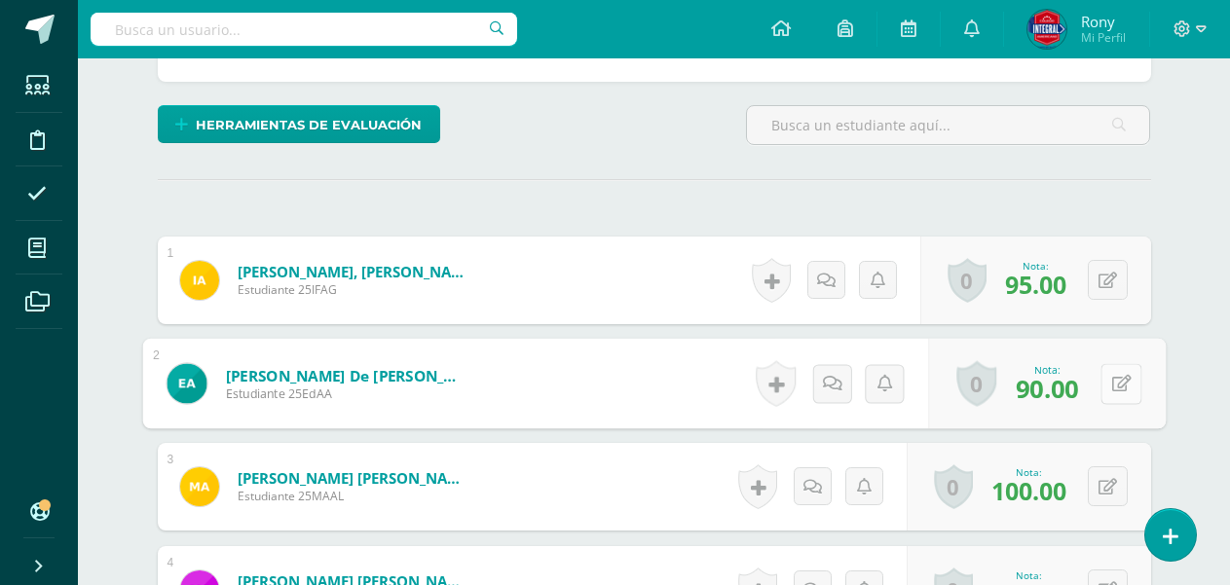
click at [1111, 384] on icon at bounding box center [1120, 383] width 19 height 17
type input "100"
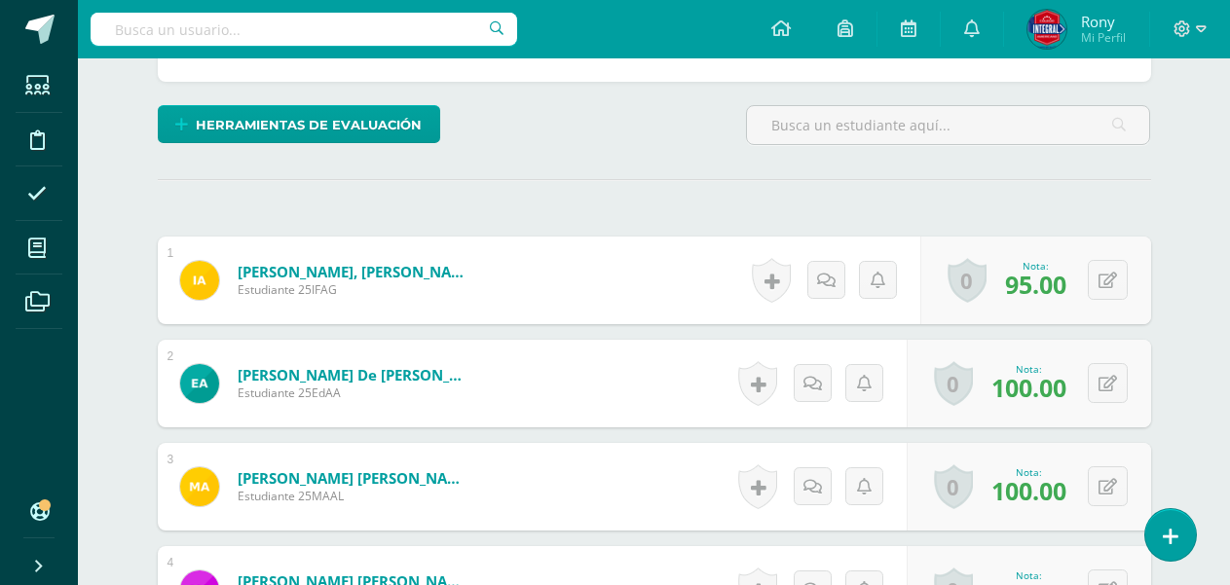
scroll to position [88, 0]
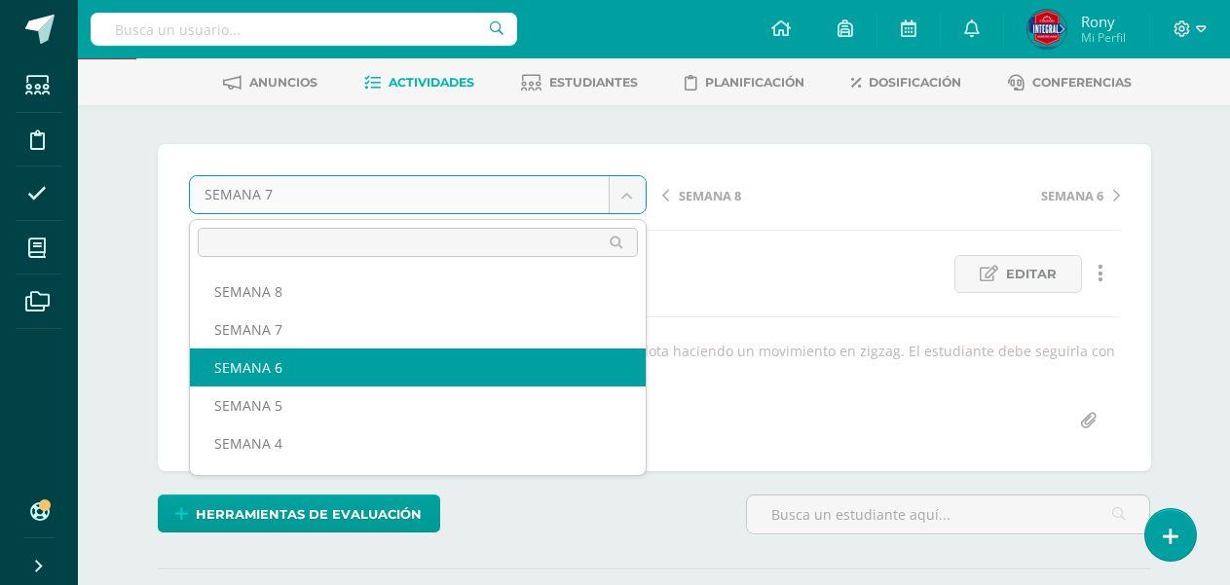
select select "/dashboard/teacher/grade-activity/189446/"
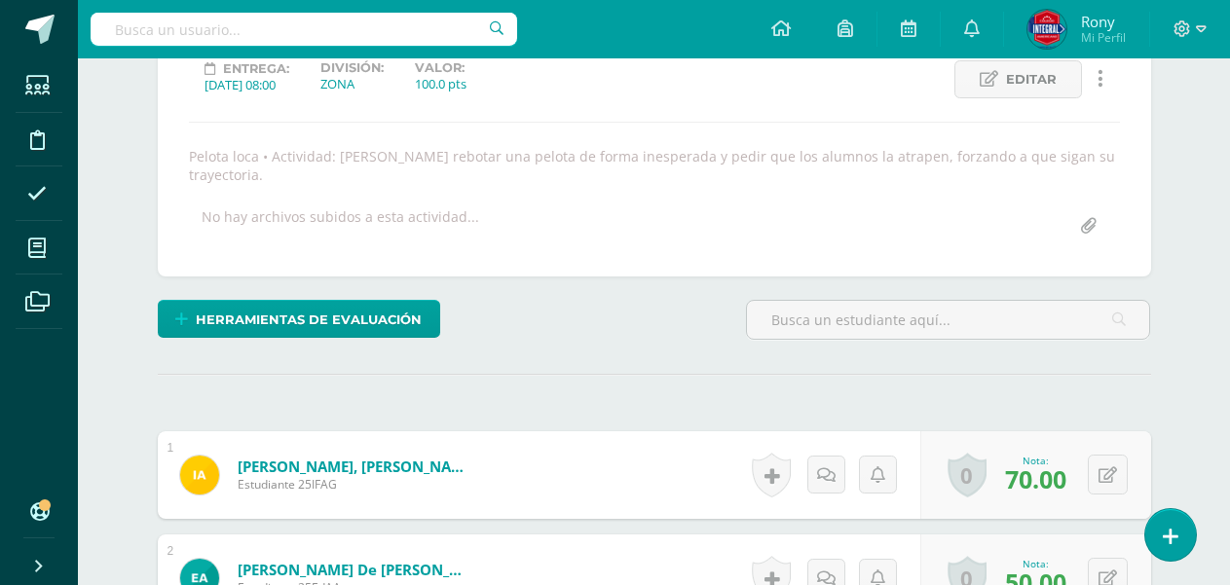
scroll to position [477, 0]
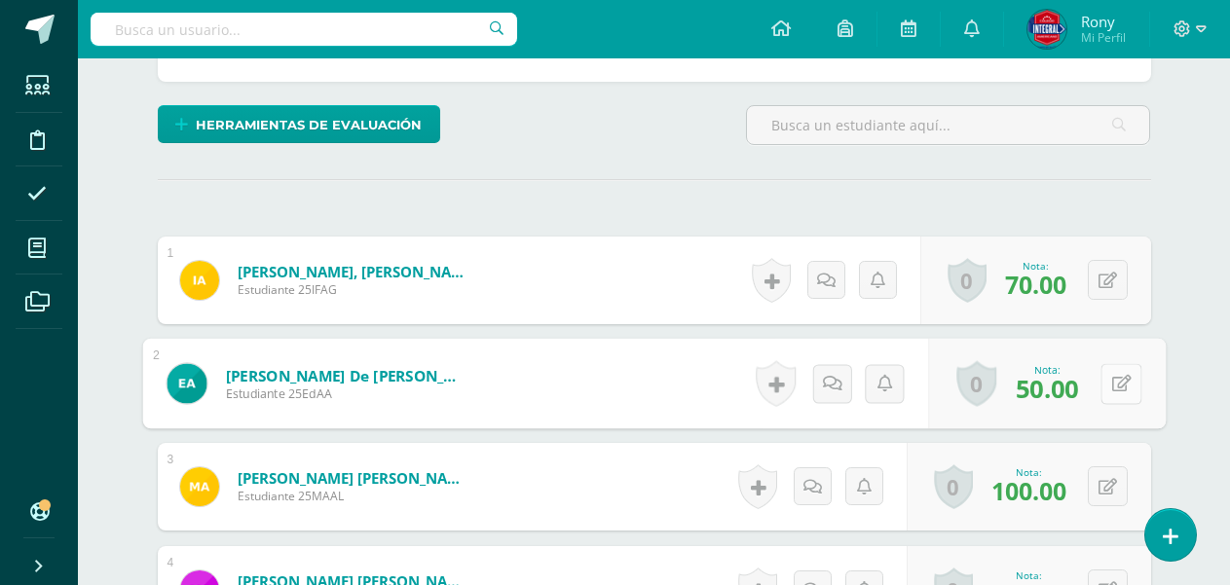
click at [1110, 382] on button at bounding box center [1121, 383] width 41 height 41
click at [1103, 387] on button at bounding box center [1121, 383] width 41 height 41
click at [1111, 376] on icon at bounding box center [1120, 383] width 19 height 17
click at [1104, 379] on button at bounding box center [1121, 383] width 41 height 41
click at [1101, 388] on button at bounding box center [1121, 383] width 41 height 41
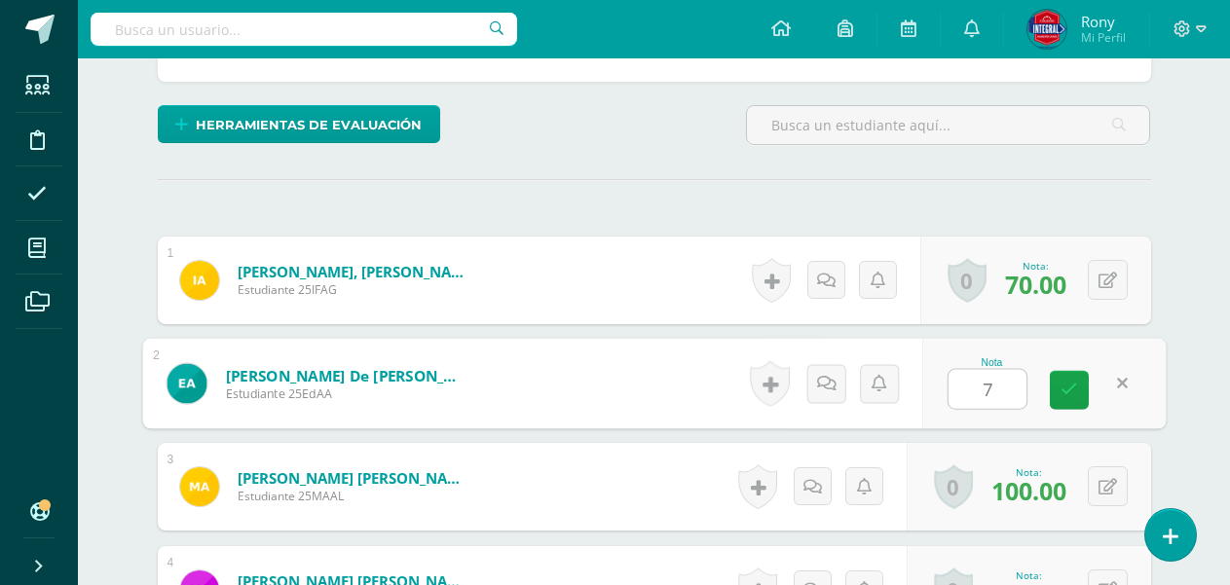
type input "70"
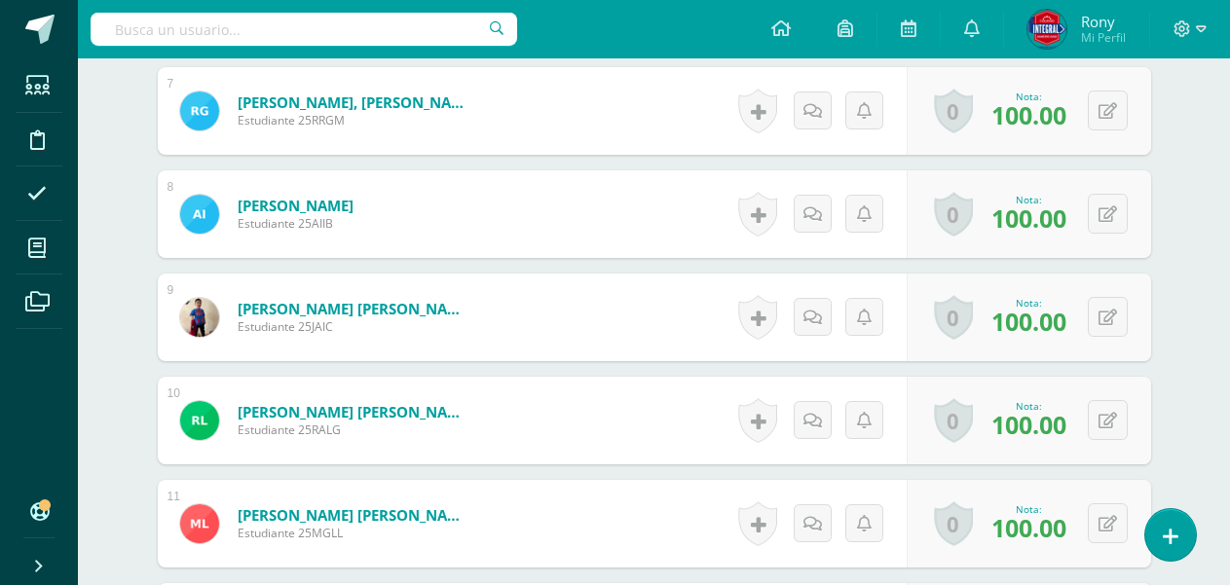
scroll to position [1364, 0]
